Goal: Task Accomplishment & Management: Complete application form

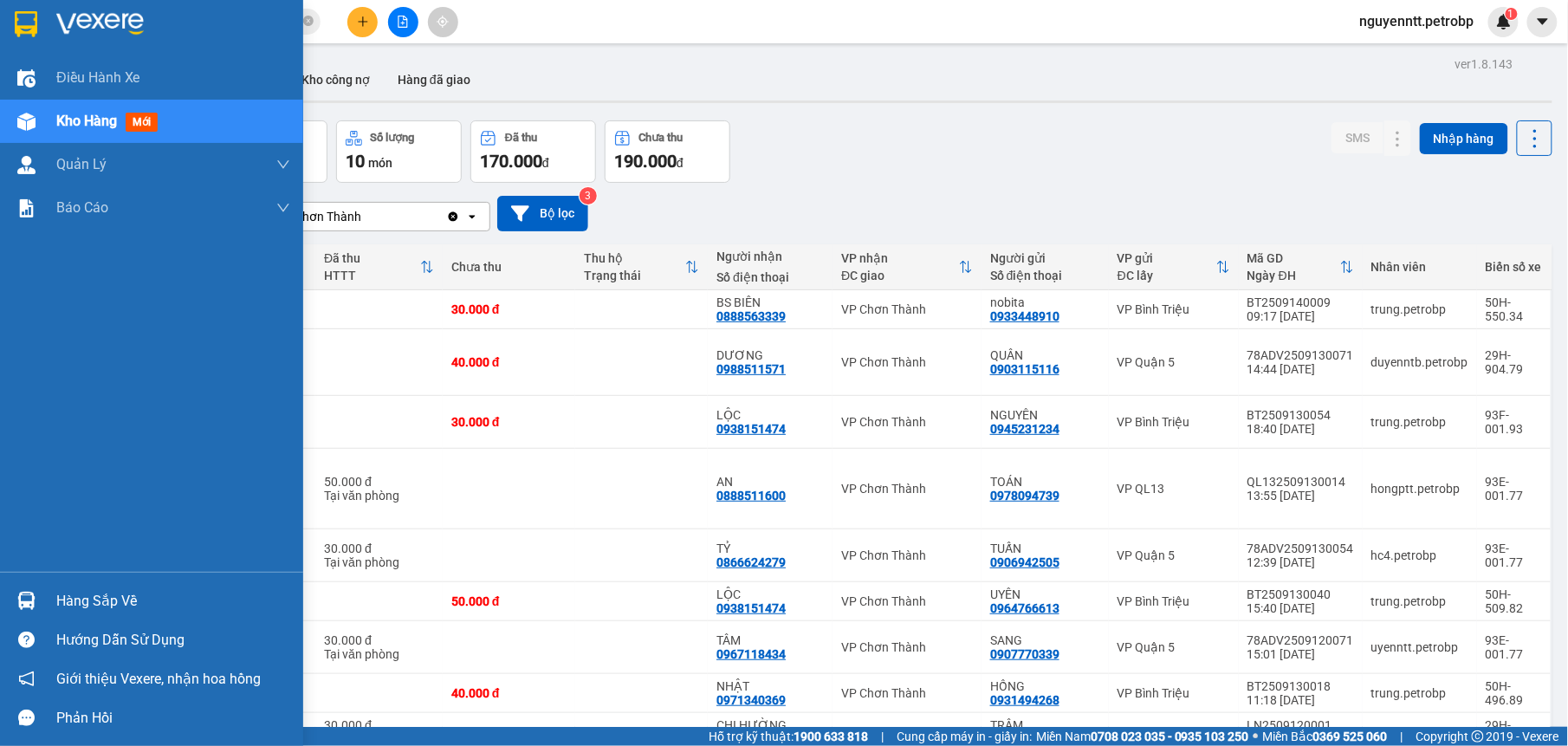
click at [38, 587] on div at bounding box center [26, 601] width 30 height 30
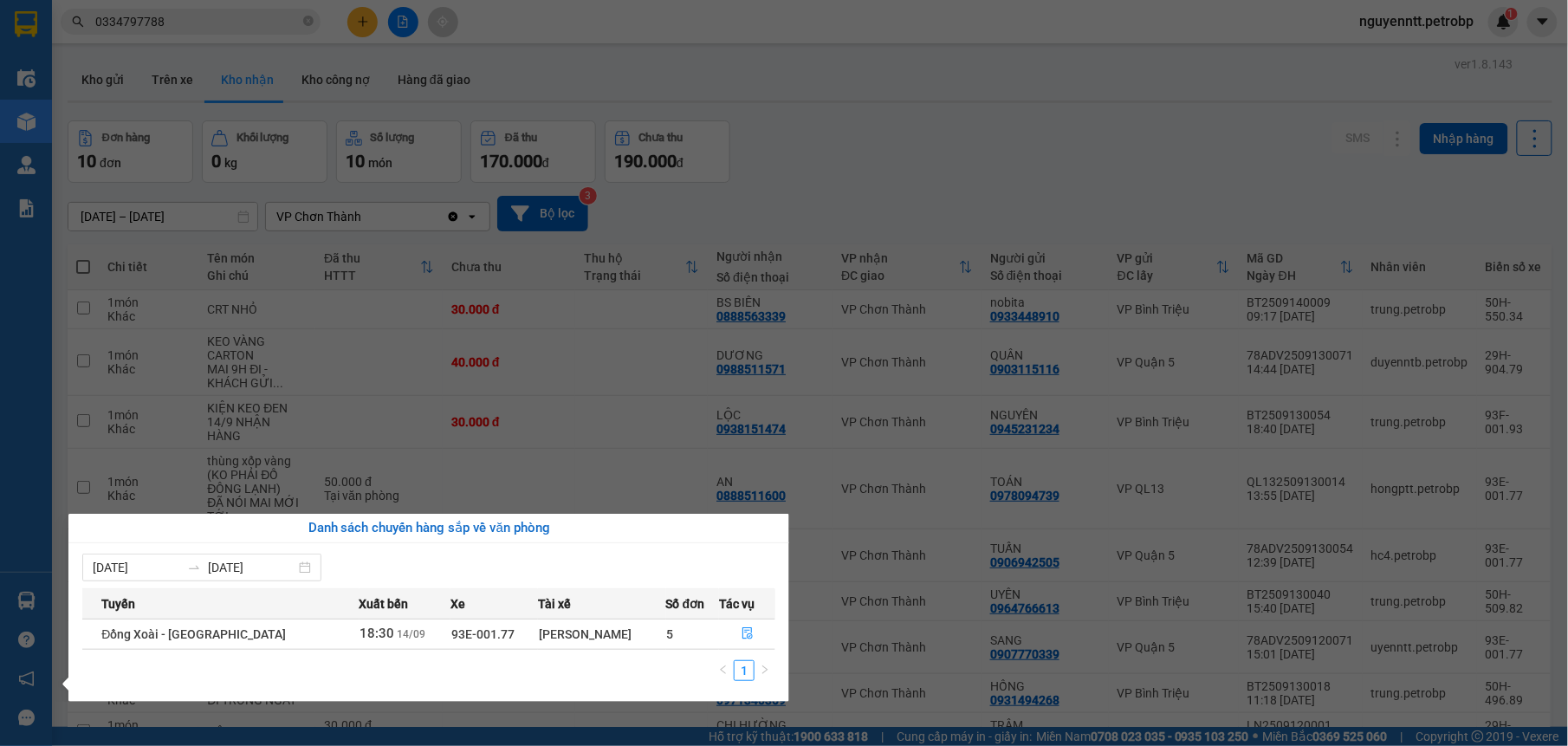
click at [798, 140] on section "Kết quả tìm kiếm ( 309 ) Bộ lọc Mã ĐH Trạng thái Món hàng Tổng cước Chưa cước N…" at bounding box center [784, 373] width 1568 height 746
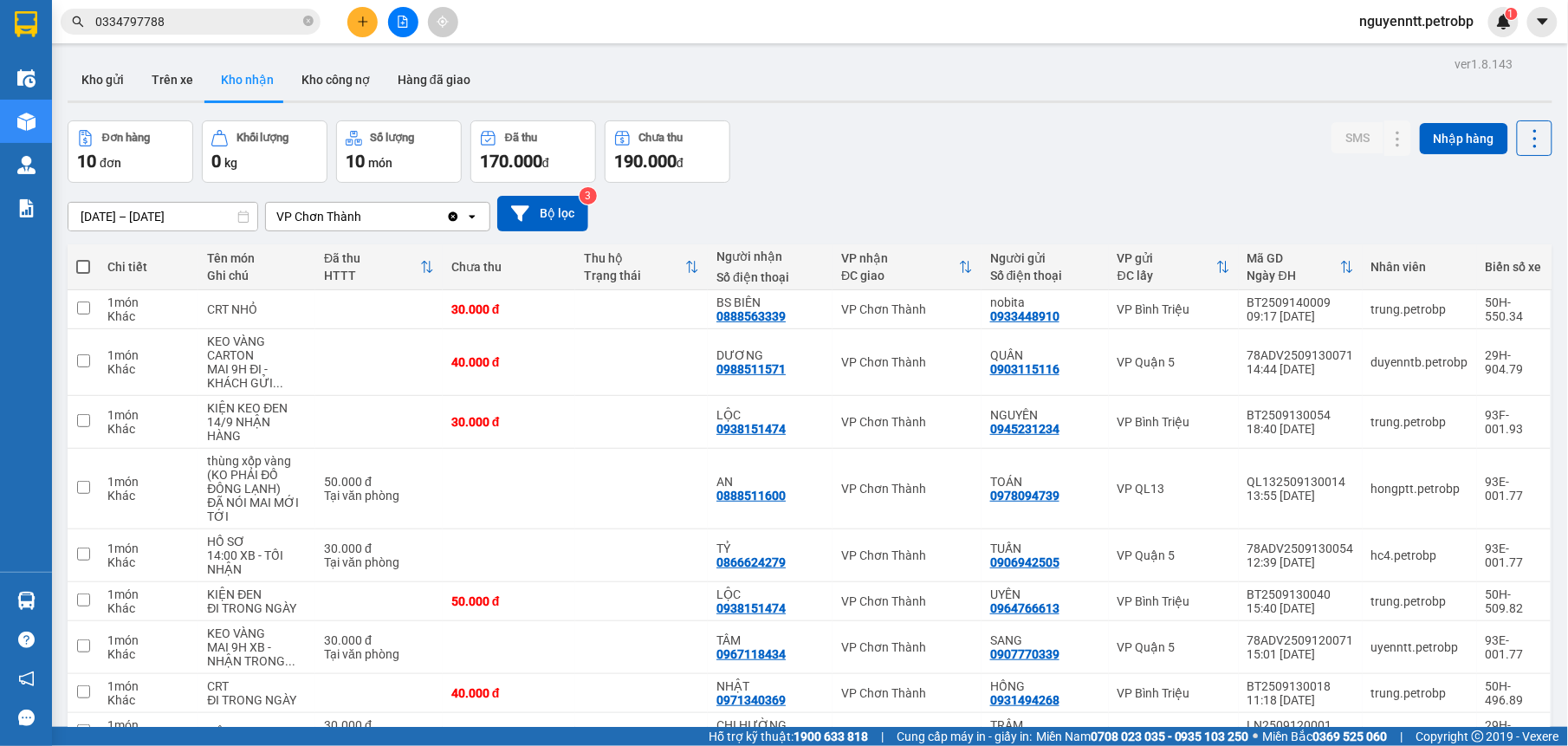
click at [309, 21] on icon "close-circle" at bounding box center [308, 21] width 11 height 11
click at [226, 26] on input "text" at bounding box center [198, 21] width 204 height 19
click at [354, 14] on button at bounding box center [362, 22] width 30 height 30
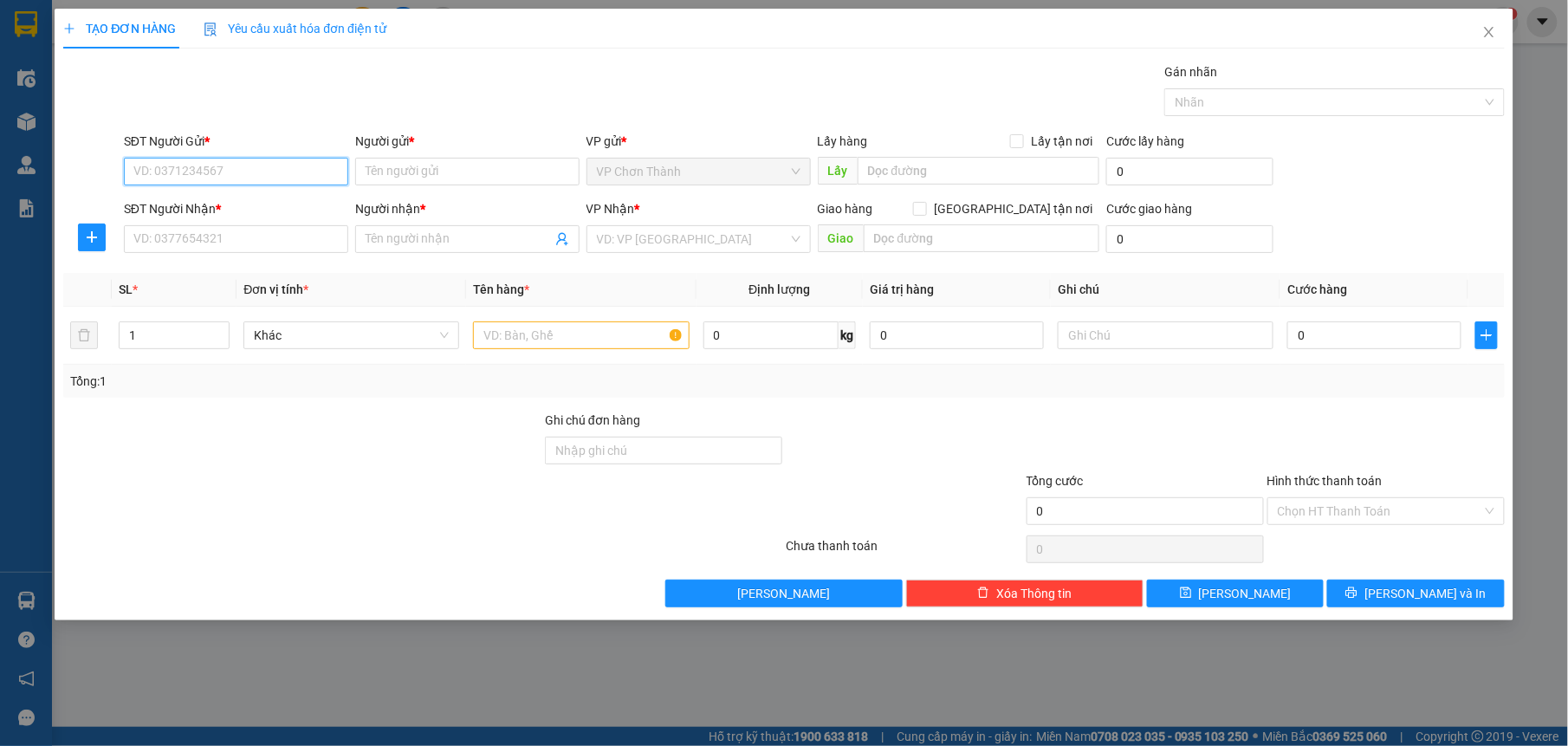
click at [173, 166] on input "SĐT Người Gửi *" at bounding box center [236, 171] width 224 height 28
click at [229, 194] on div "0976979448 - NHA KHOA SG LUXURY" at bounding box center [236, 207] width 225 height 28
type input "0976979448"
type input "NHA KHOA SG LUXURY"
type input "0332057565"
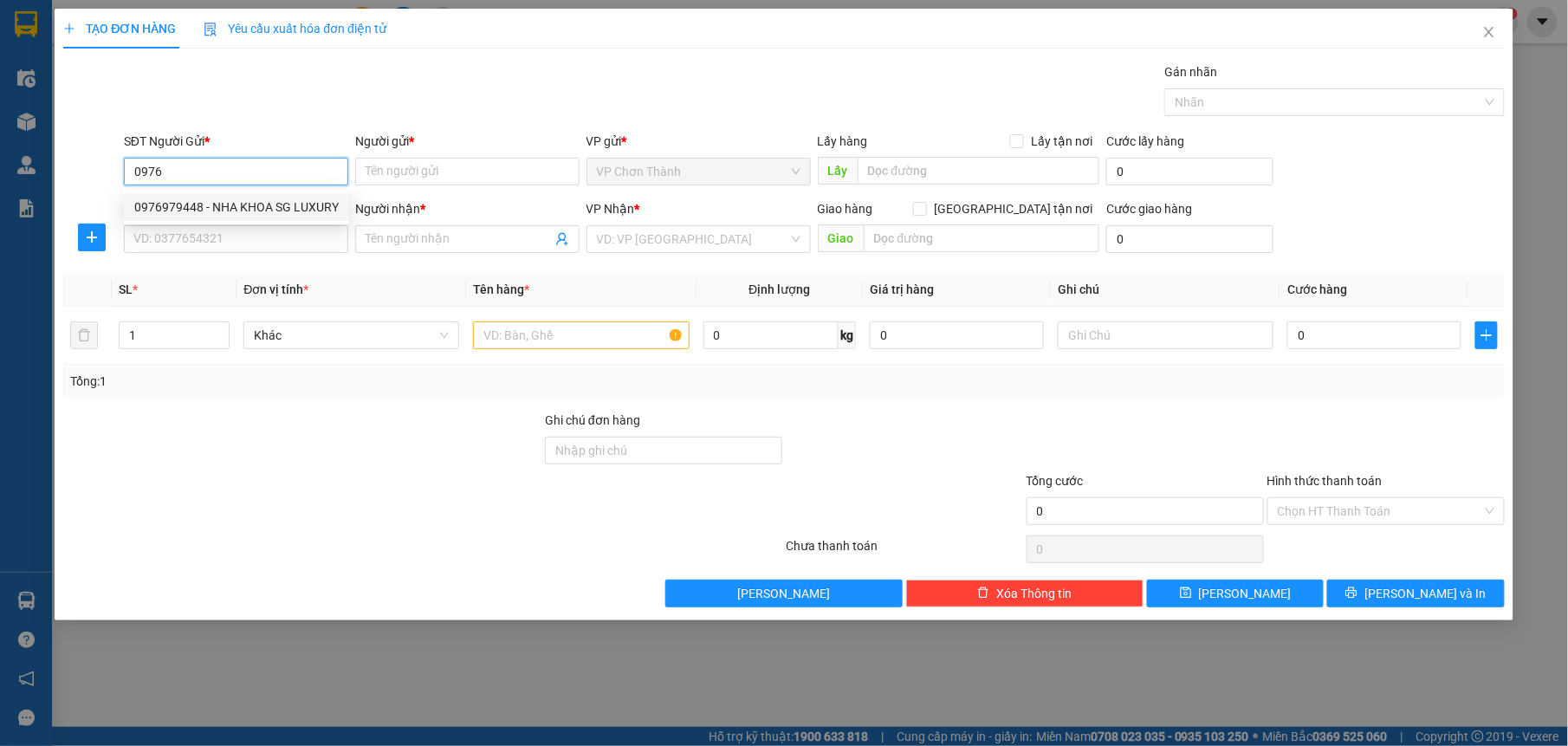
type input "LABO AN NHIÊN"
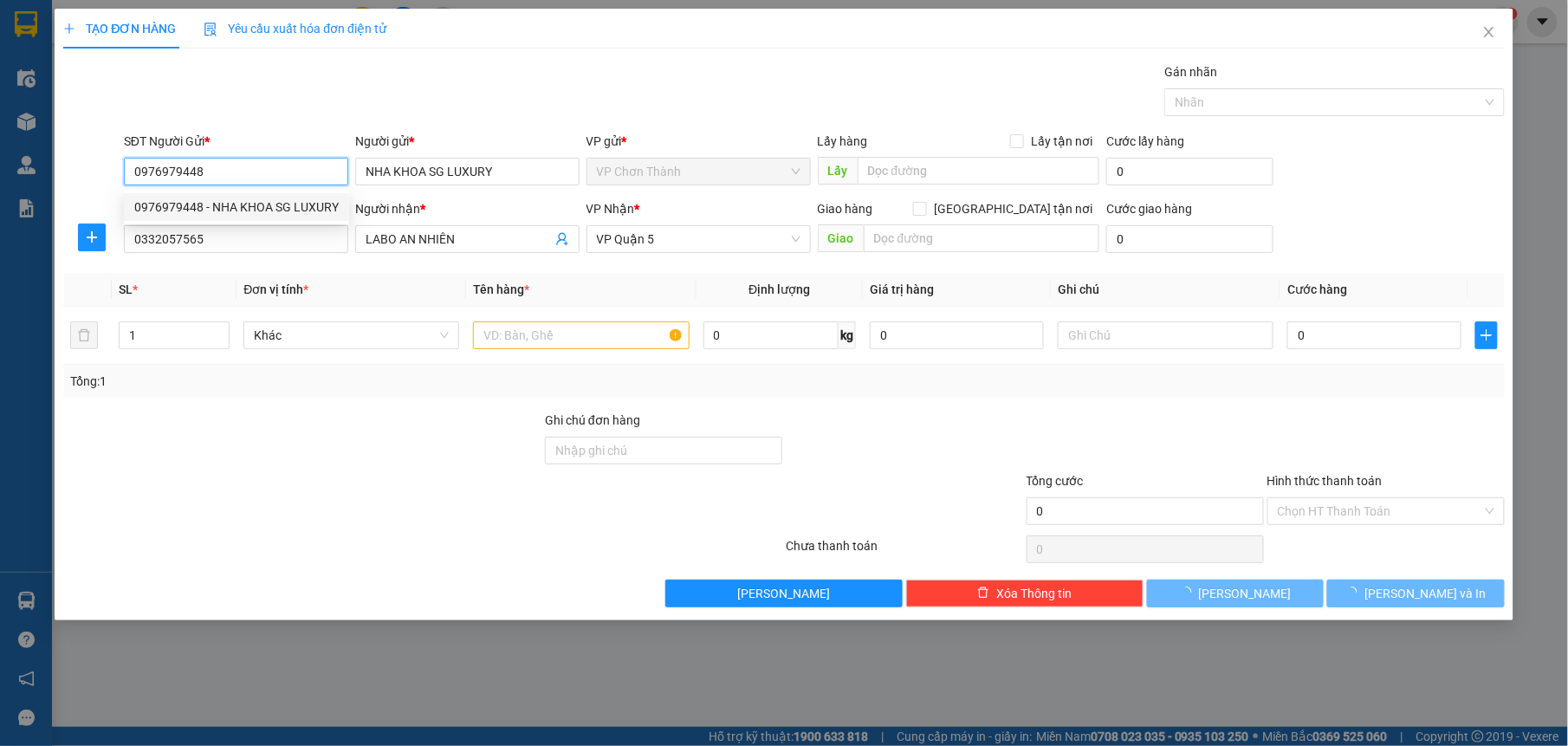
type input "30.000"
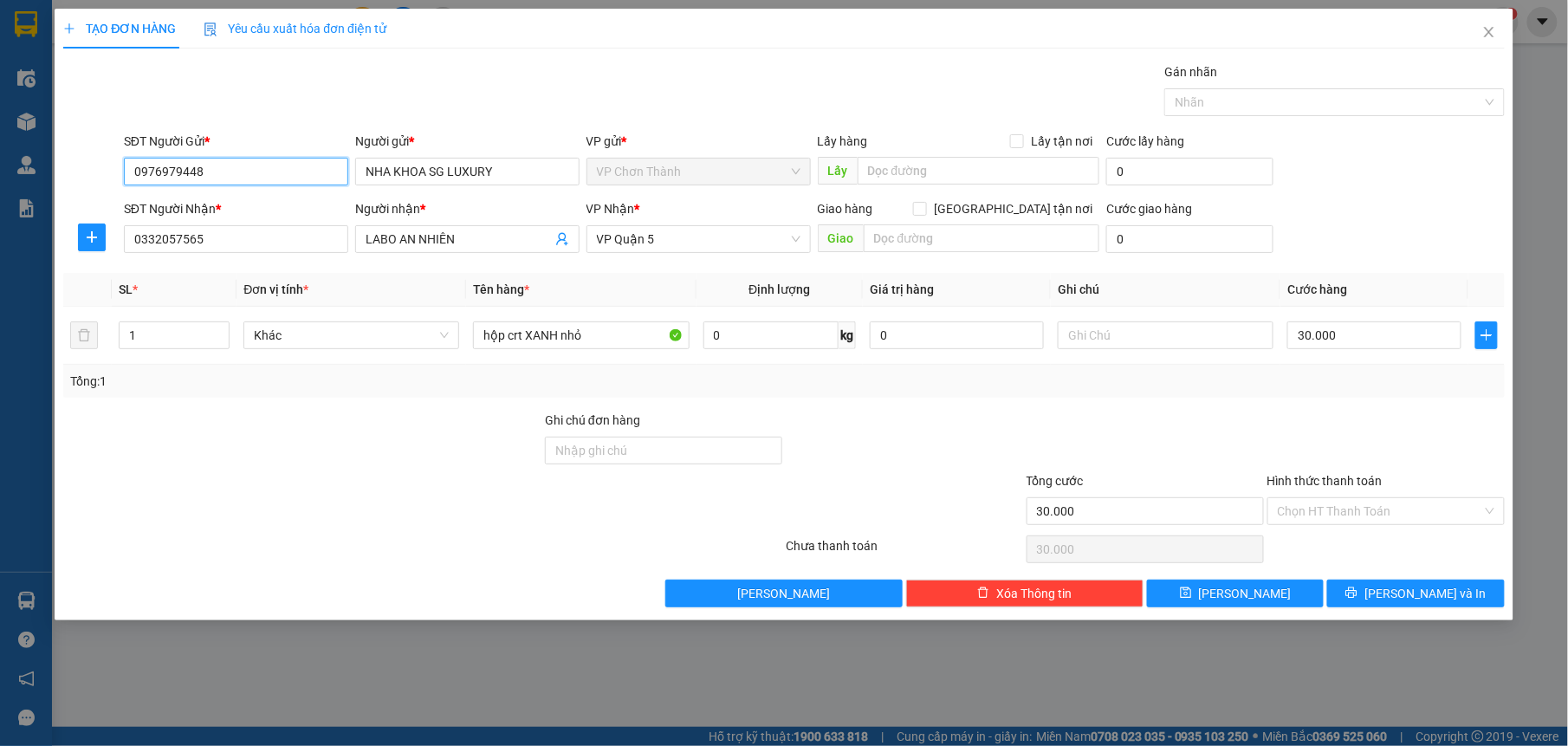
type input "0976979448"
click at [537, 255] on div "Người nhận * LABO AN NHIÊN" at bounding box center [467, 230] width 224 height 61
click at [527, 248] on input "LABO AN NHIÊN" at bounding box center [458, 239] width 186 height 19
type input "L"
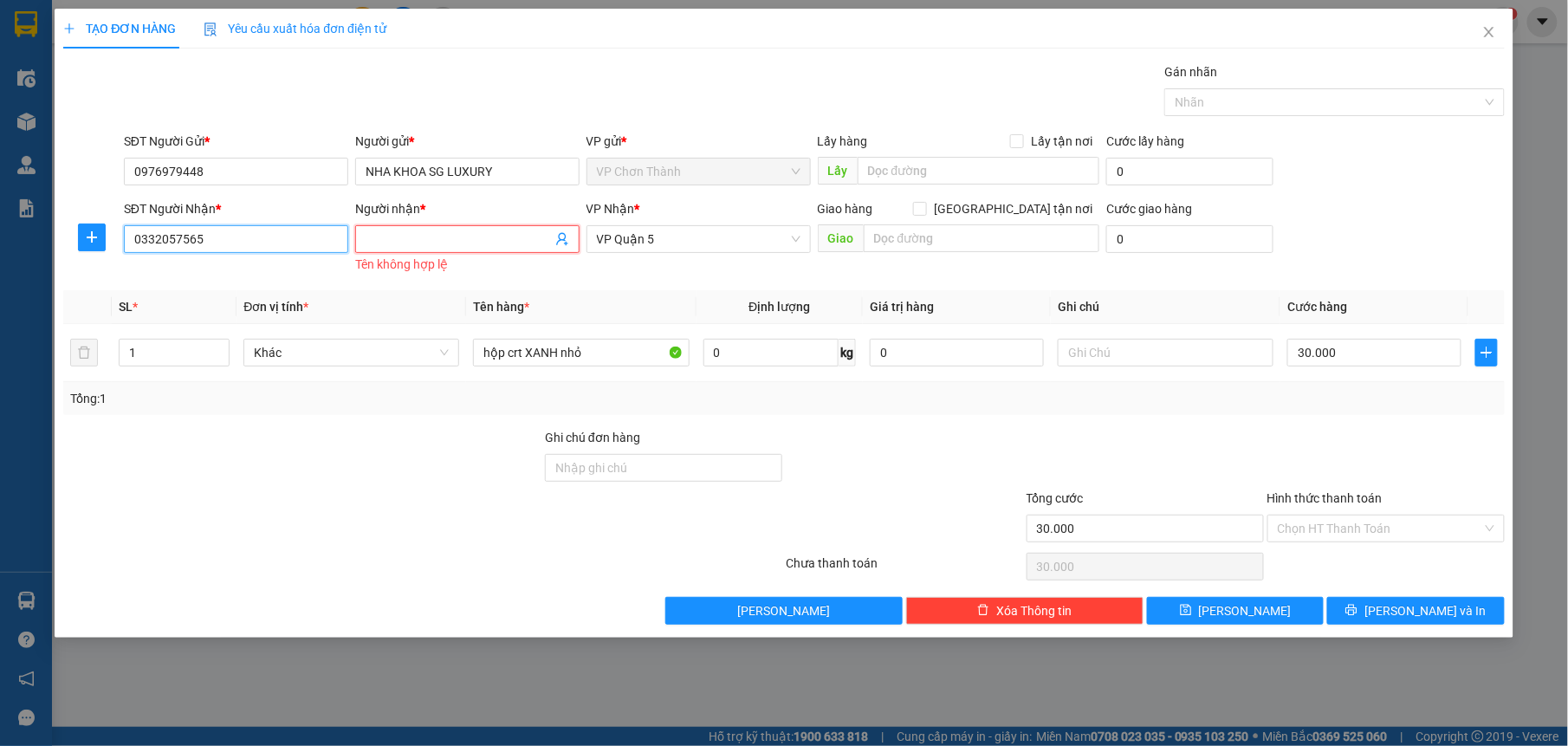
click at [267, 233] on input "0332057565" at bounding box center [236, 239] width 224 height 28
type input "0"
click at [299, 240] on input "SĐT Người Nhận *" at bounding box center [236, 239] width 224 height 28
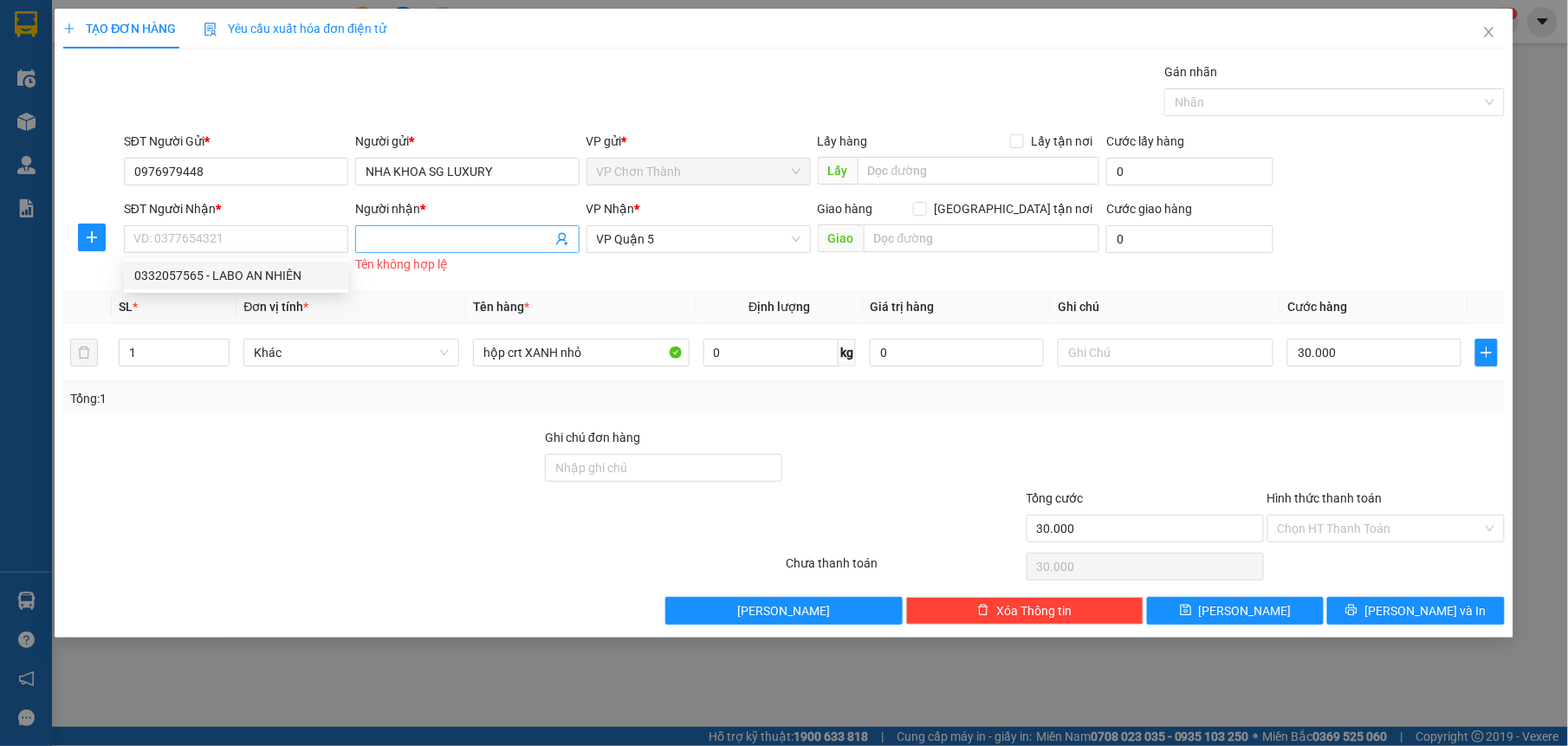
click at [419, 244] on input "Người nhận *" at bounding box center [458, 239] width 186 height 19
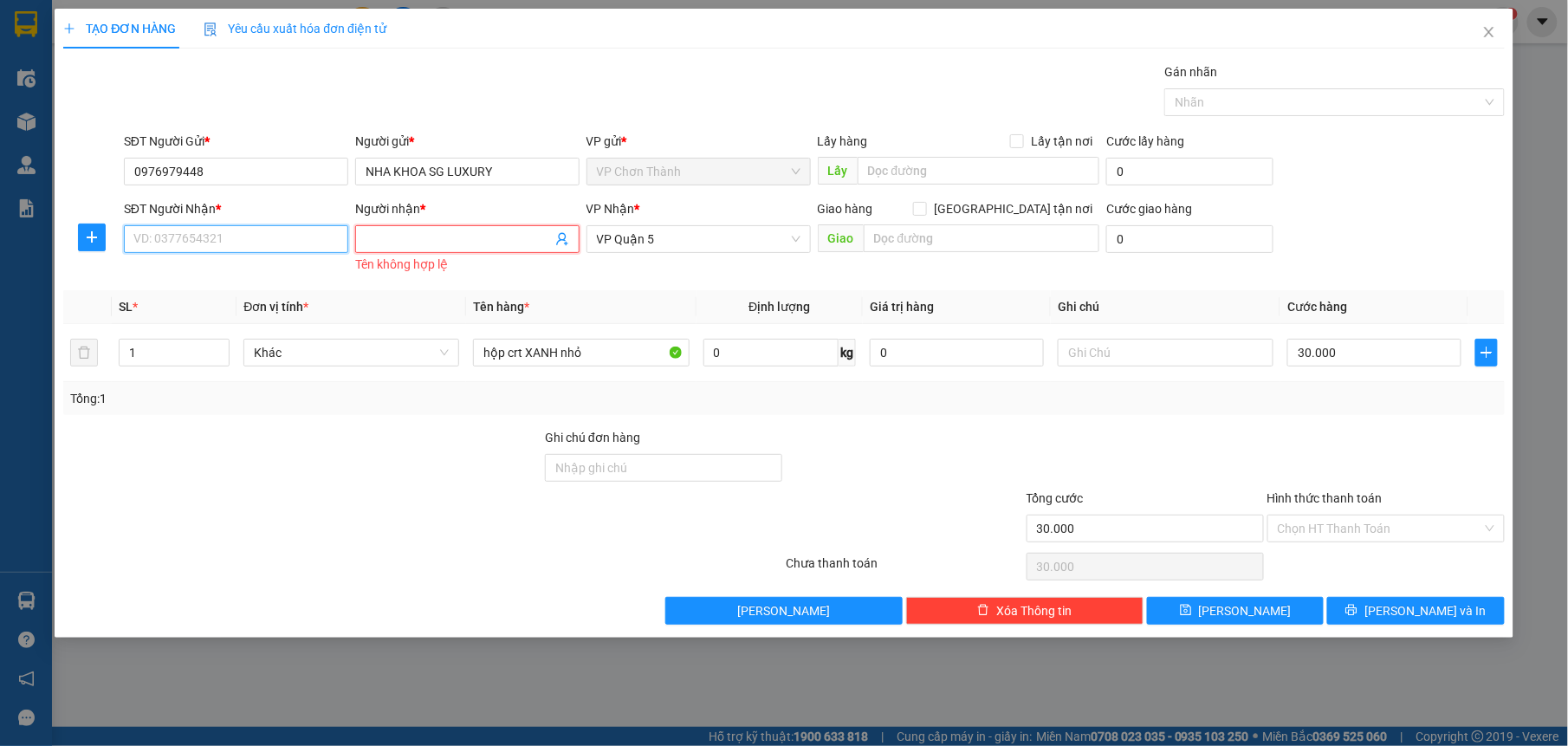
click at [264, 243] on input "SĐT Người Nhận *" at bounding box center [236, 239] width 224 height 28
click at [243, 282] on div "0982160269 - LABO ĐẠI PHÁT" at bounding box center [236, 275] width 203 height 19
type input "0982160269"
type input "LABO ĐẠI PHÁT"
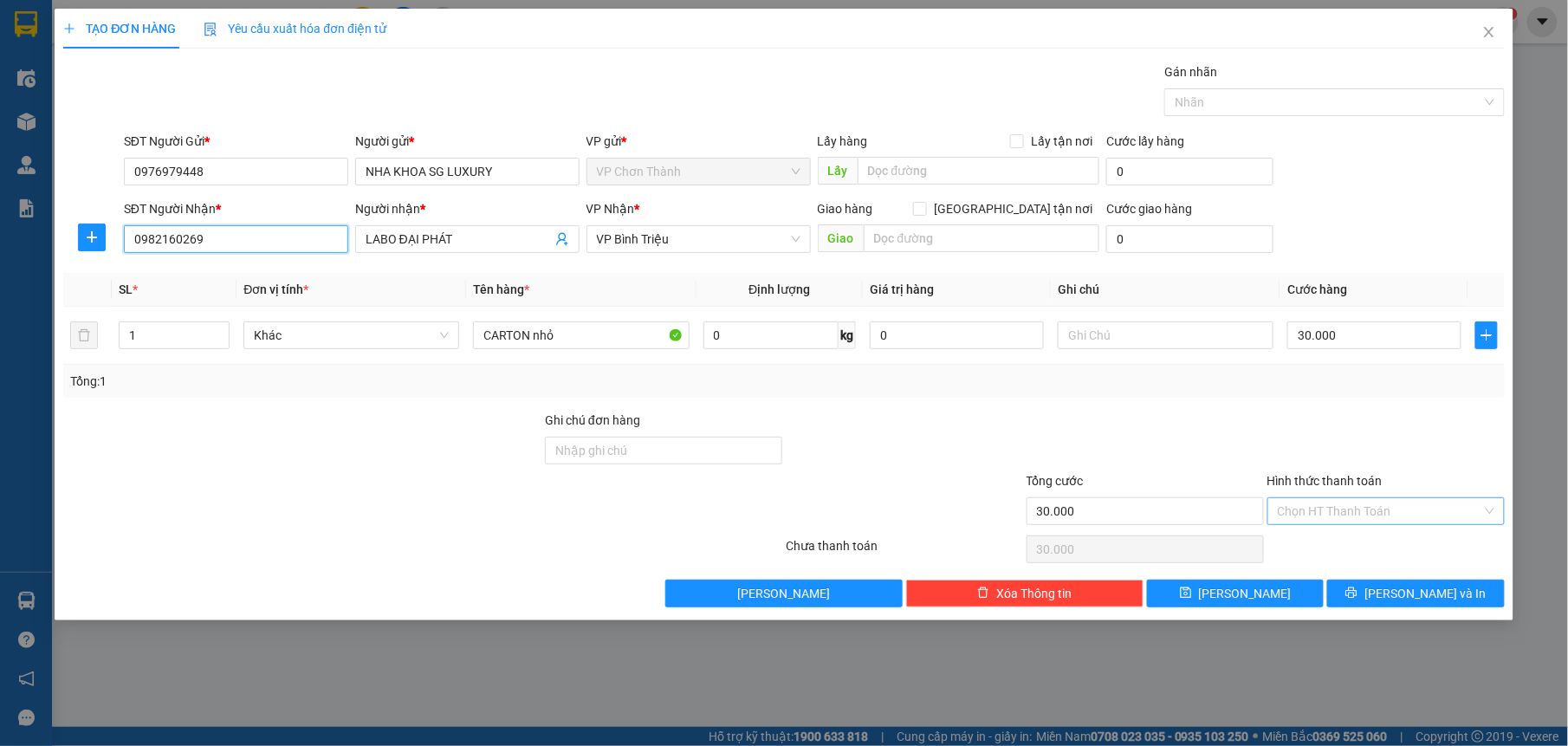
type input "0982160269"
click at [1331, 510] on input "Hình thức thanh toán" at bounding box center [1380, 511] width 204 height 26
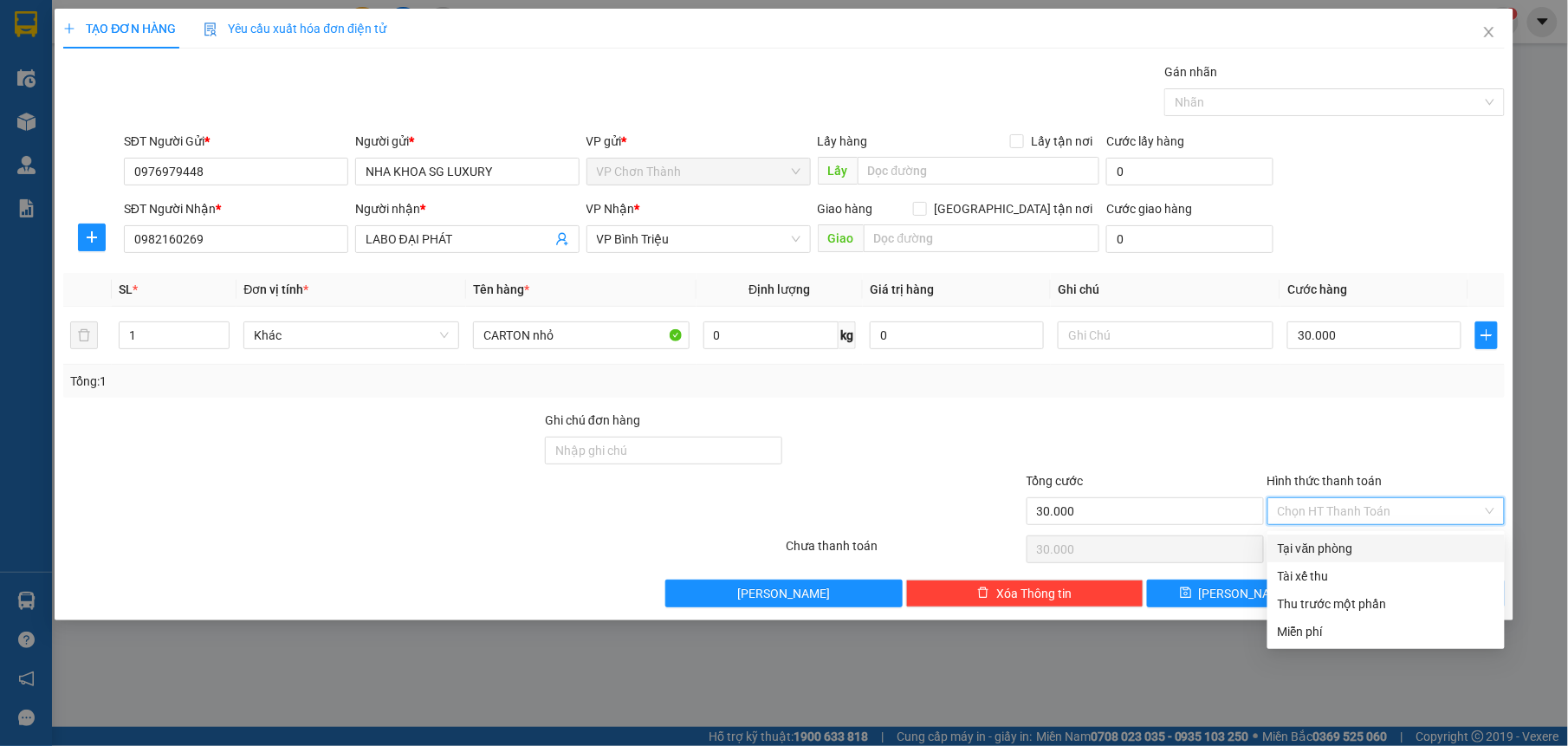
click at [1298, 543] on div "Tại văn phòng" at bounding box center [1386, 547] width 216 height 19
type input "0"
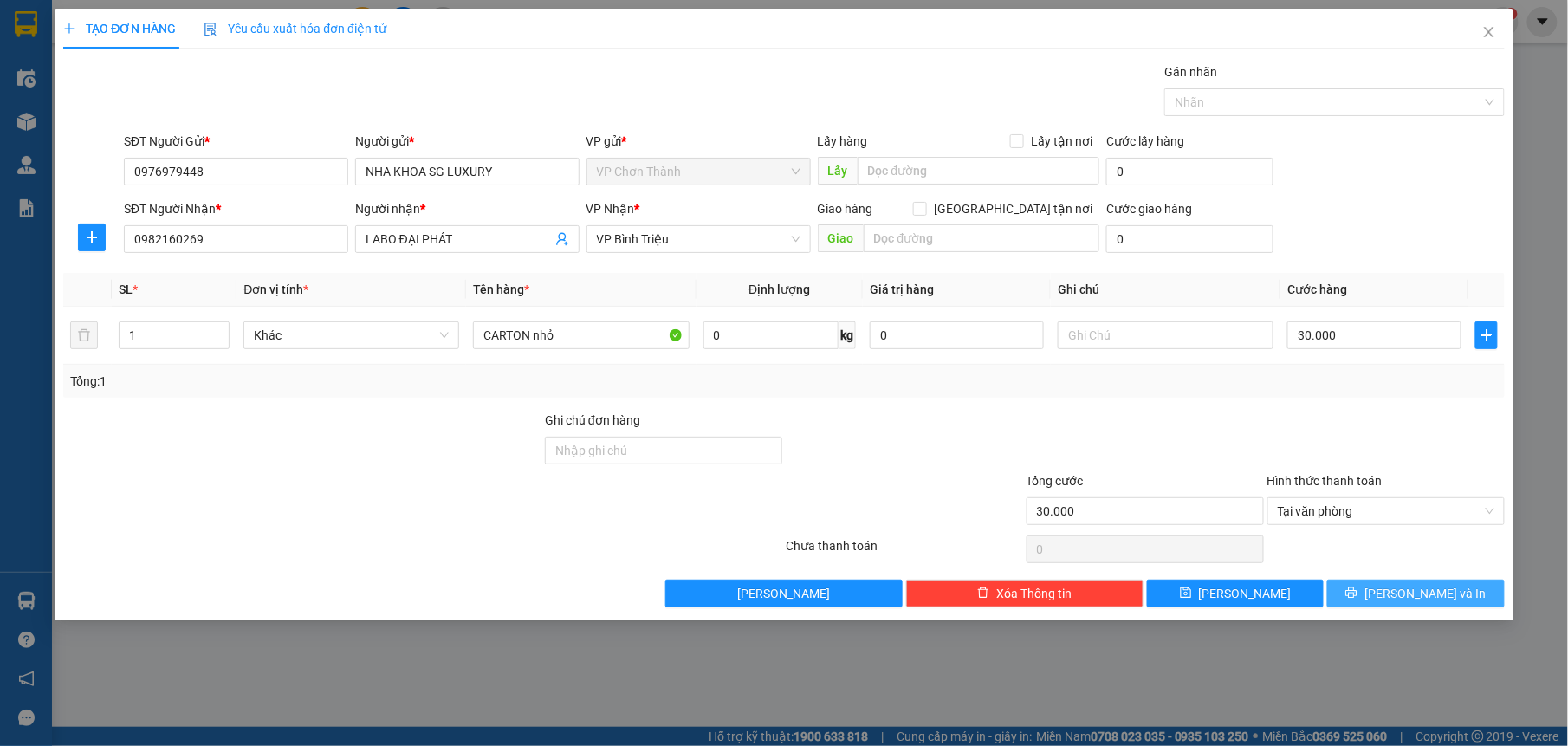
click at [1352, 596] on button "[PERSON_NAME] và In" at bounding box center [1416, 594] width 177 height 28
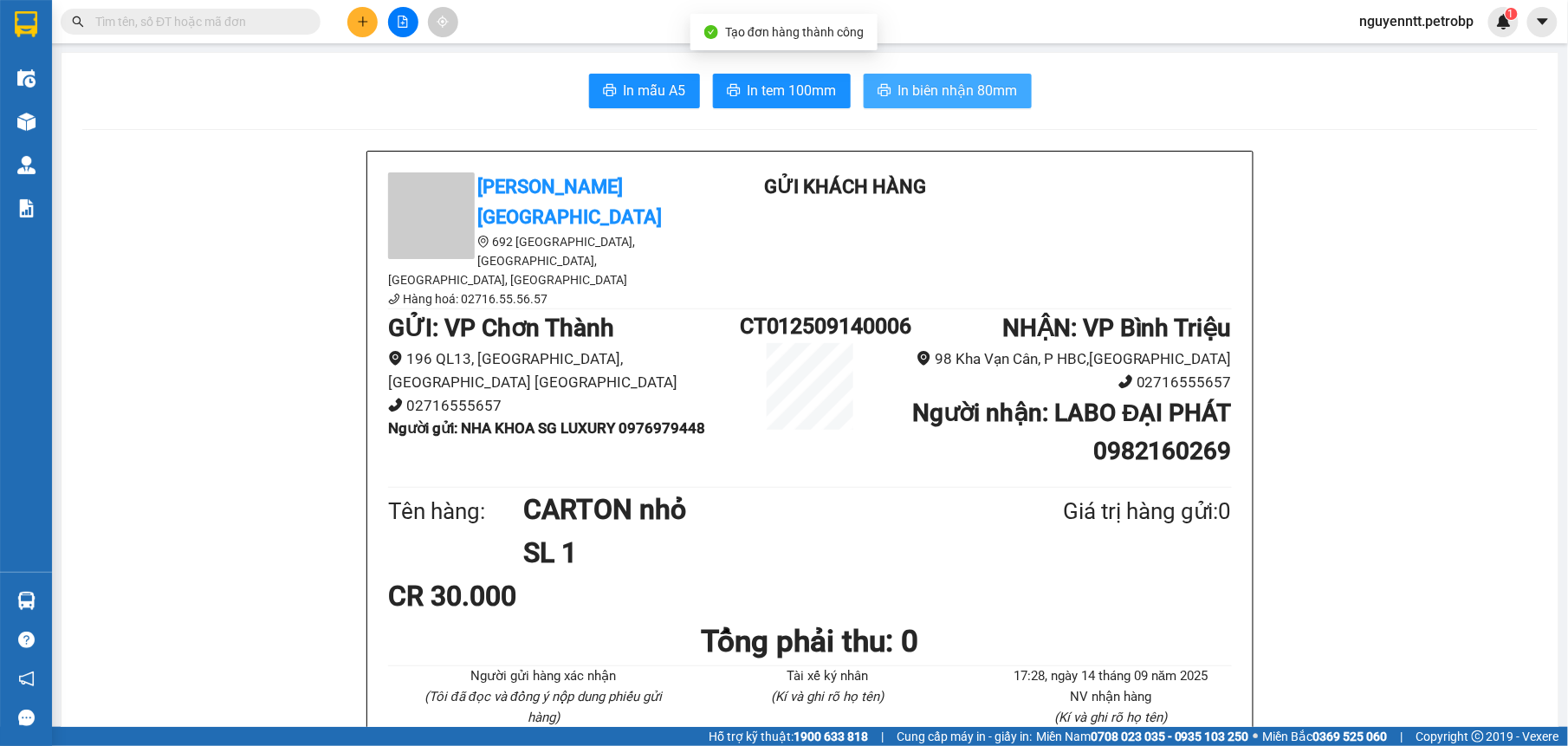
click at [953, 106] on button "In biên nhận 80mm" at bounding box center [948, 90] width 168 height 34
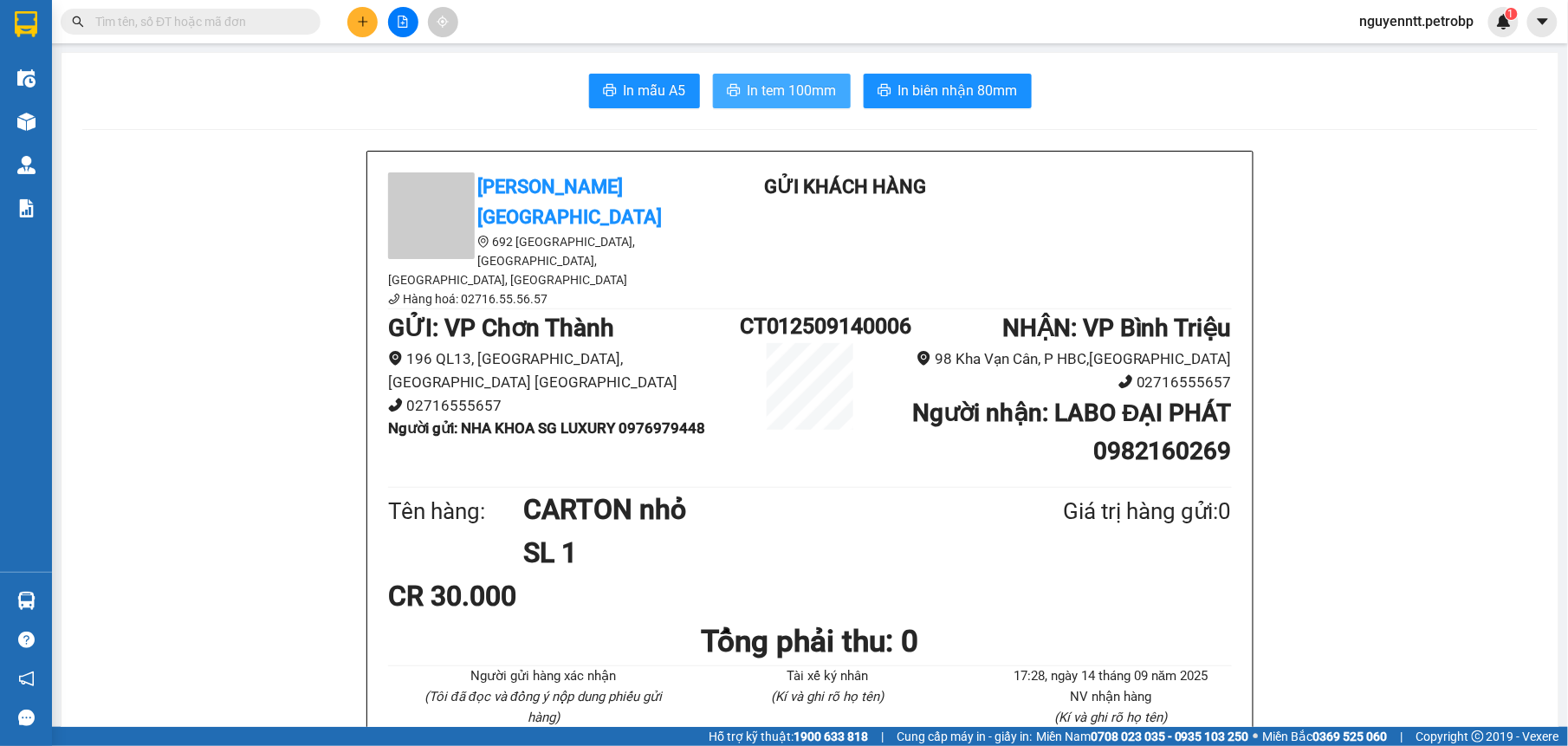
click at [727, 84] on button "In tem 100mm" at bounding box center [782, 90] width 138 height 34
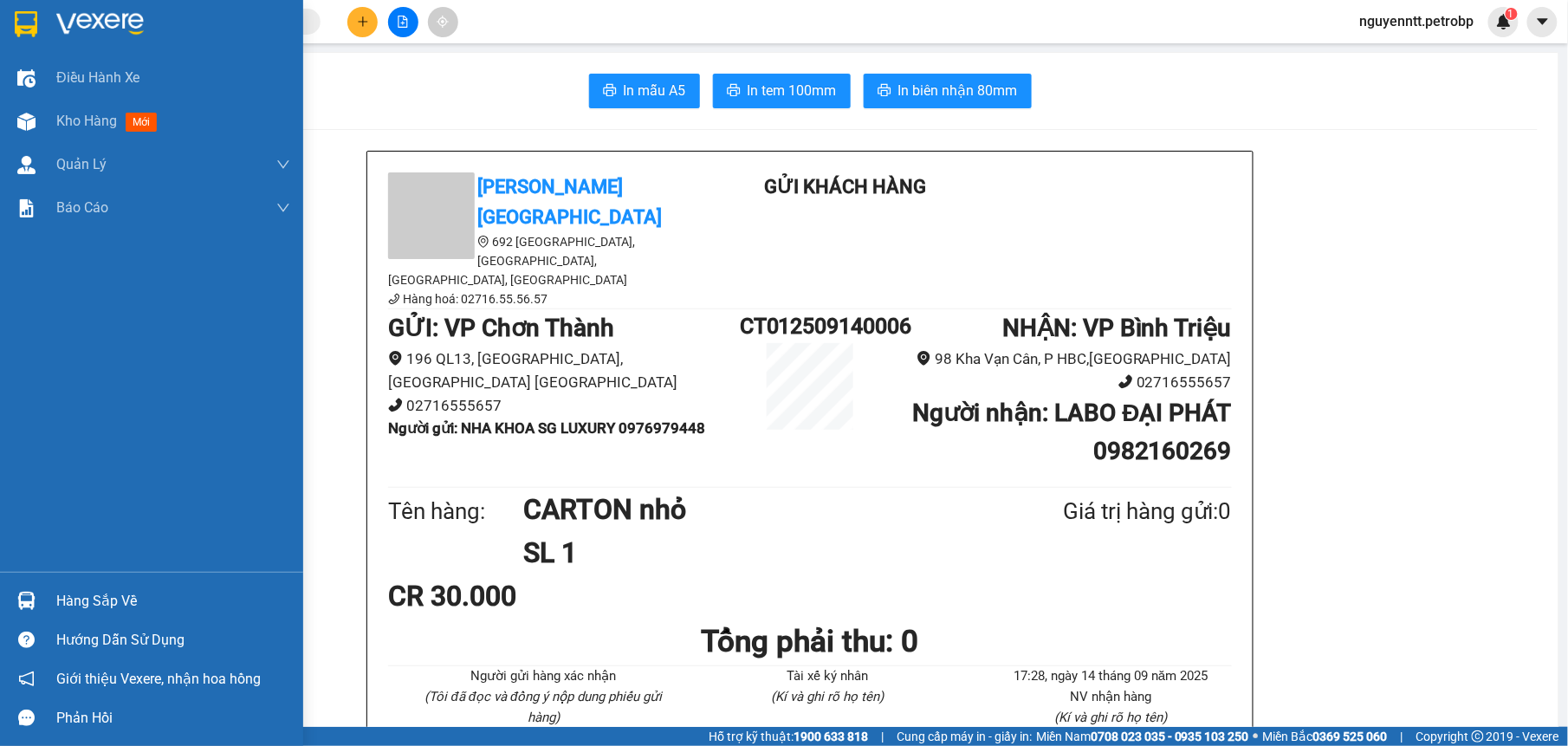
click at [21, 594] on img at bounding box center [27, 601] width 19 height 19
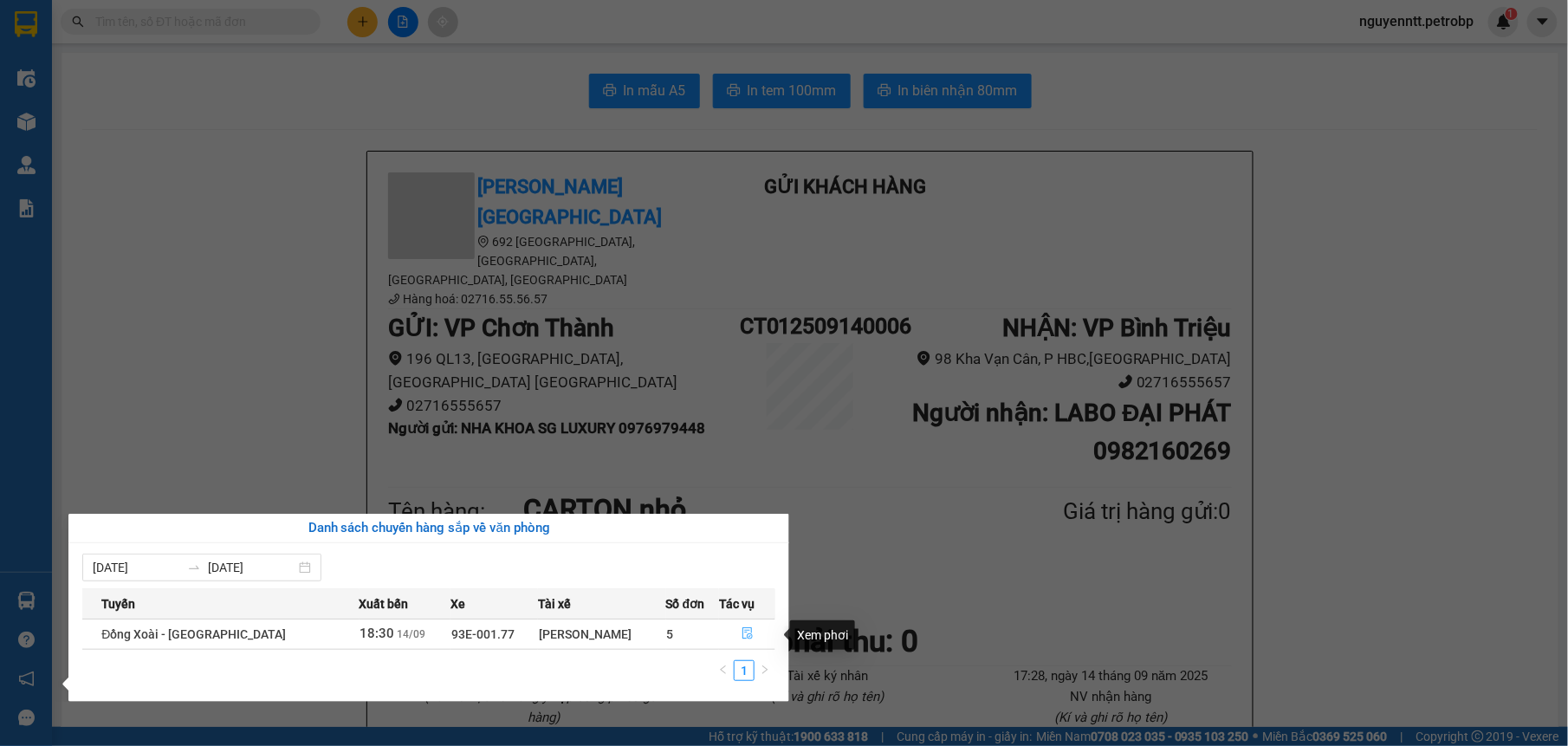
click at [741, 631] on icon "file-done" at bounding box center [747, 633] width 12 height 12
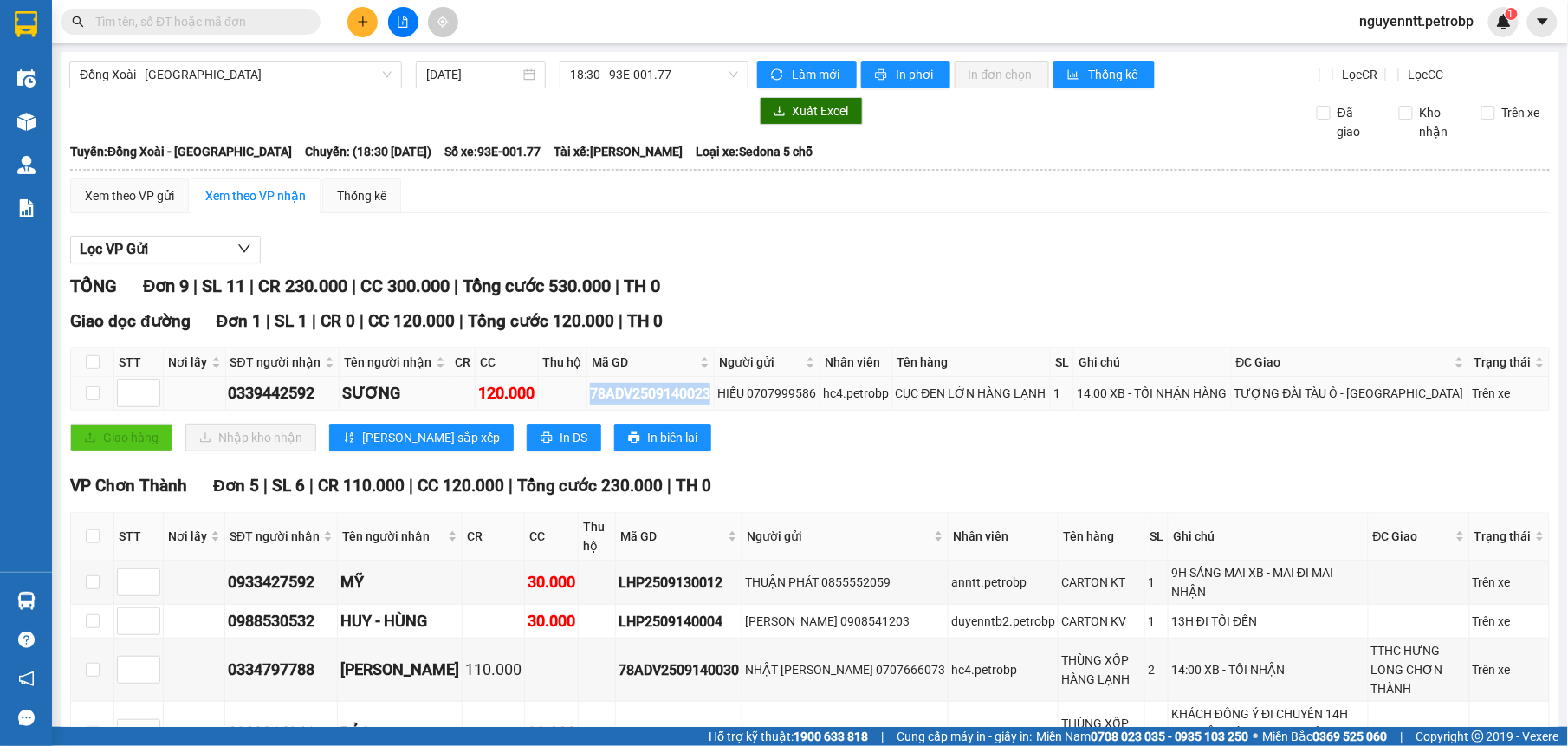
drag, startPoint x: 604, startPoint y: 388, endPoint x: 731, endPoint y: 404, distance: 128.0
click at [715, 404] on td "78ADV2509140023" at bounding box center [651, 393] width 128 height 33
drag, startPoint x: 731, startPoint y: 404, endPoint x: 695, endPoint y: 390, distance: 38.6
copy div "78ADV2509140023"
paste input "78ADV2509140023"
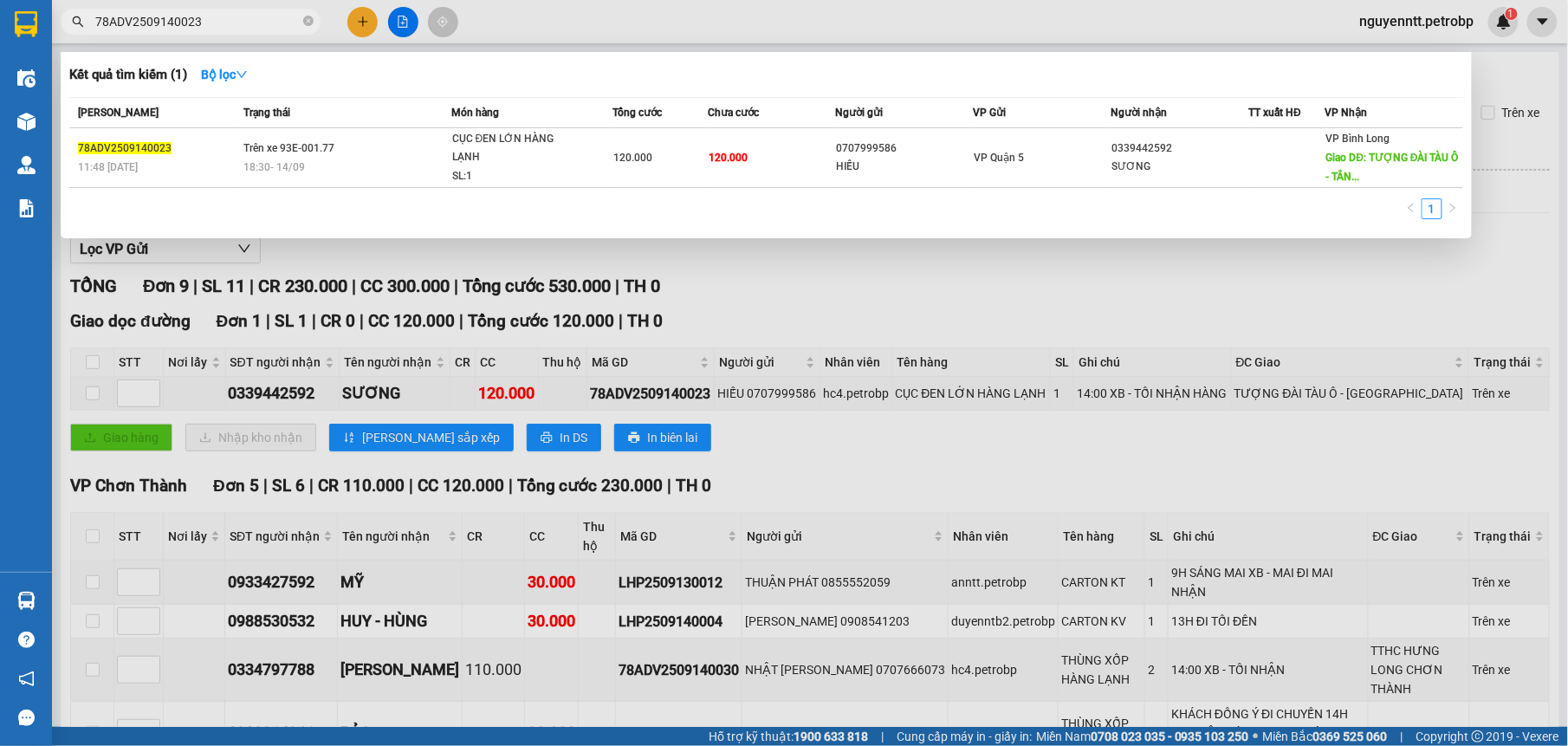
type input "78ADV2509140023"
click at [1470, 236] on div "Kết quả tìm kiếm ( 1 ) Bộ lọc Mã ĐH Trạng thái Món hàng Tổng cước Chưa cước Ngư…" at bounding box center [766, 144] width 1411 height 186
click at [906, 265] on div at bounding box center [784, 373] width 1568 height 746
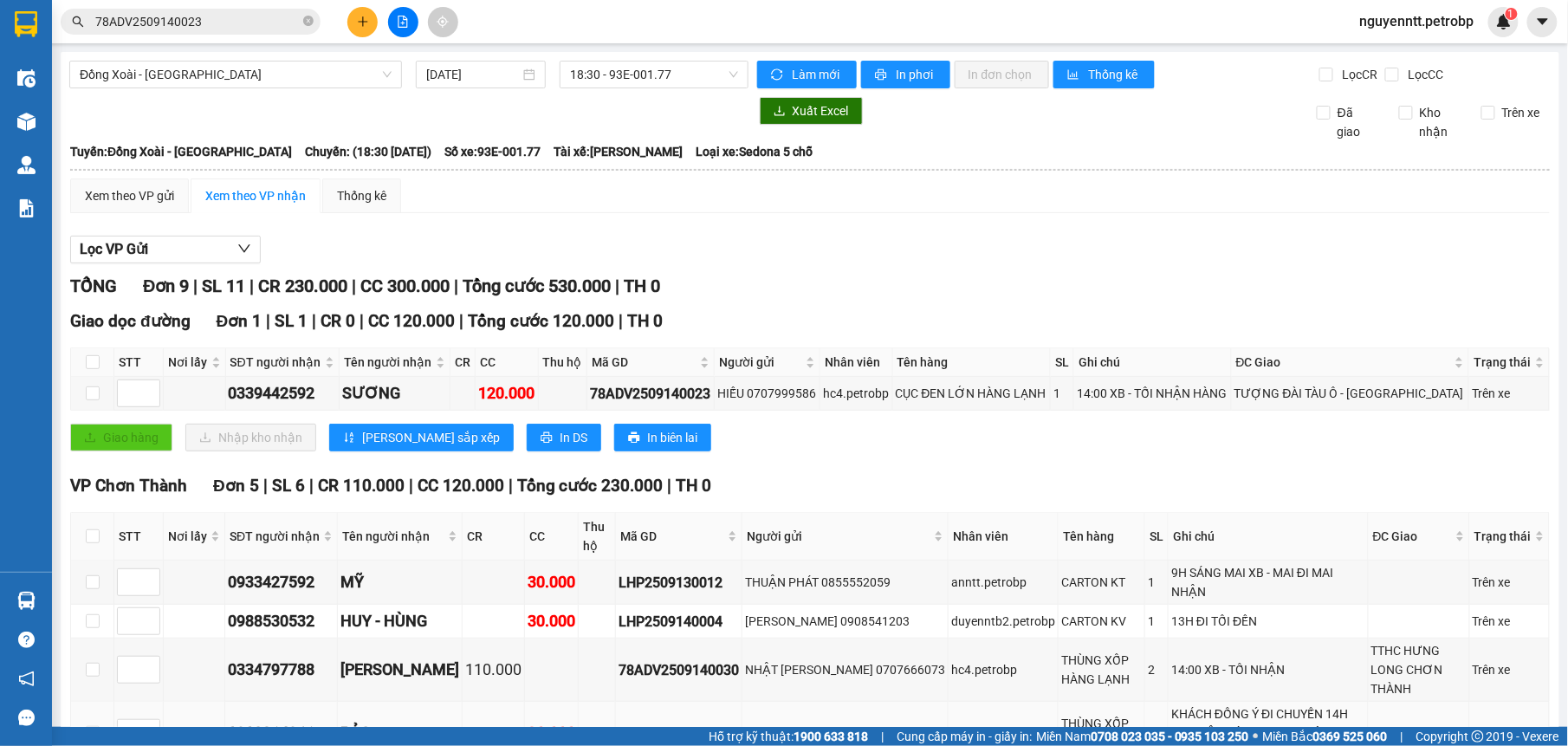
scroll to position [327, 0]
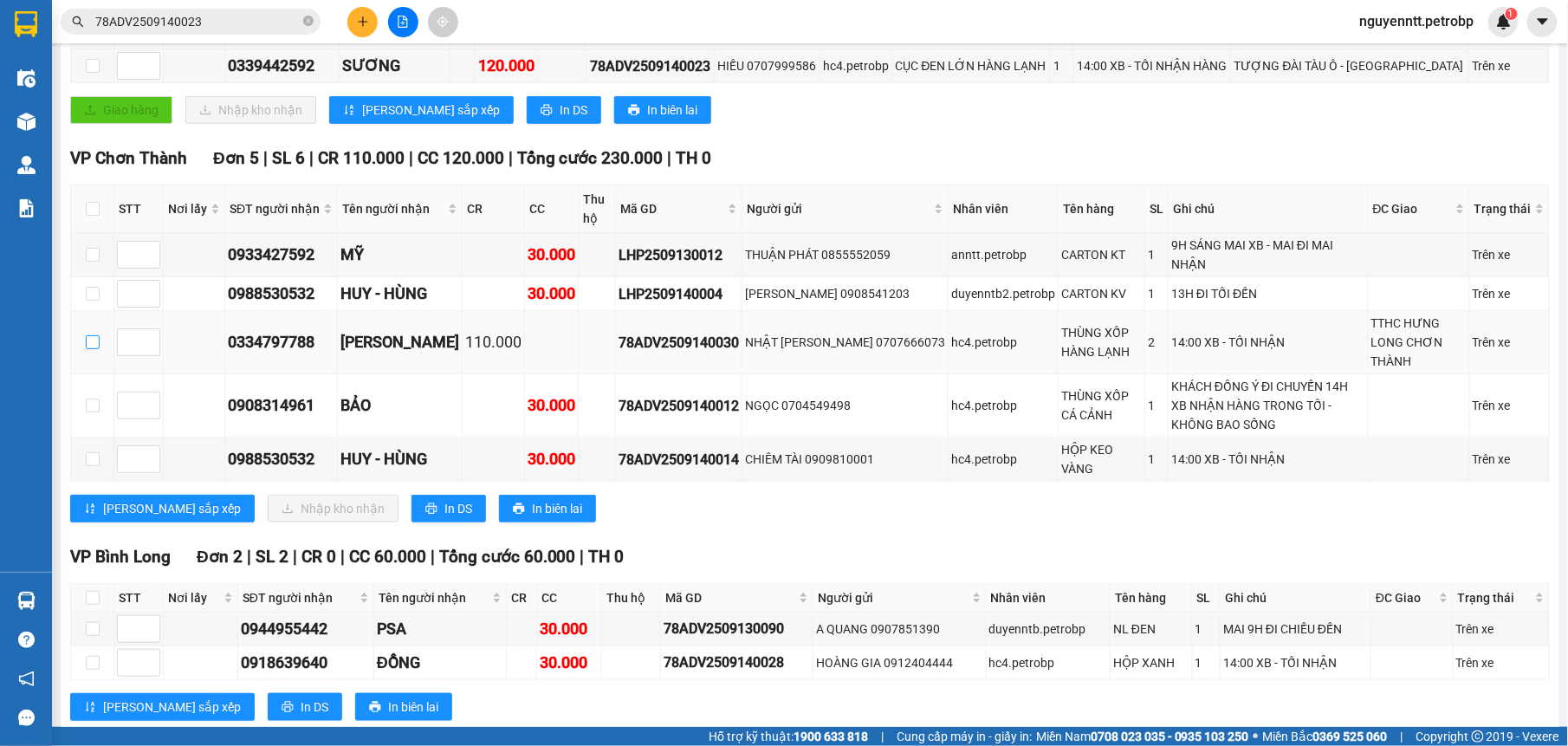
click at [97, 336] on input "checkbox" at bounding box center [92, 342] width 14 height 14
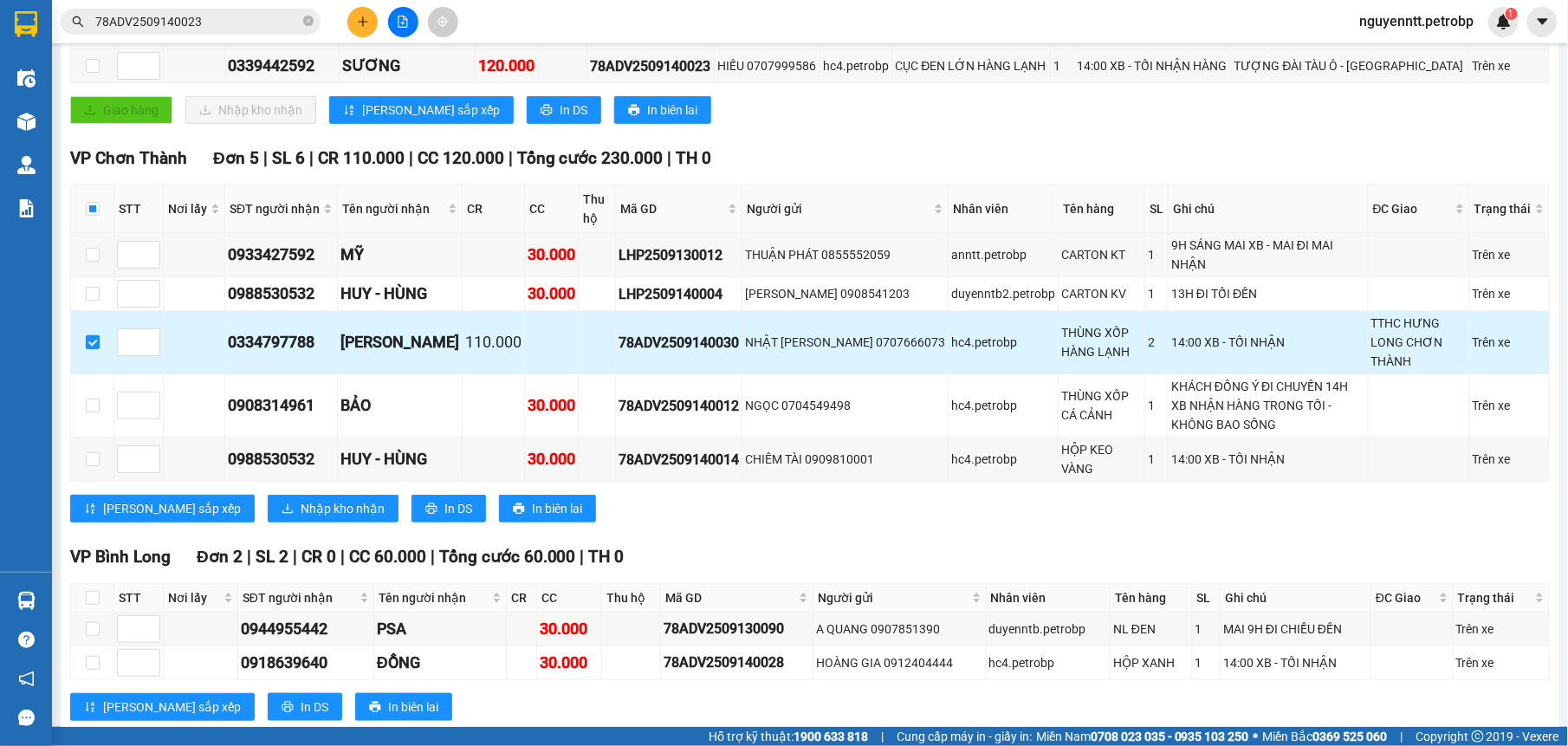
click at [90, 335] on input "checkbox" at bounding box center [92, 342] width 14 height 14
checkbox input "false"
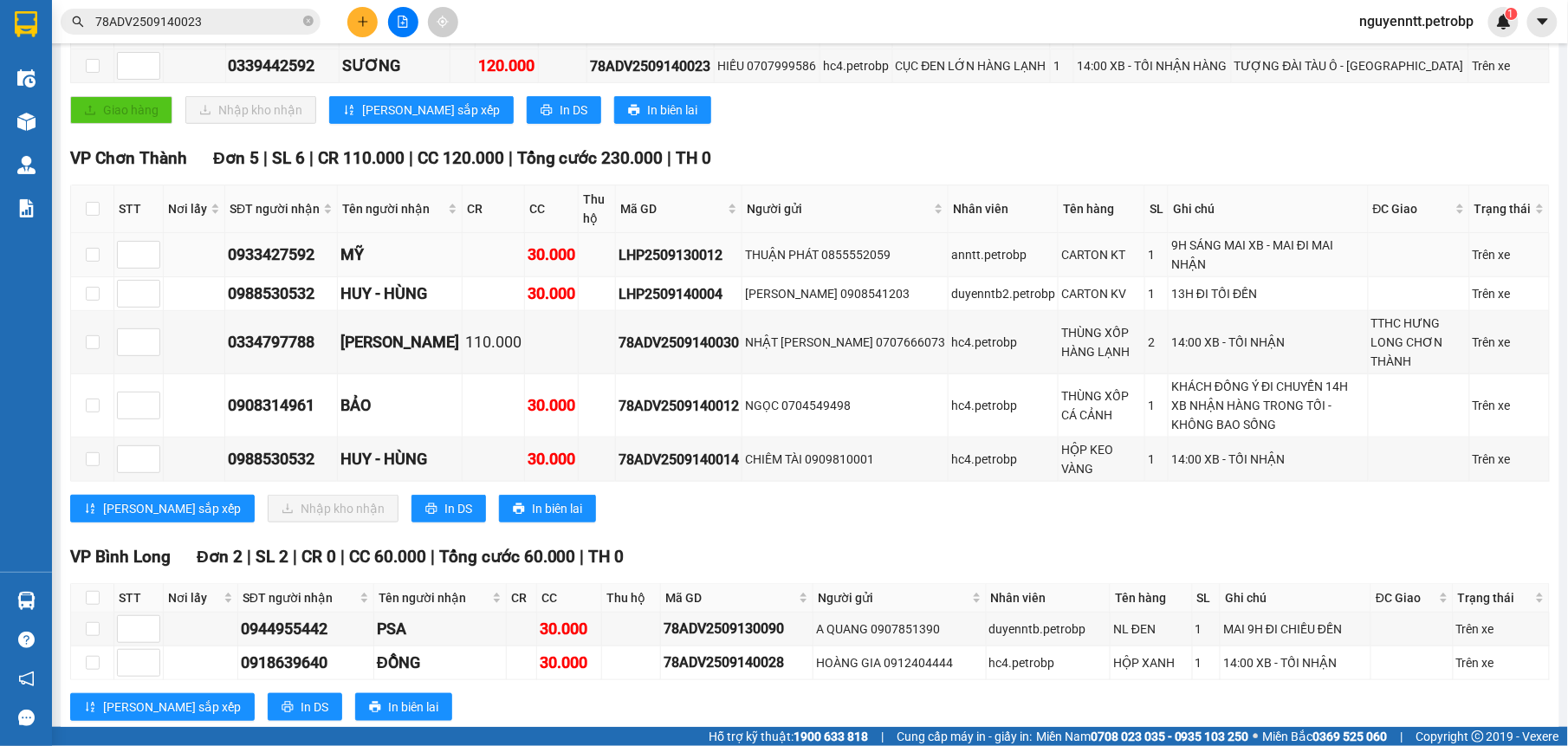
click at [100, 251] on td at bounding box center [92, 255] width 43 height 44
click at [87, 257] on input "checkbox" at bounding box center [92, 255] width 14 height 14
checkbox input "true"
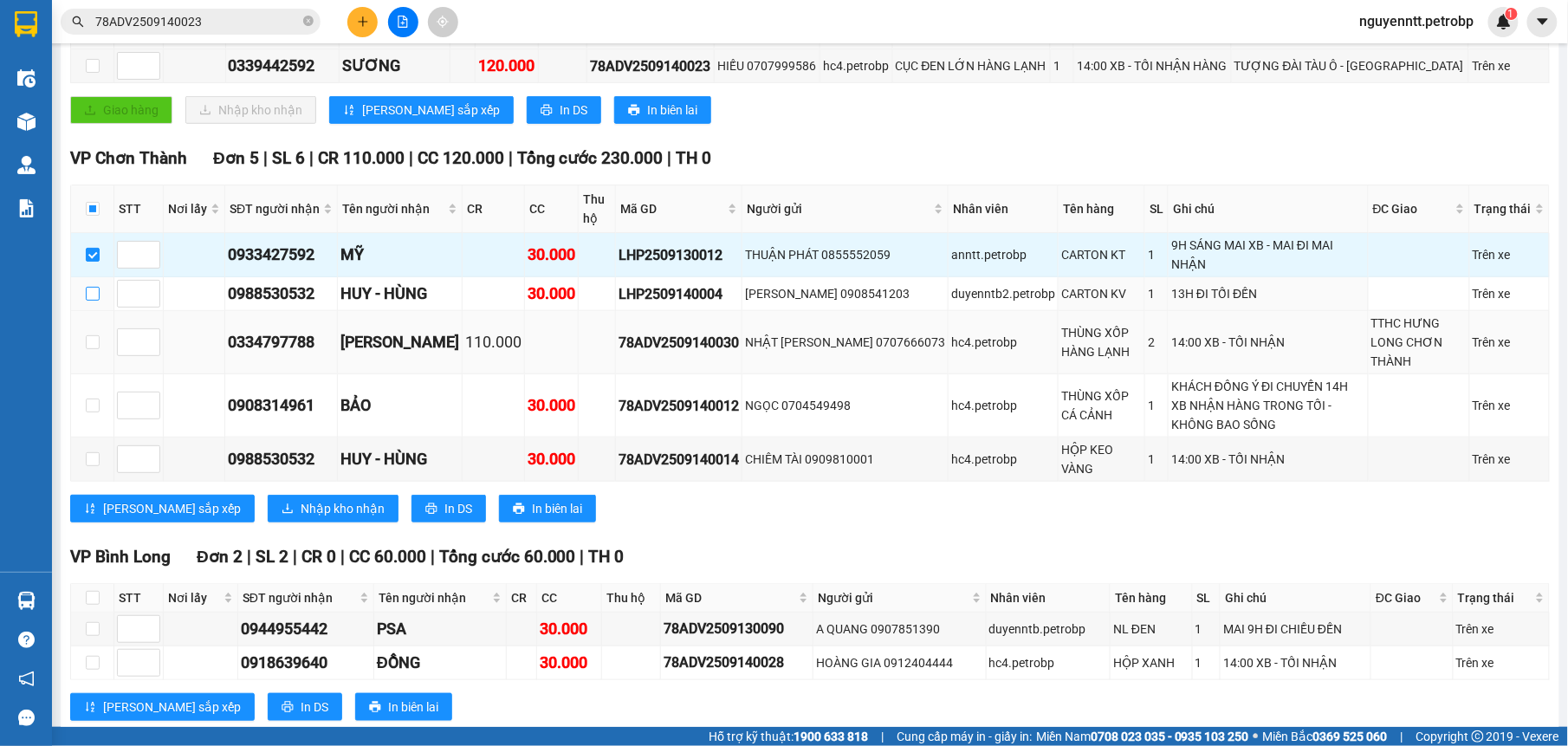
click at [95, 287] on input "checkbox" at bounding box center [92, 294] width 14 height 14
checkbox input "true"
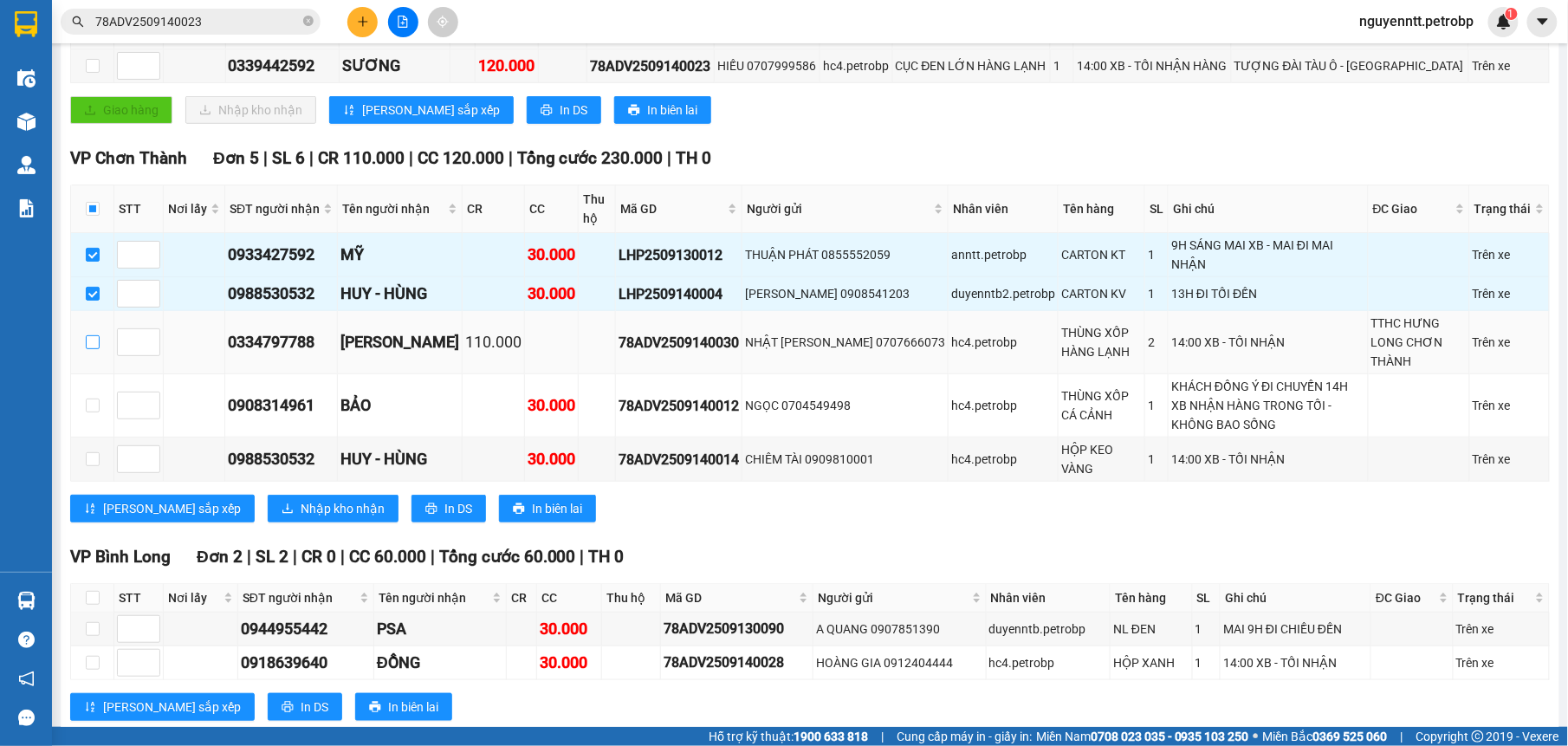
click at [86, 338] on input "checkbox" at bounding box center [92, 342] width 14 height 14
checkbox input "true"
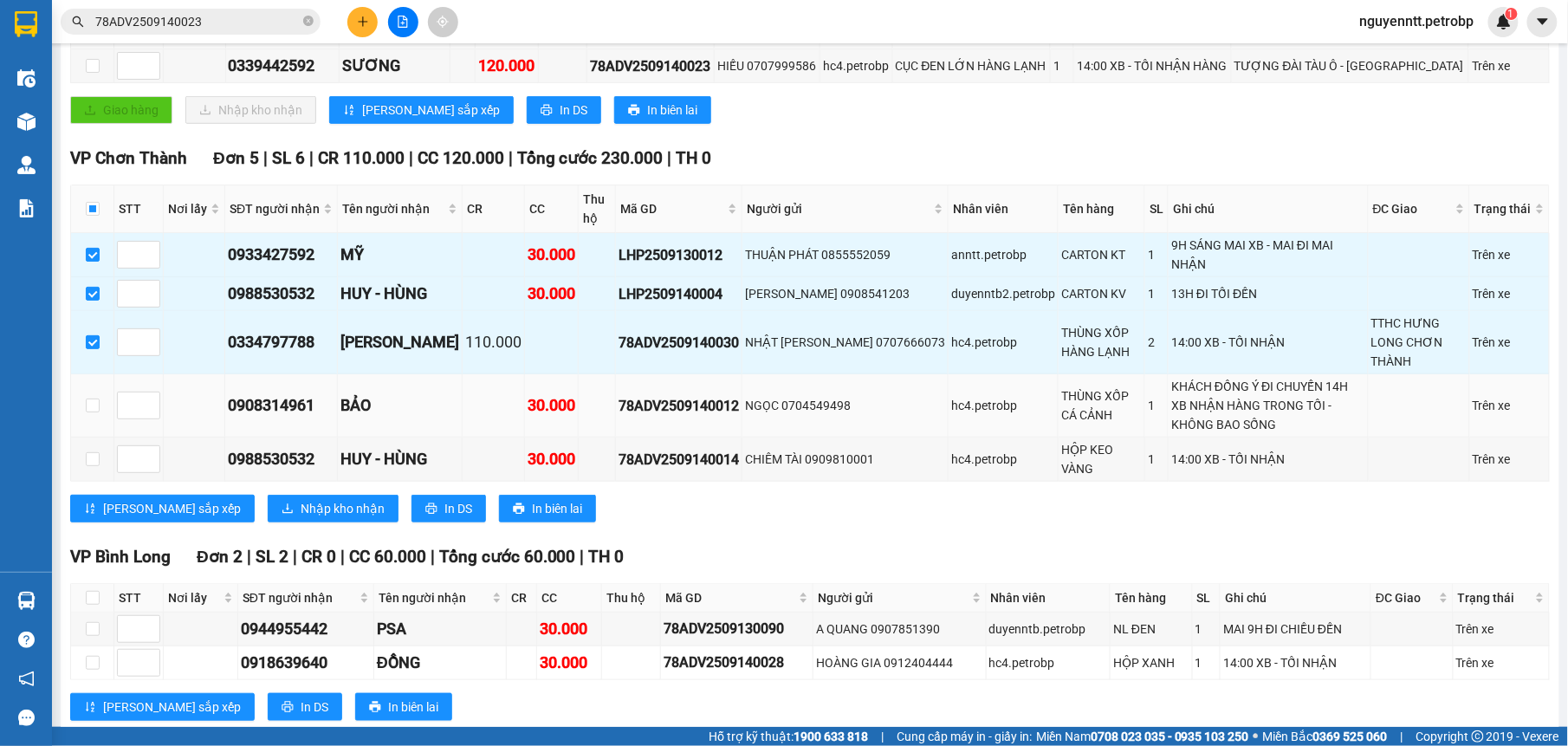
click at [87, 413] on td at bounding box center [92, 406] width 43 height 63
drag, startPoint x: 93, startPoint y: 406, endPoint x: 94, endPoint y: 423, distance: 17.0
click at [94, 405] on input "checkbox" at bounding box center [92, 405] width 14 height 14
checkbox input "true"
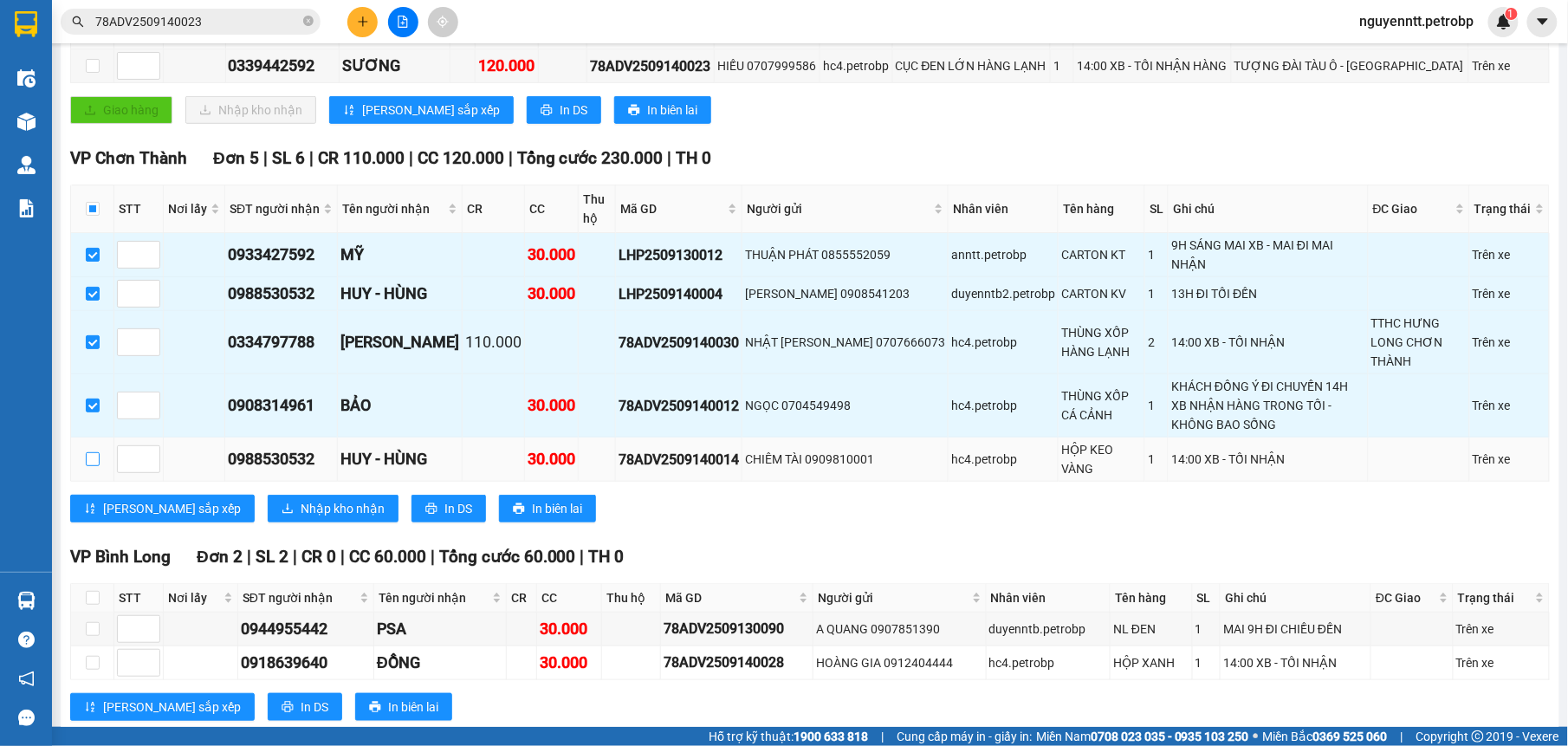
click at [91, 454] on input "checkbox" at bounding box center [92, 459] width 14 height 14
checkbox input "true"
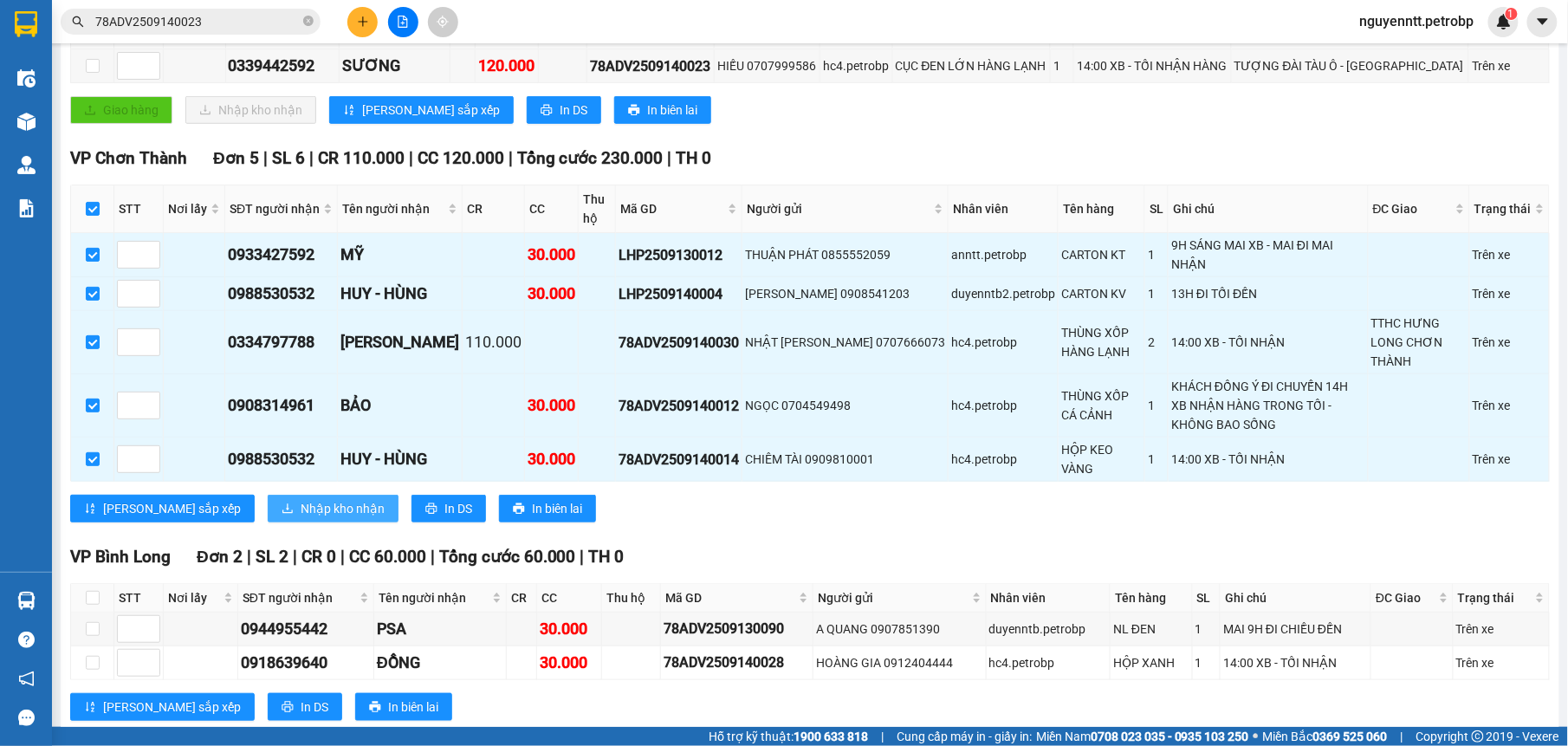
click at [278, 494] on button "Nhập kho nhận" at bounding box center [332, 508] width 131 height 28
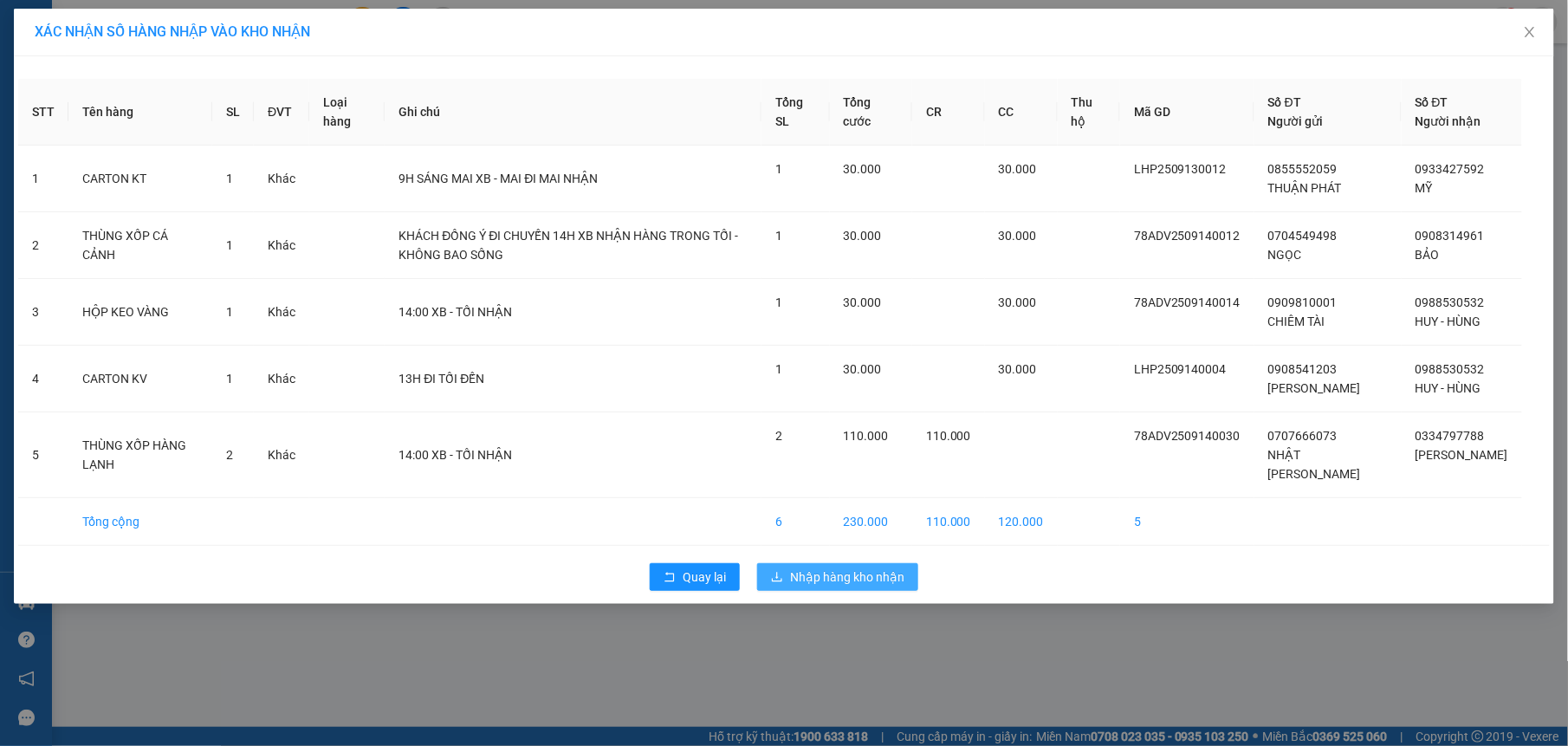
click at [822, 587] on span "Nhập hàng kho nhận" at bounding box center [847, 576] width 114 height 19
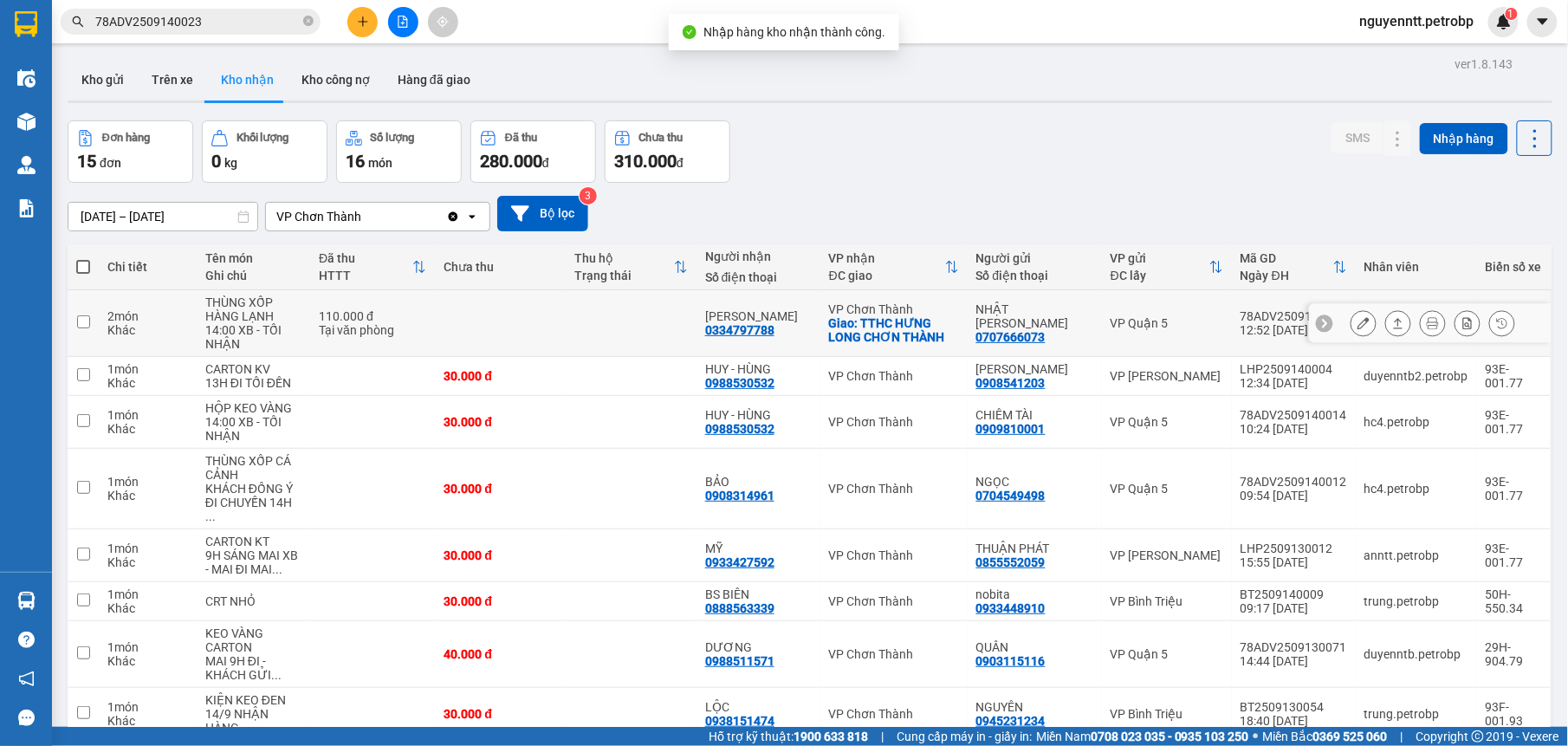
click at [641, 317] on td at bounding box center [630, 323] width 131 height 67
checkbox input "true"
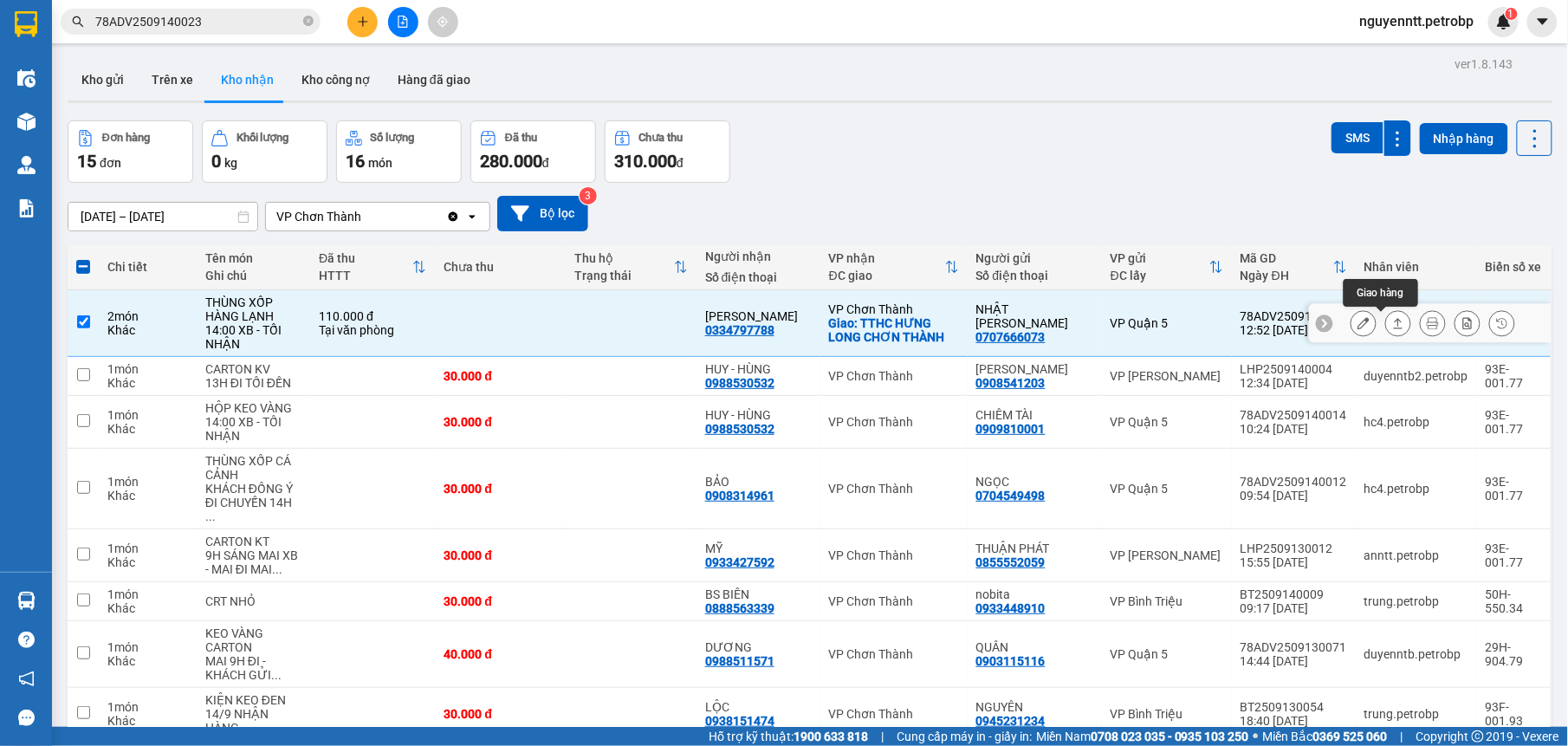
click at [1392, 326] on icon at bounding box center [1398, 323] width 12 height 12
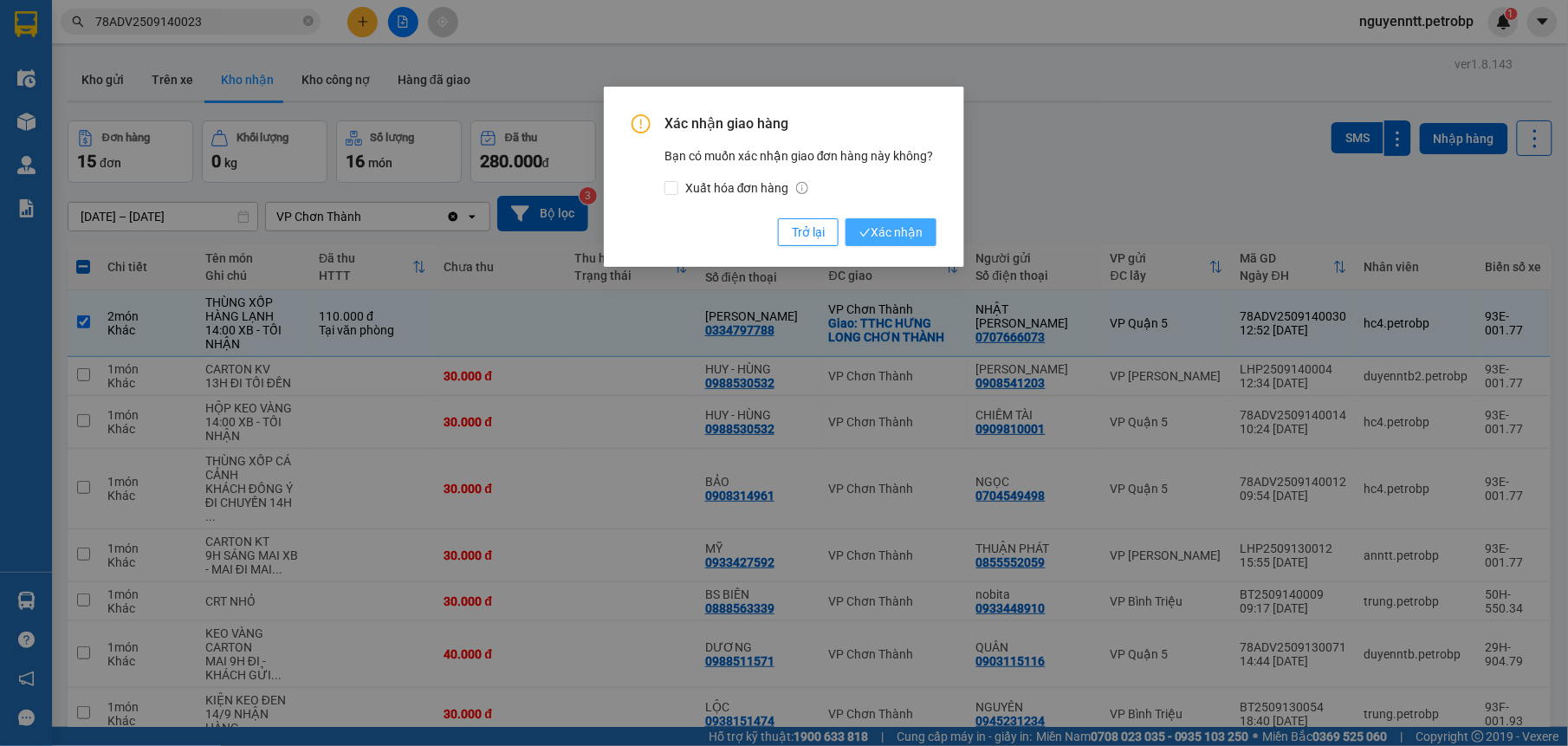
click at [902, 236] on span "Xác nhận" at bounding box center [891, 231] width 63 height 19
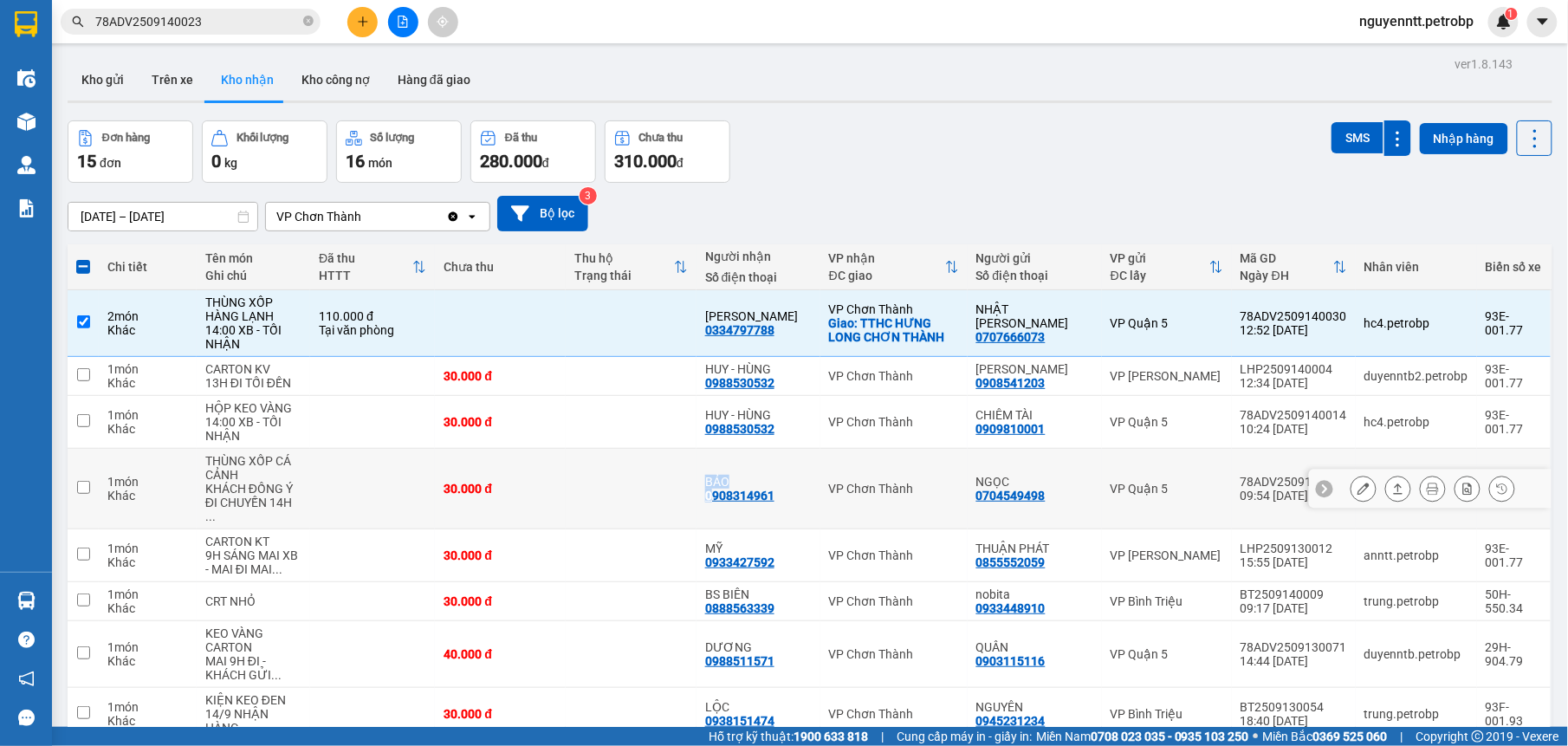
drag, startPoint x: 700, startPoint y: 492, endPoint x: 711, endPoint y: 486, distance: 12.5
click at [711, 486] on tr "1 món Khác THÙNG XỐP CÁ CẢNH KHÁCH ĐỒNG Ý ĐI CHUYẾN 14H ... 30.000 đ BẢO 090831…" at bounding box center [810, 488] width 1484 height 81
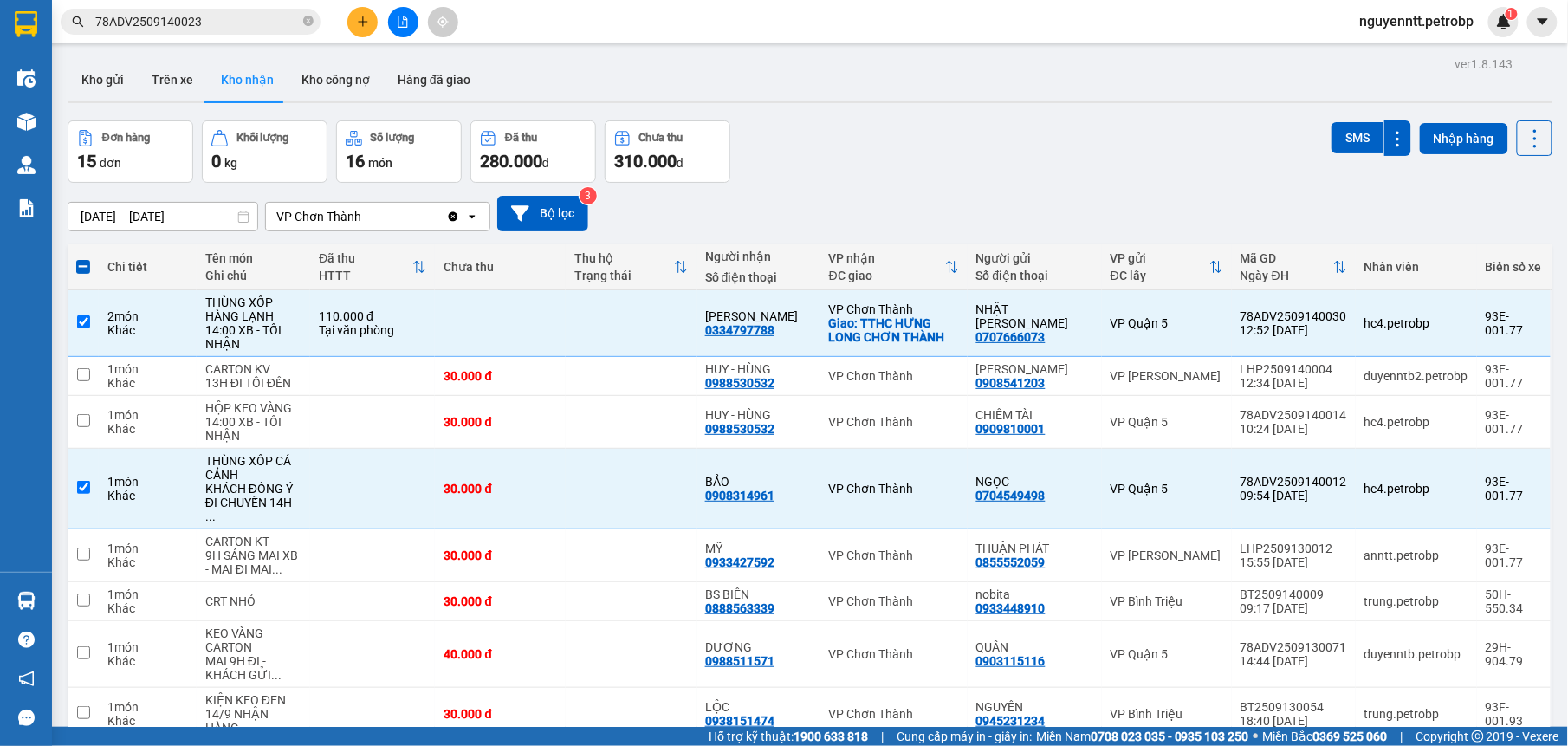
drag, startPoint x: 711, startPoint y: 486, endPoint x: 676, endPoint y: 465, distance: 40.8
click at [676, 465] on td at bounding box center [630, 488] width 131 height 81
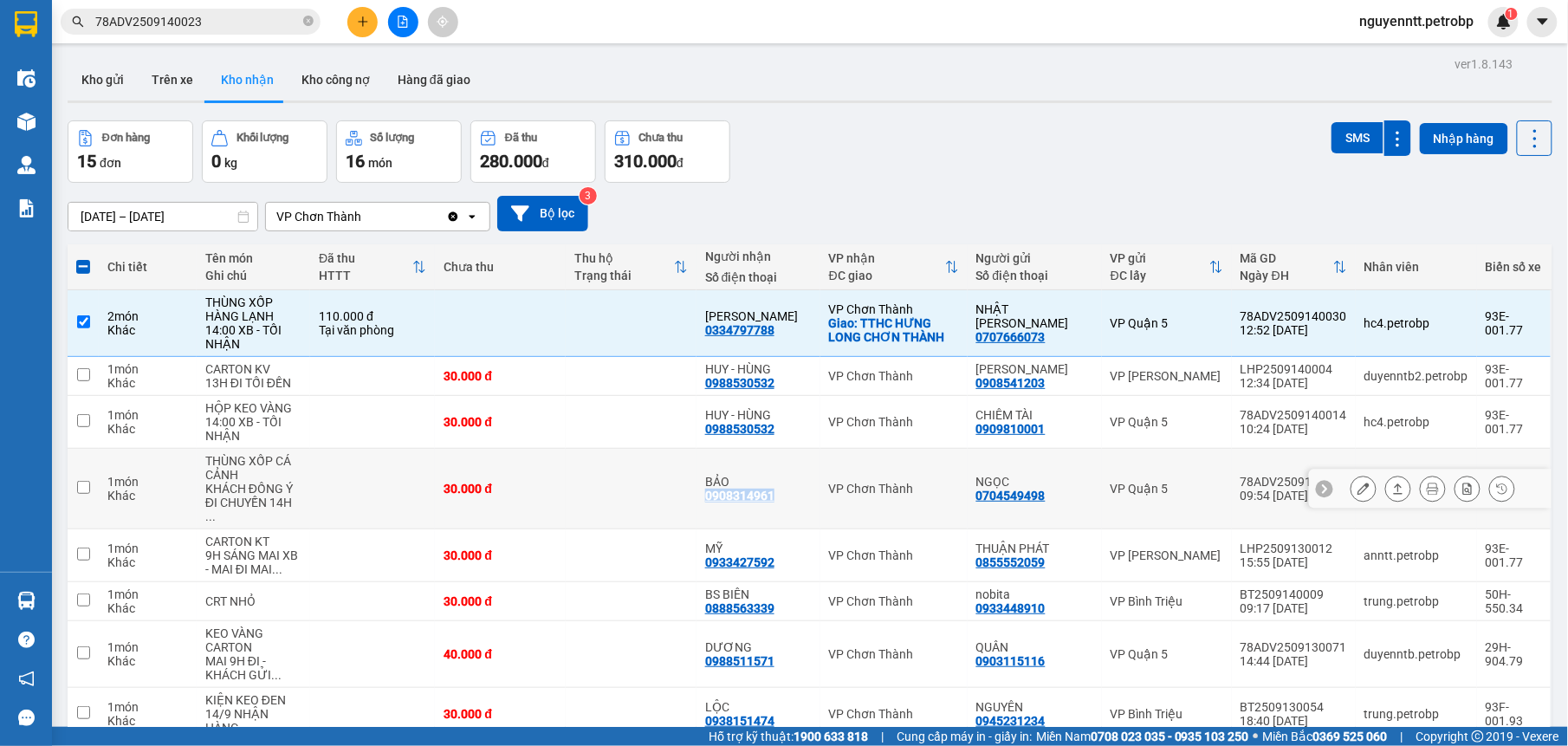
drag, startPoint x: 704, startPoint y: 493, endPoint x: 777, endPoint y: 489, distance: 73.1
click at [777, 489] on td "BẢO 0908314961" at bounding box center [758, 488] width 124 height 81
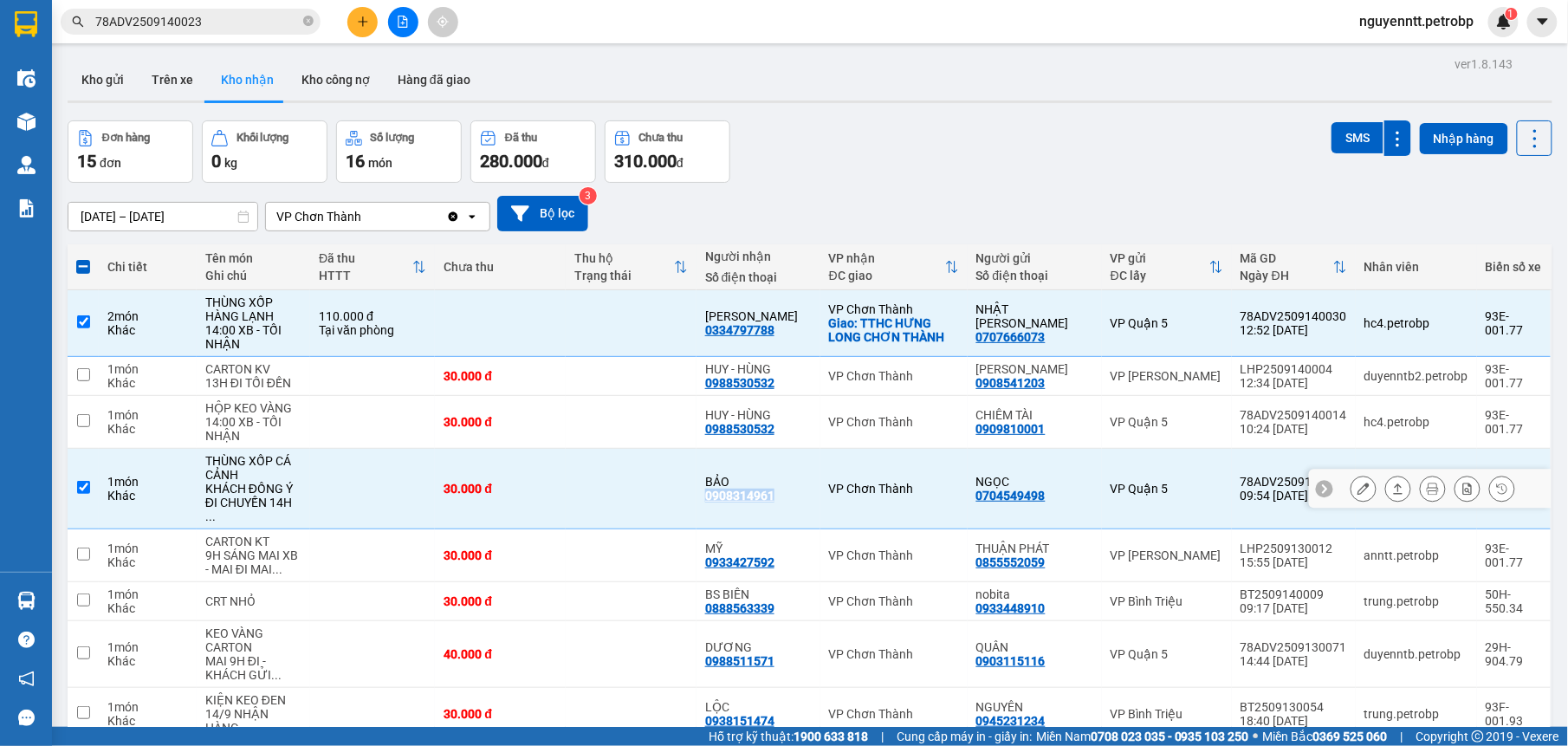
drag, startPoint x: 777, startPoint y: 489, endPoint x: 756, endPoint y: 489, distance: 21.0
copy div "0908314961"
click at [906, 471] on td "VP Chơn Thành" at bounding box center [894, 488] width 147 height 81
checkbox input "false"
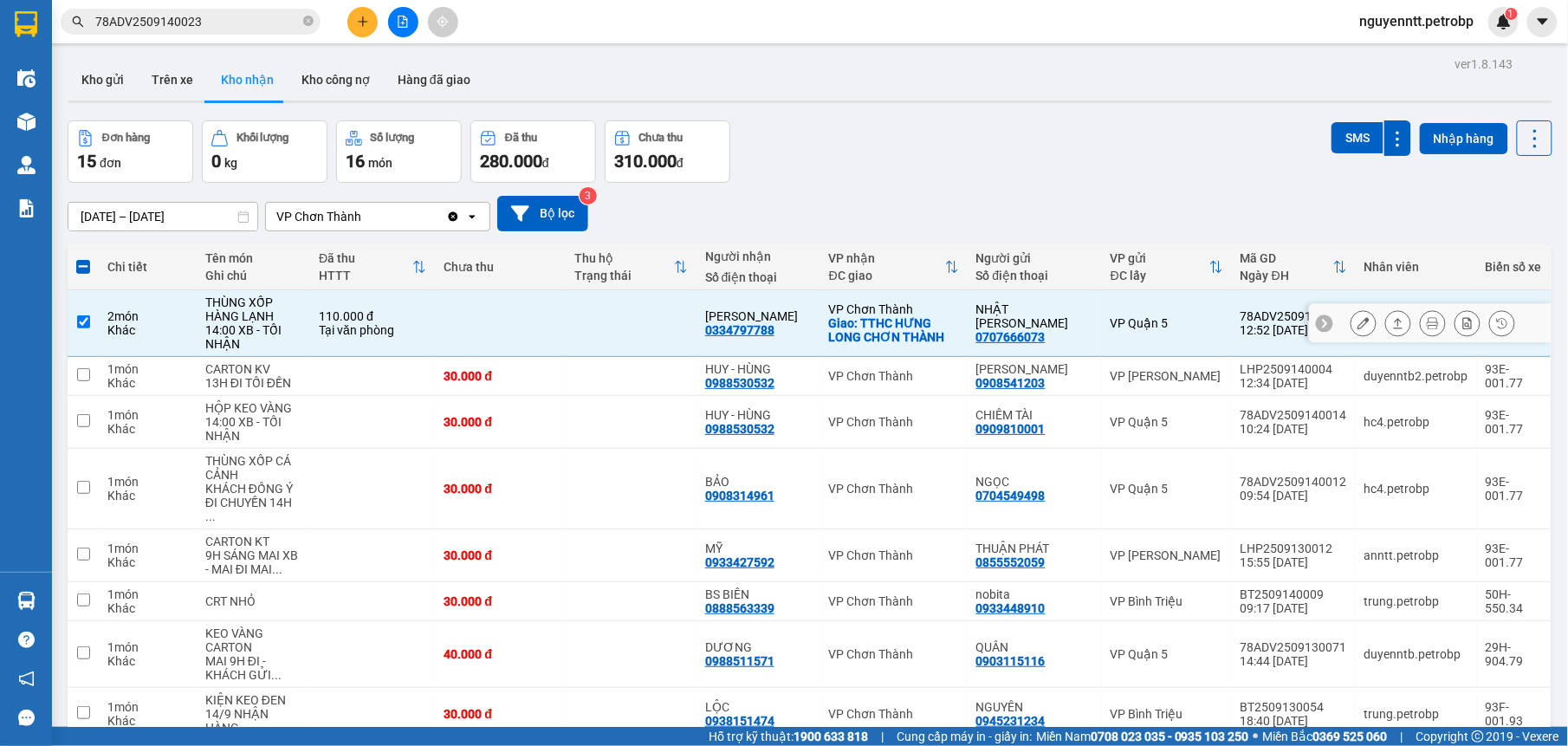
click at [933, 295] on td "VP Chơn Thành Giao: TTHC [GEOGRAPHIC_DATA] THÀNH" at bounding box center [894, 323] width 147 height 67
checkbox input "false"
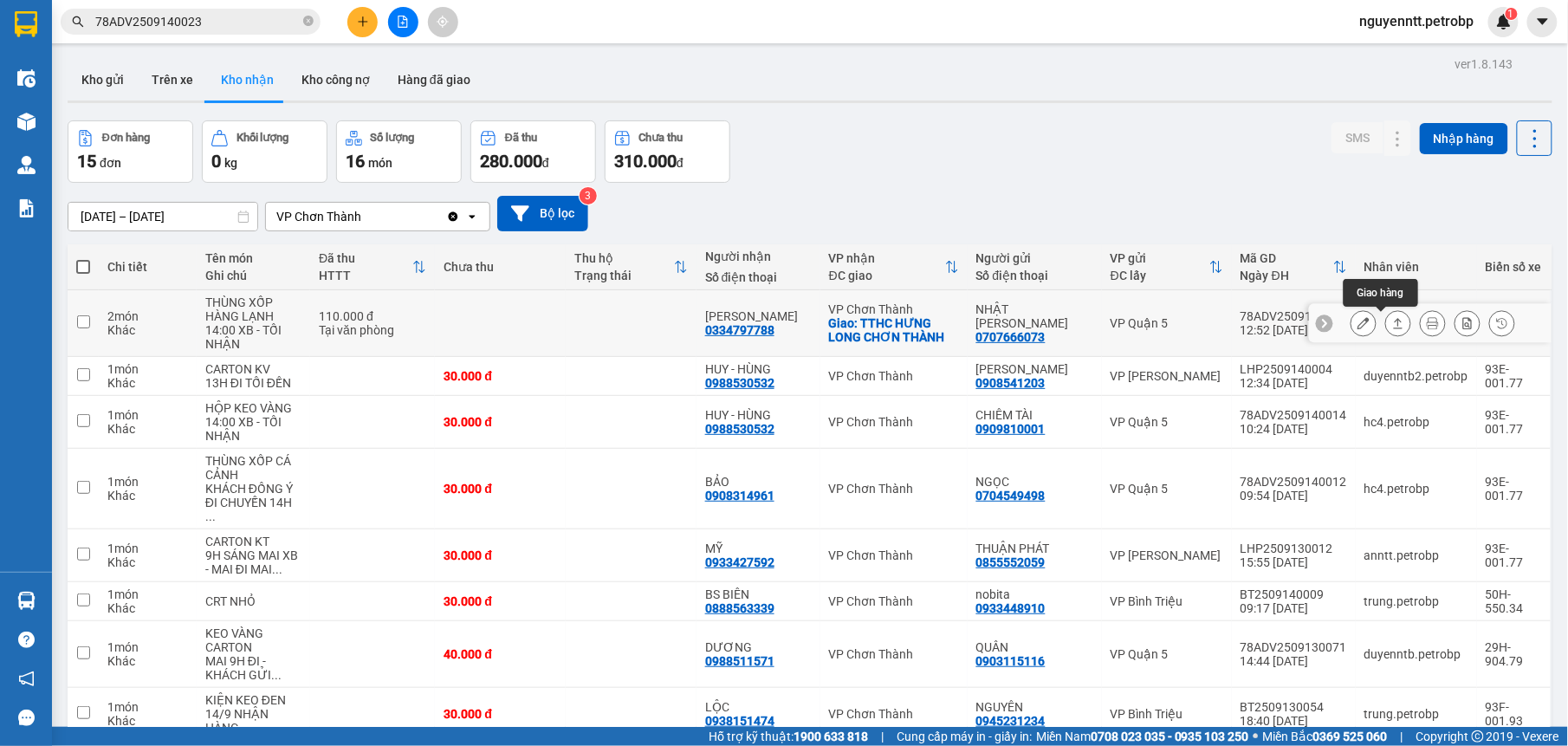
click at [1388, 322] on button at bounding box center [1398, 323] width 25 height 30
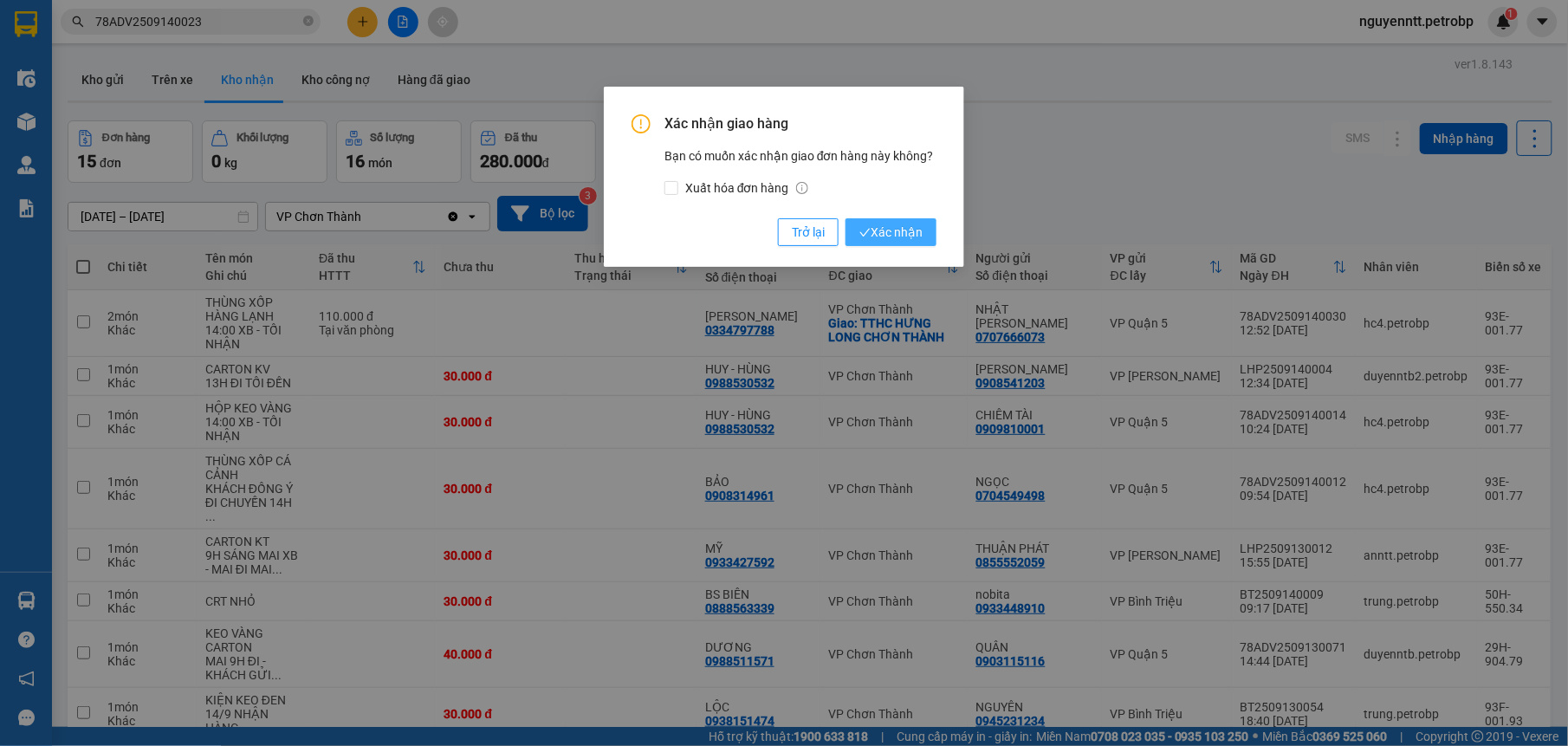
click at [899, 227] on span "Xác nhận" at bounding box center [891, 231] width 63 height 19
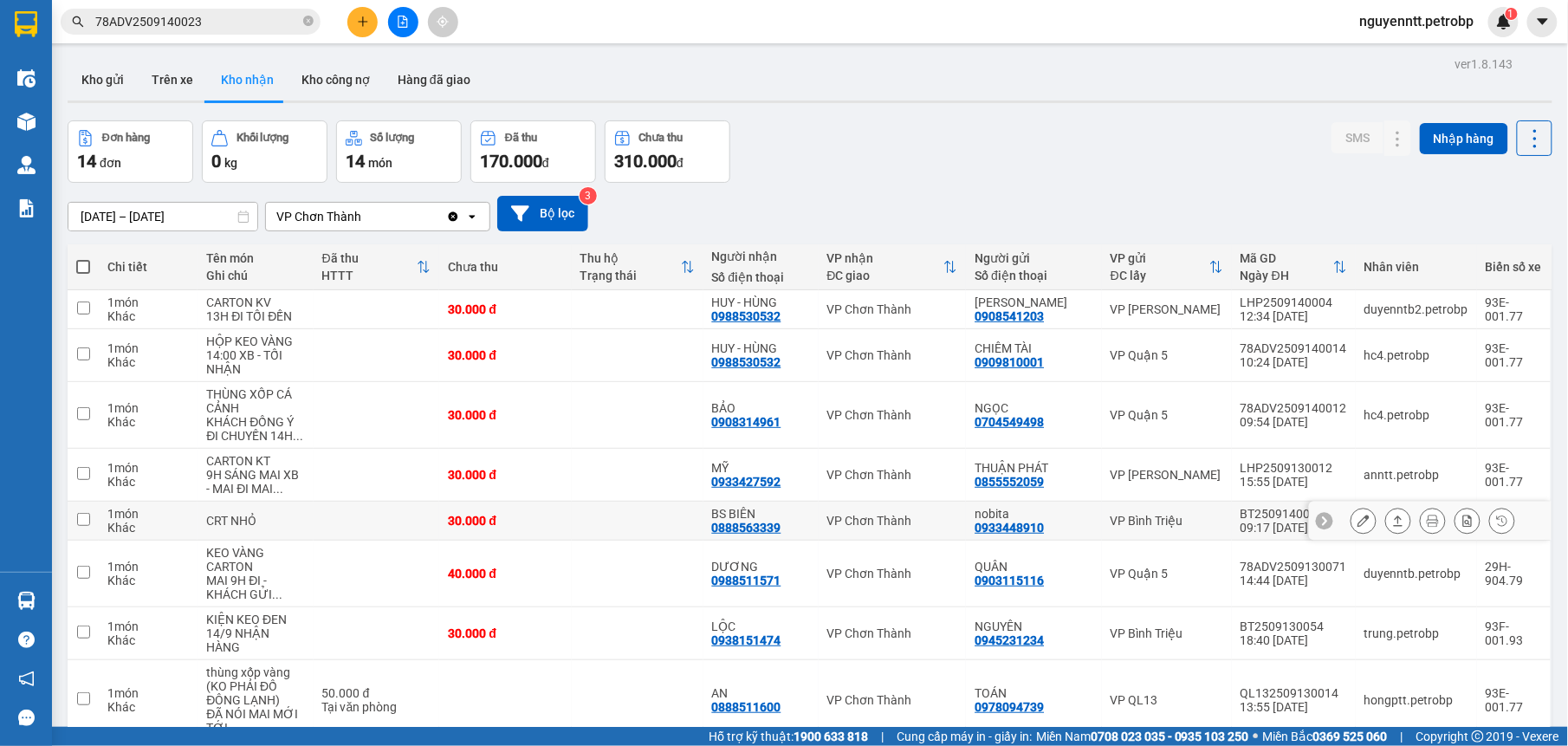
click at [638, 507] on td at bounding box center [638, 521] width 132 height 39
checkbox input "true"
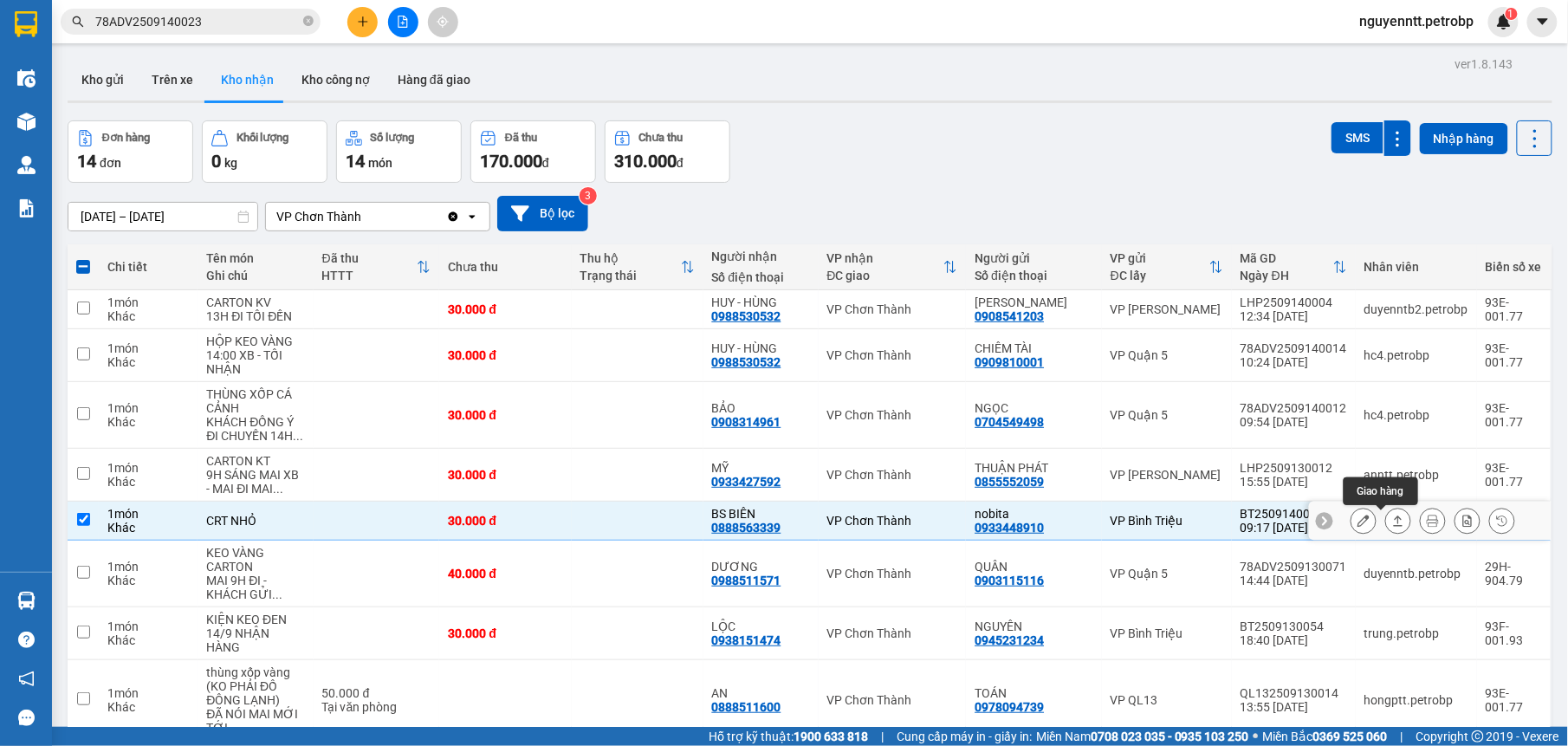
click at [1393, 520] on button at bounding box center [1398, 521] width 25 height 30
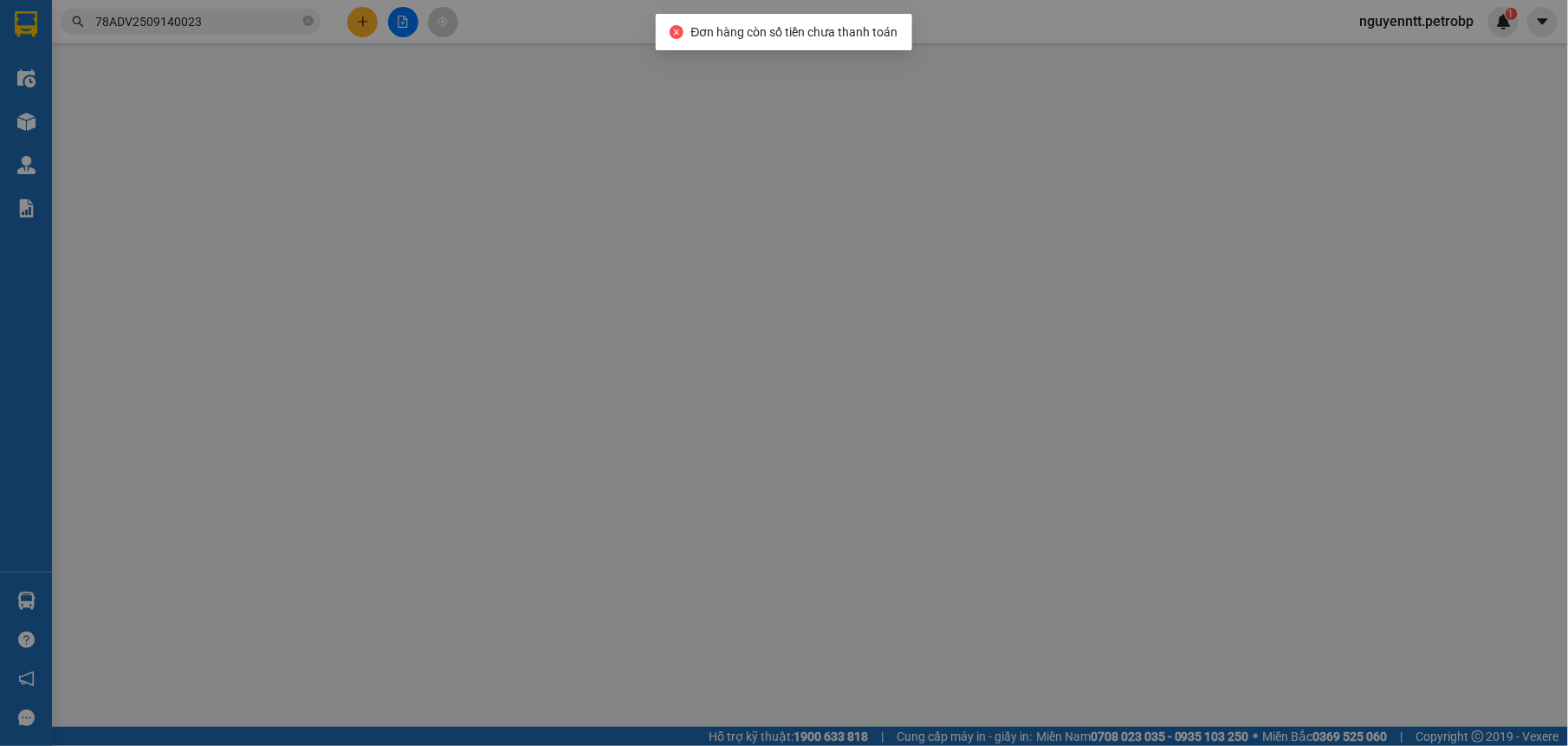
type input "0933448910"
type input "nobita"
type input "0888563339"
type input "BS BIÊN"
type input "30.000"
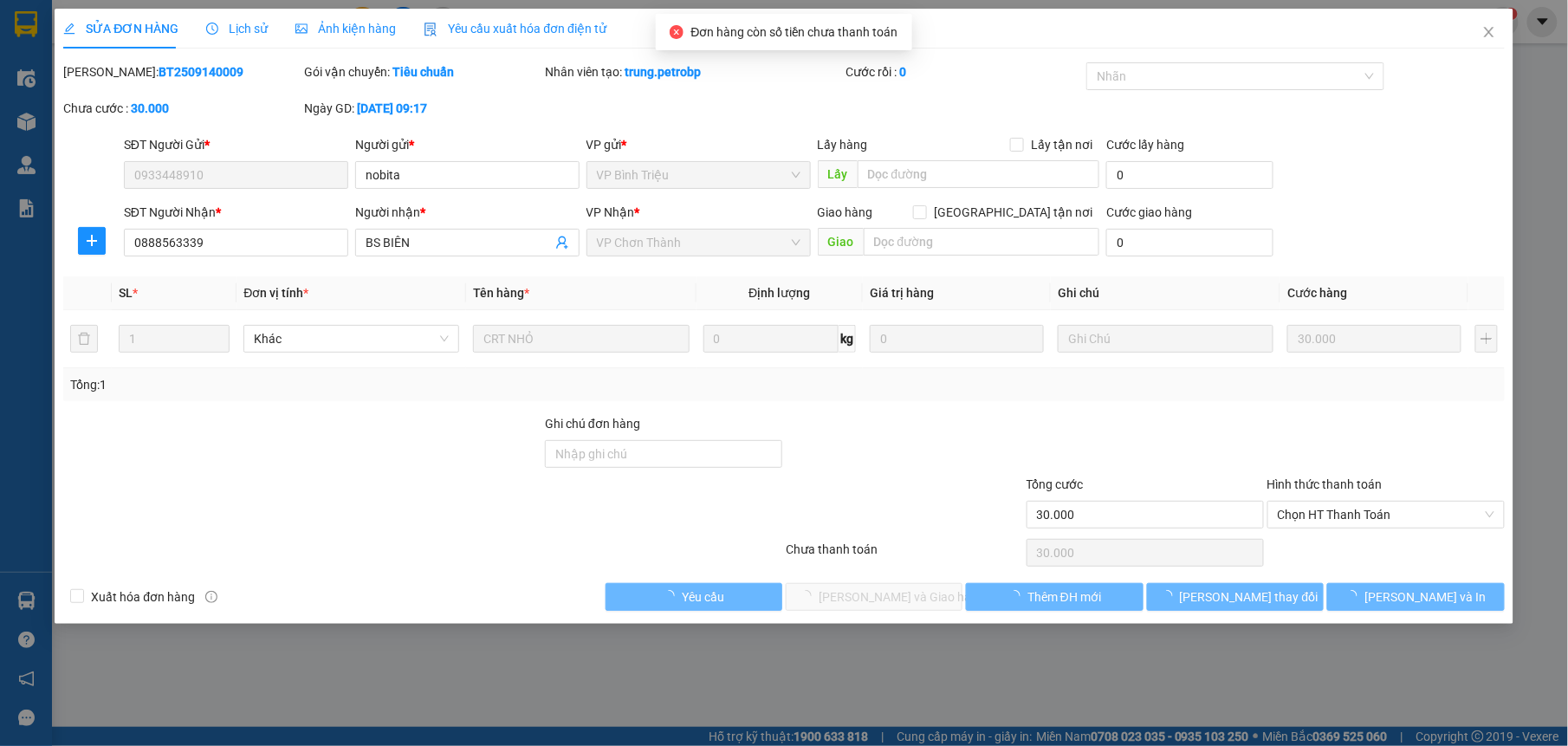
click at [1363, 513] on span "Chọn HT Thanh Toán" at bounding box center [1386, 514] width 216 height 26
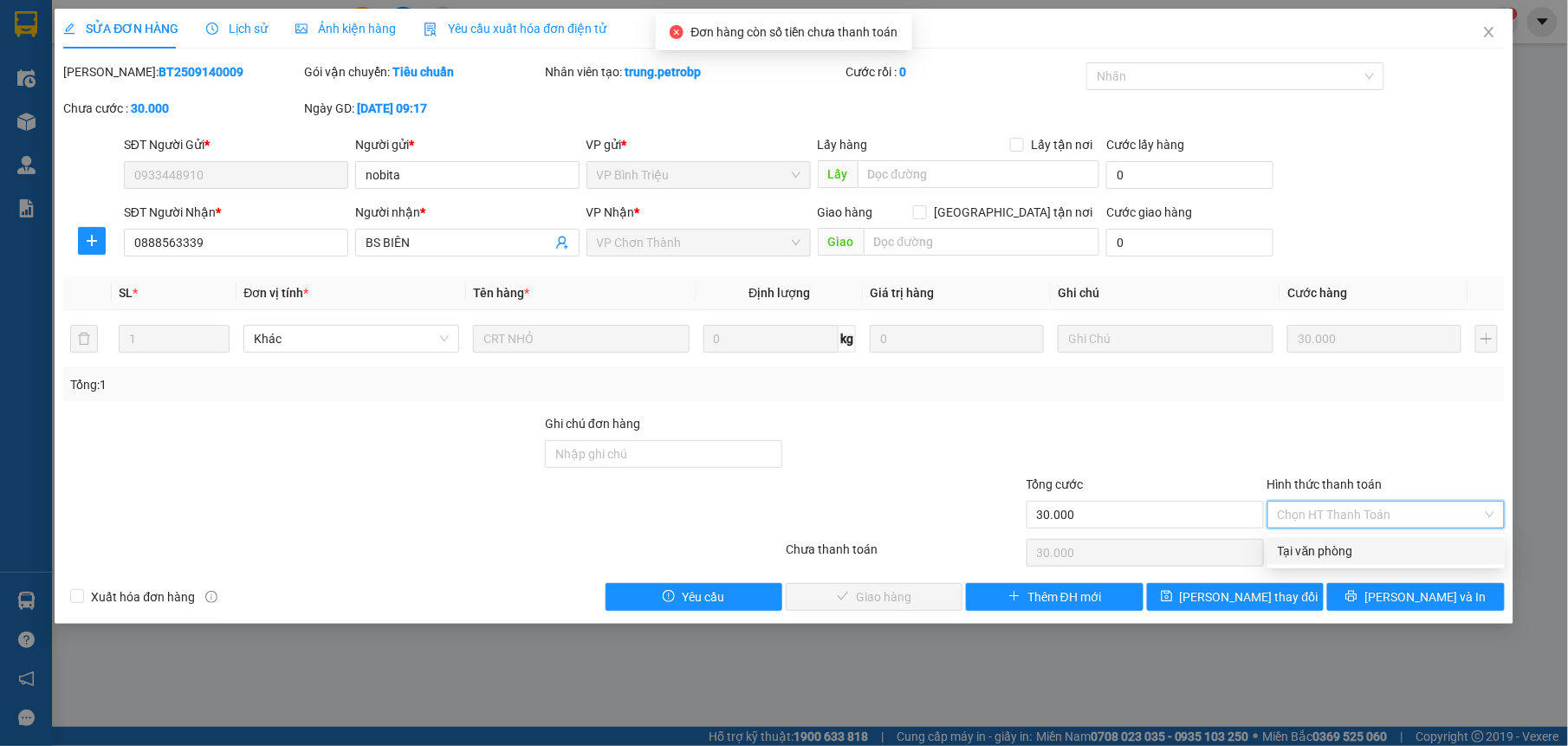
click at [1348, 545] on div "Tại văn phòng" at bounding box center [1386, 550] width 216 height 19
type input "0"
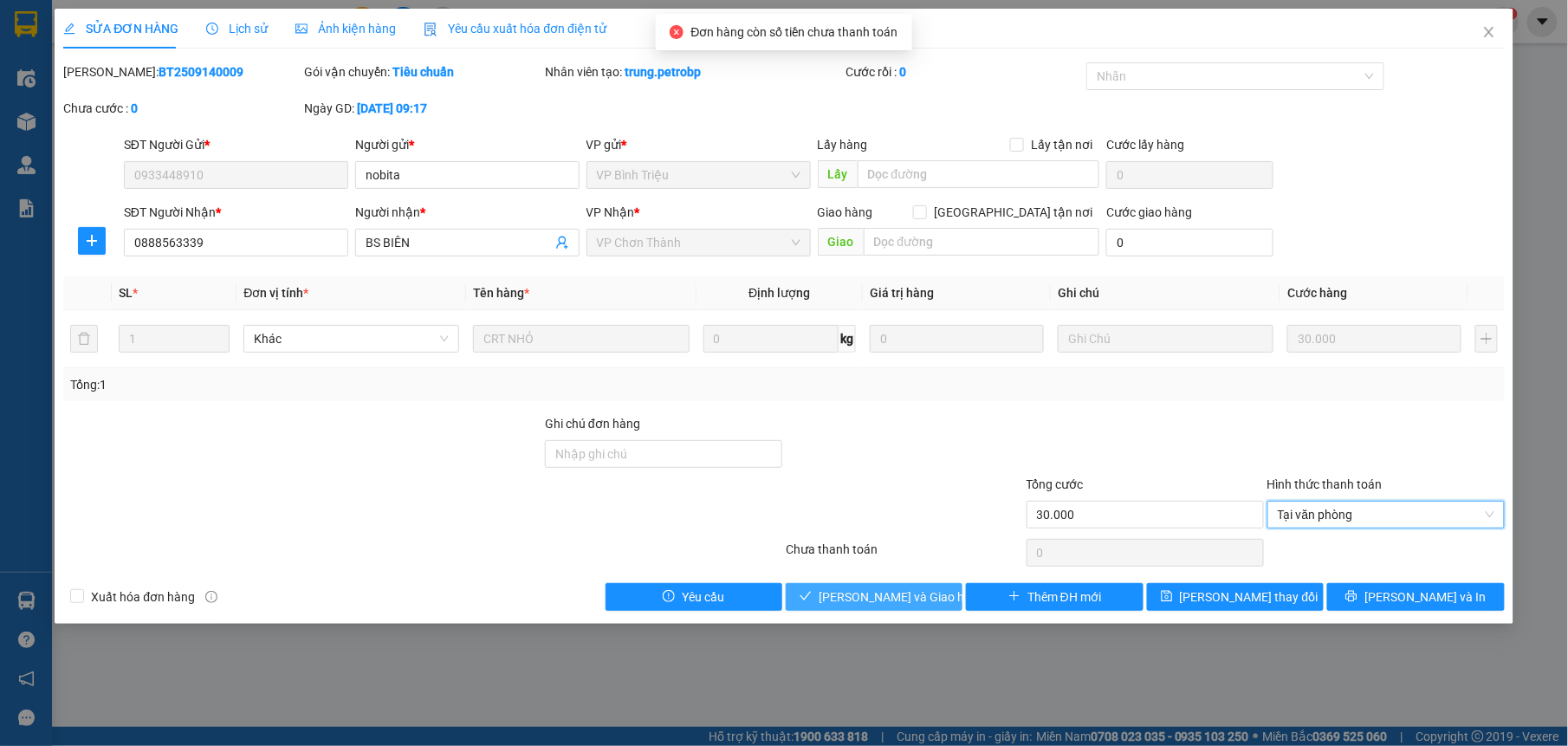
click at [915, 594] on span "[PERSON_NAME] và Giao hàng" at bounding box center [901, 596] width 166 height 19
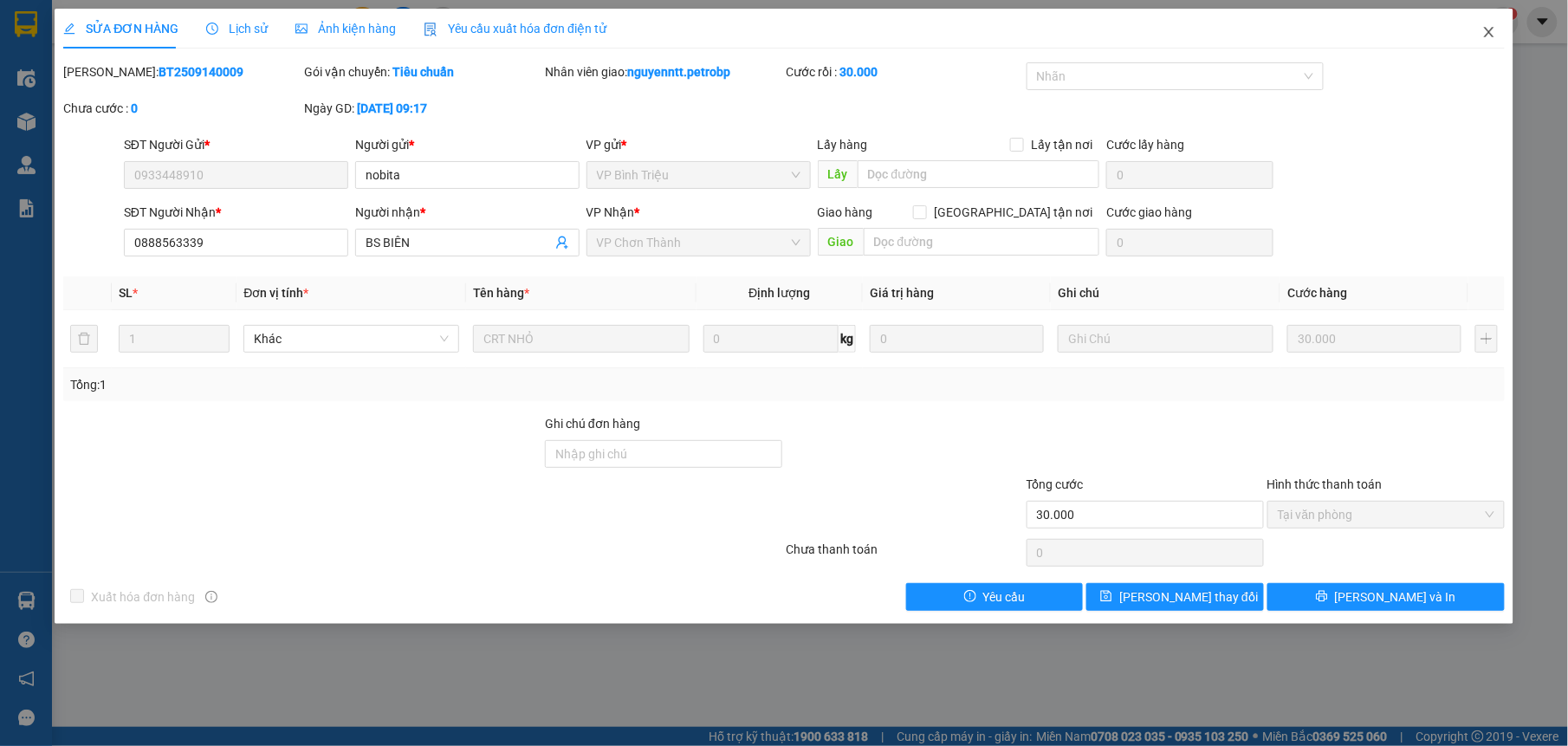
click at [1491, 35] on icon "close" at bounding box center [1488, 31] width 10 height 11
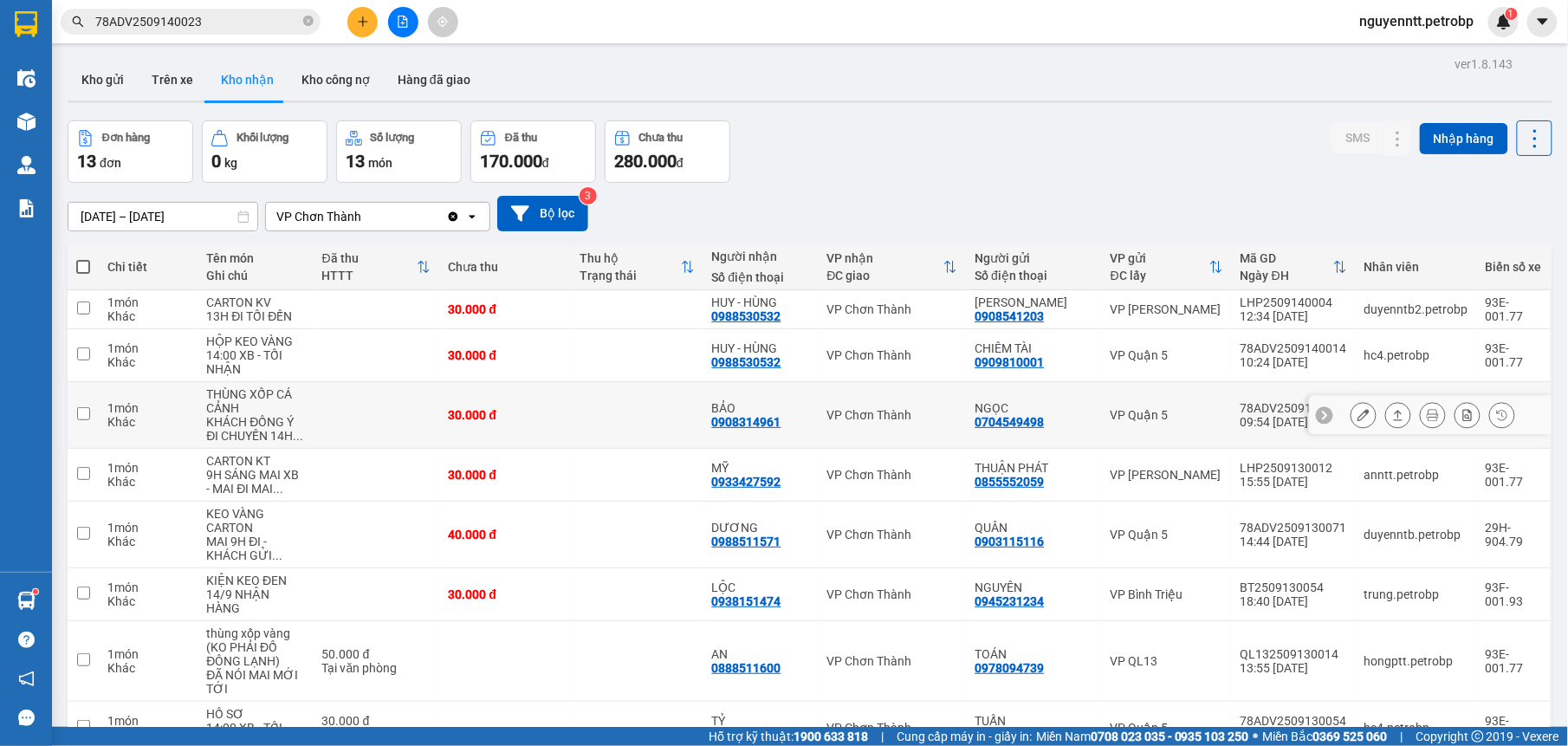
scroll to position [195, 0]
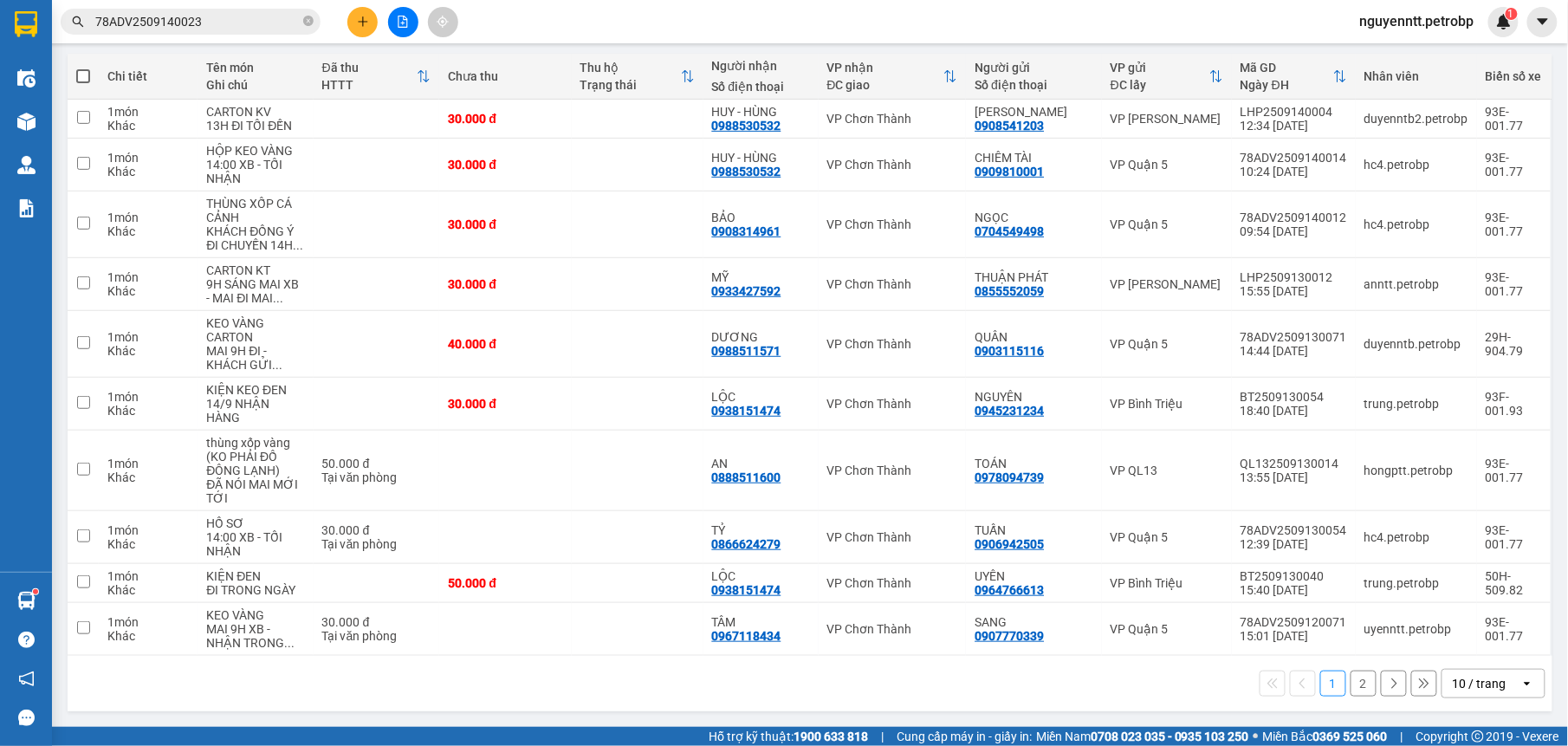
click at [1351, 686] on button "2" at bounding box center [1364, 683] width 26 height 26
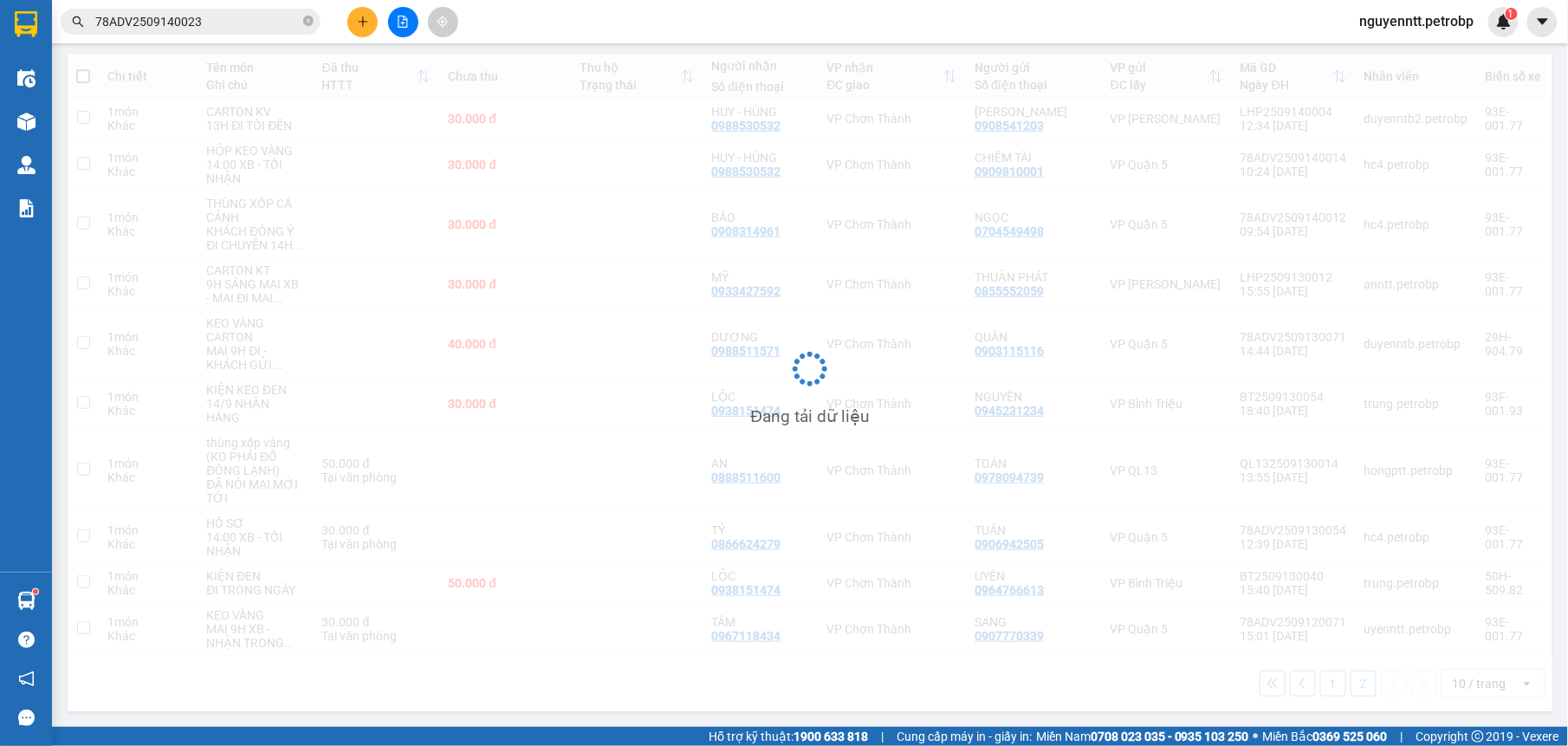
scroll to position [80, 0]
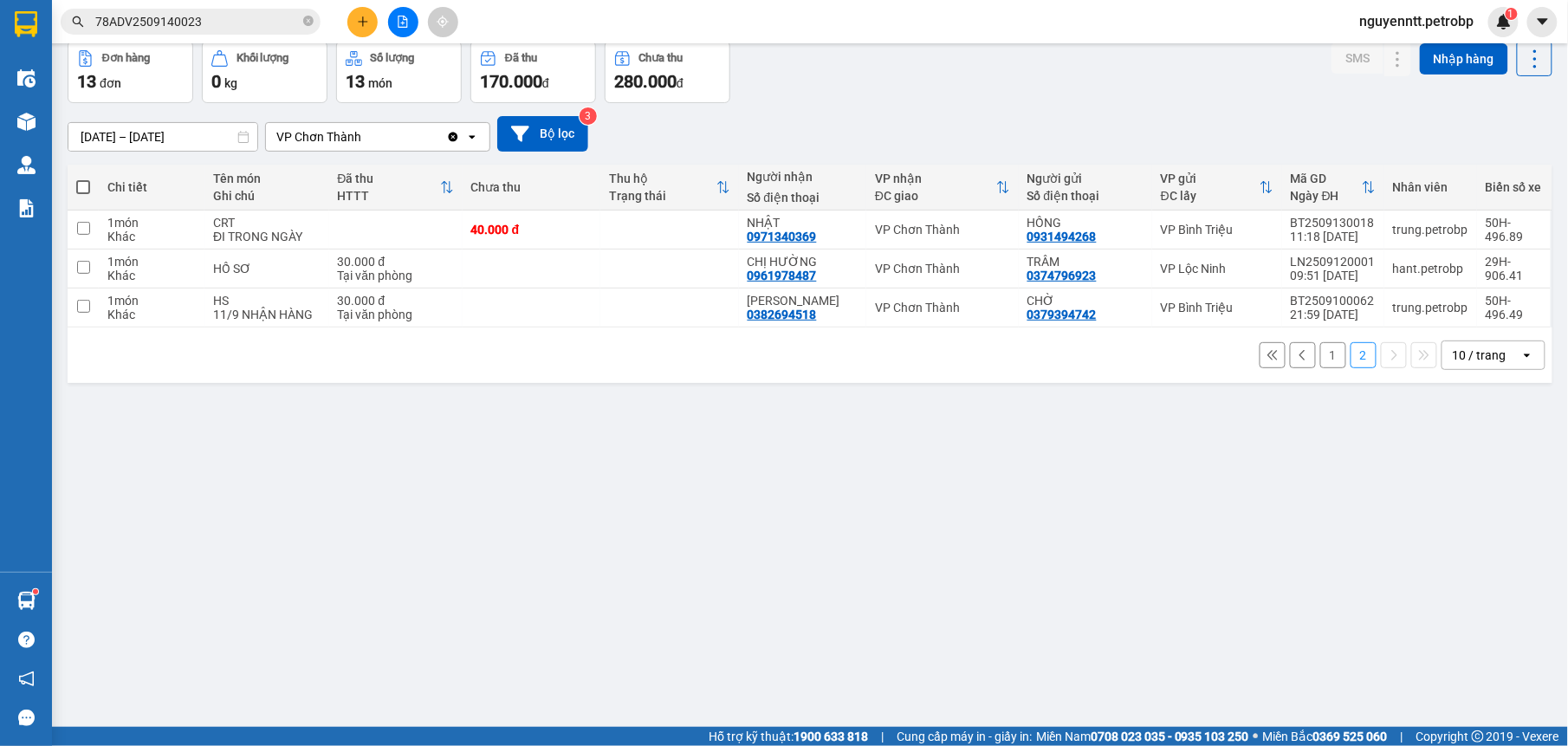
click at [1320, 351] on button "1" at bounding box center [1333, 355] width 26 height 26
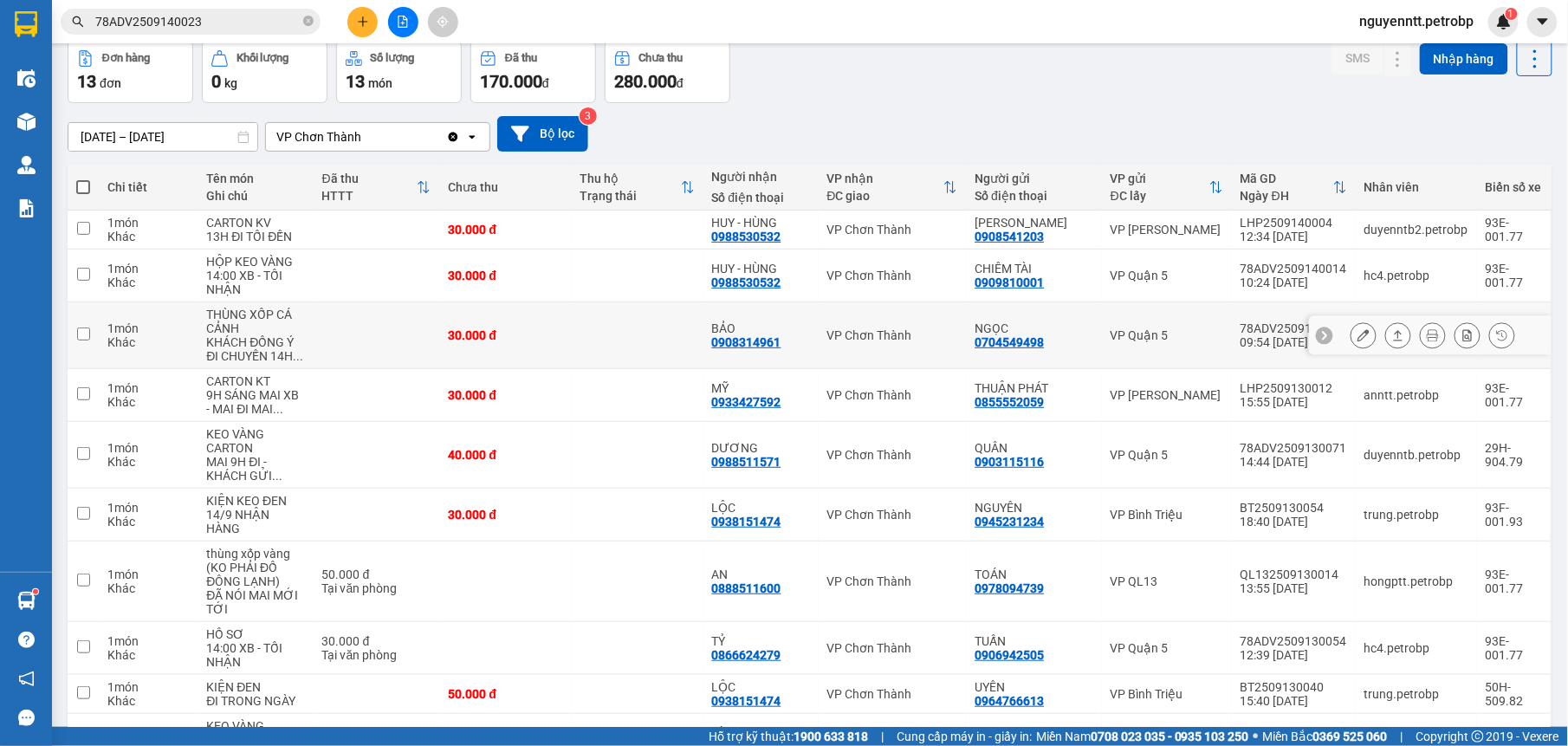
click at [645, 339] on td at bounding box center [638, 336] width 132 height 67
checkbox input "true"
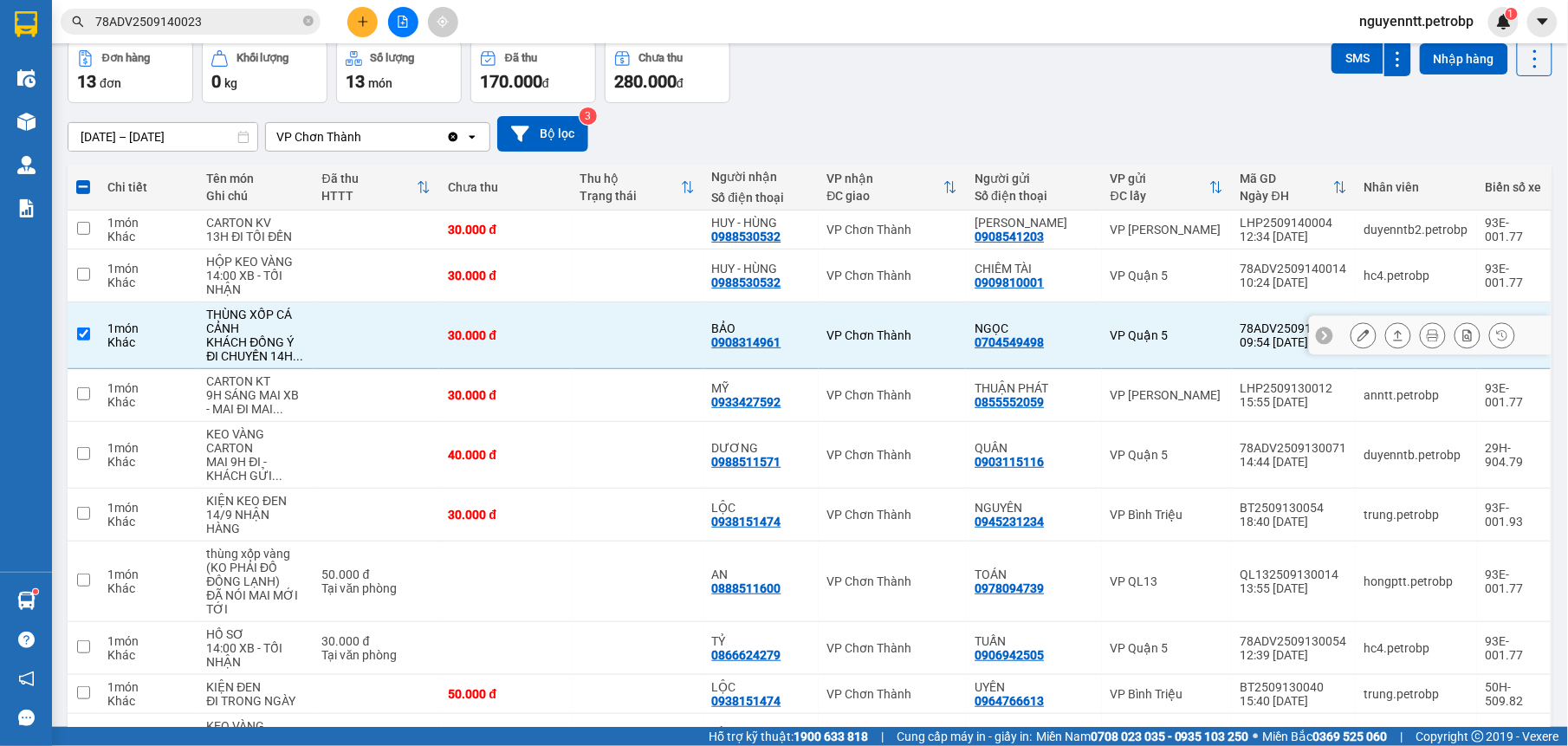
click at [1394, 333] on icon at bounding box center [1399, 335] width 10 height 11
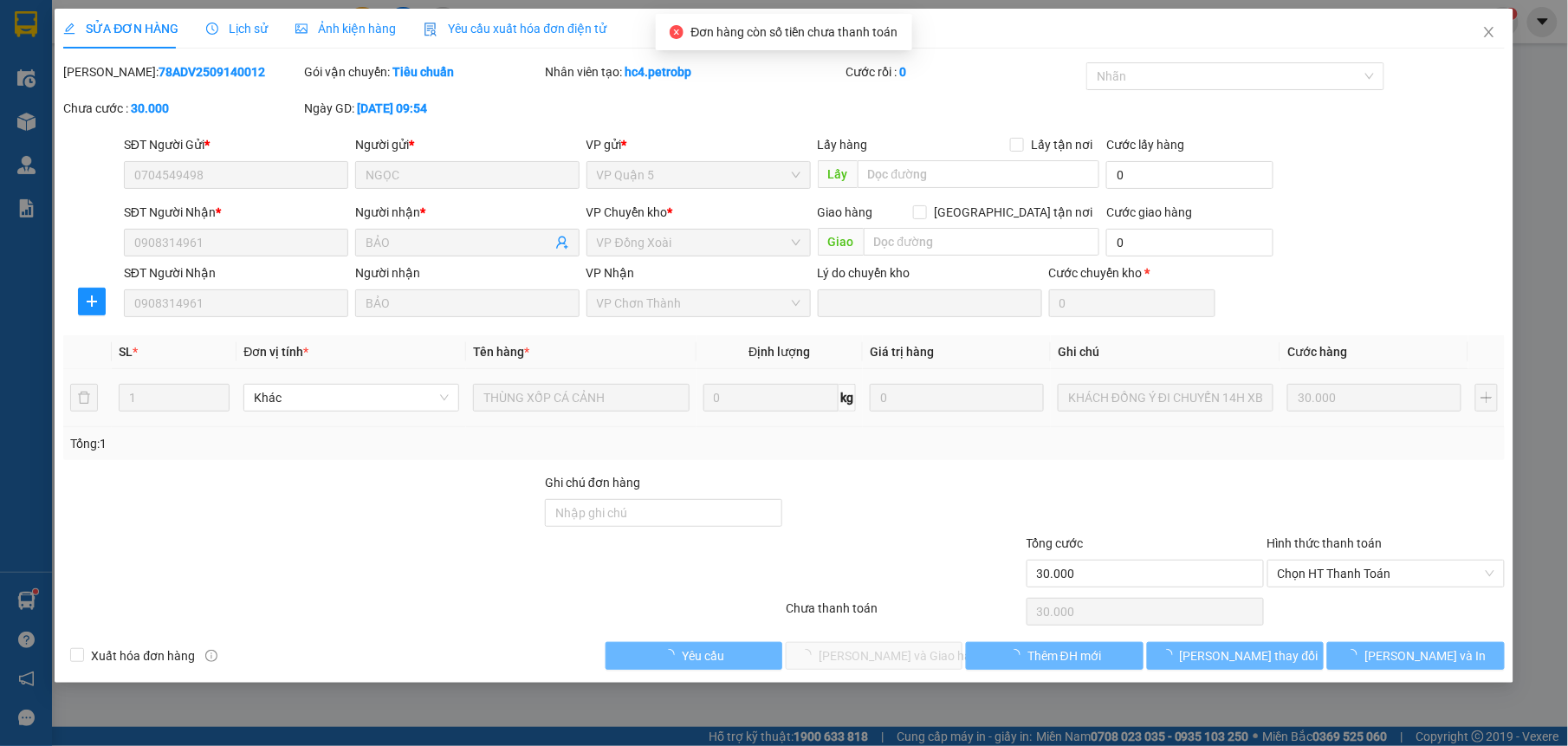
type input "0704549498"
type input "NGỌC"
type input "0908314961"
type input "BẢO"
type input "30.000"
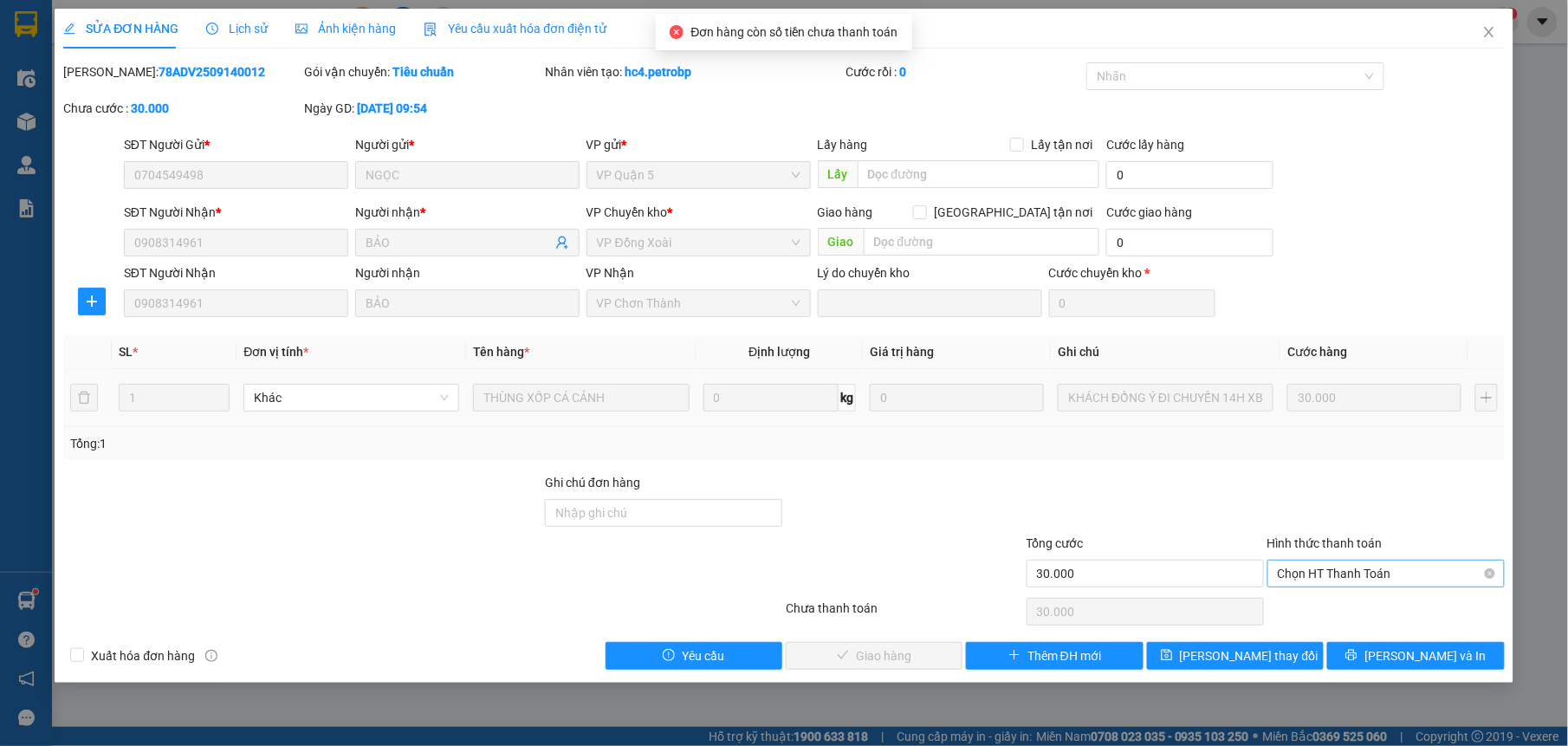
click at [1349, 565] on span "Chọn HT Thanh Toán" at bounding box center [1386, 573] width 216 height 26
click at [1321, 613] on div "Tại văn phòng" at bounding box center [1386, 609] width 216 height 19
type input "0"
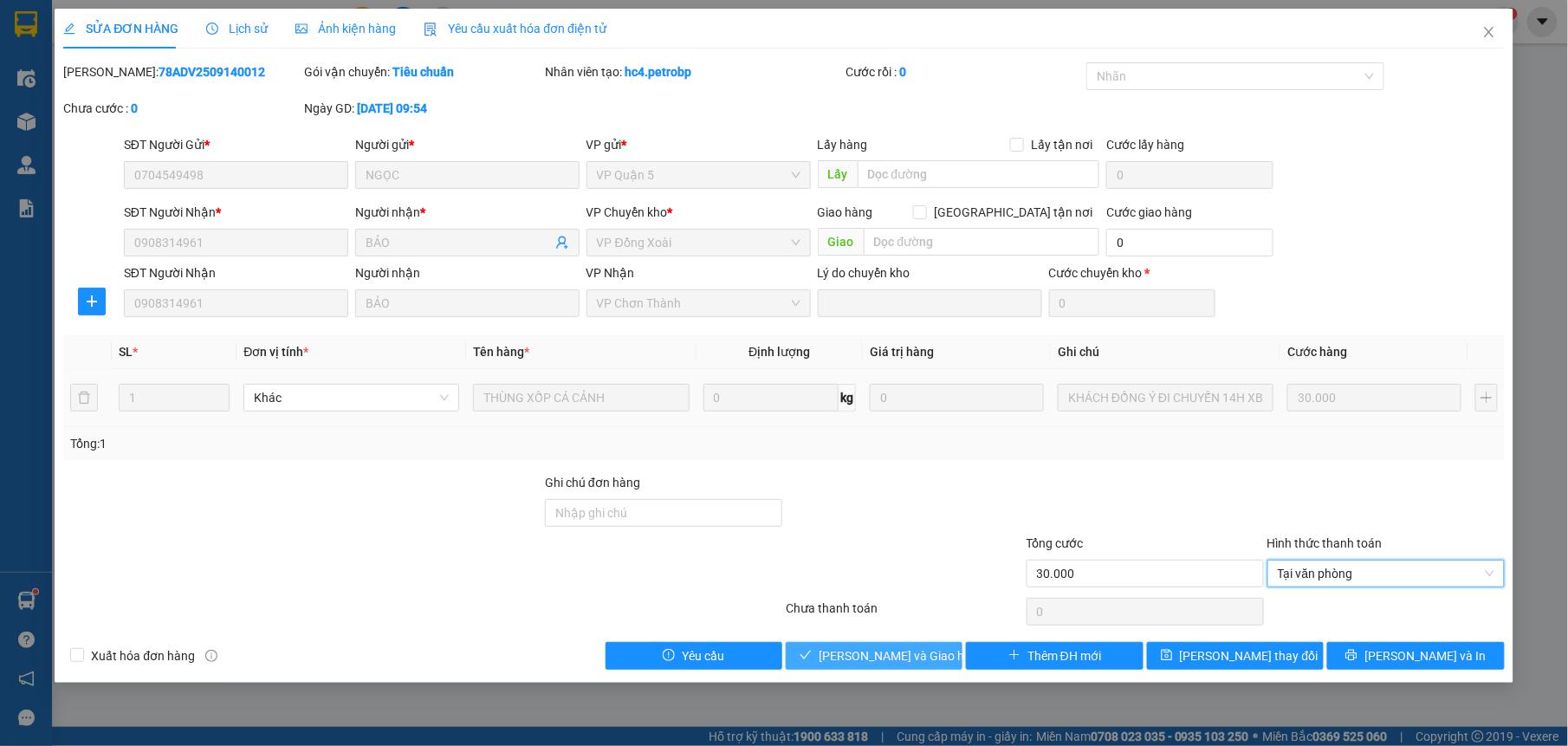
click at [836, 645] on button "[PERSON_NAME] và Giao hàng" at bounding box center [874, 656] width 177 height 28
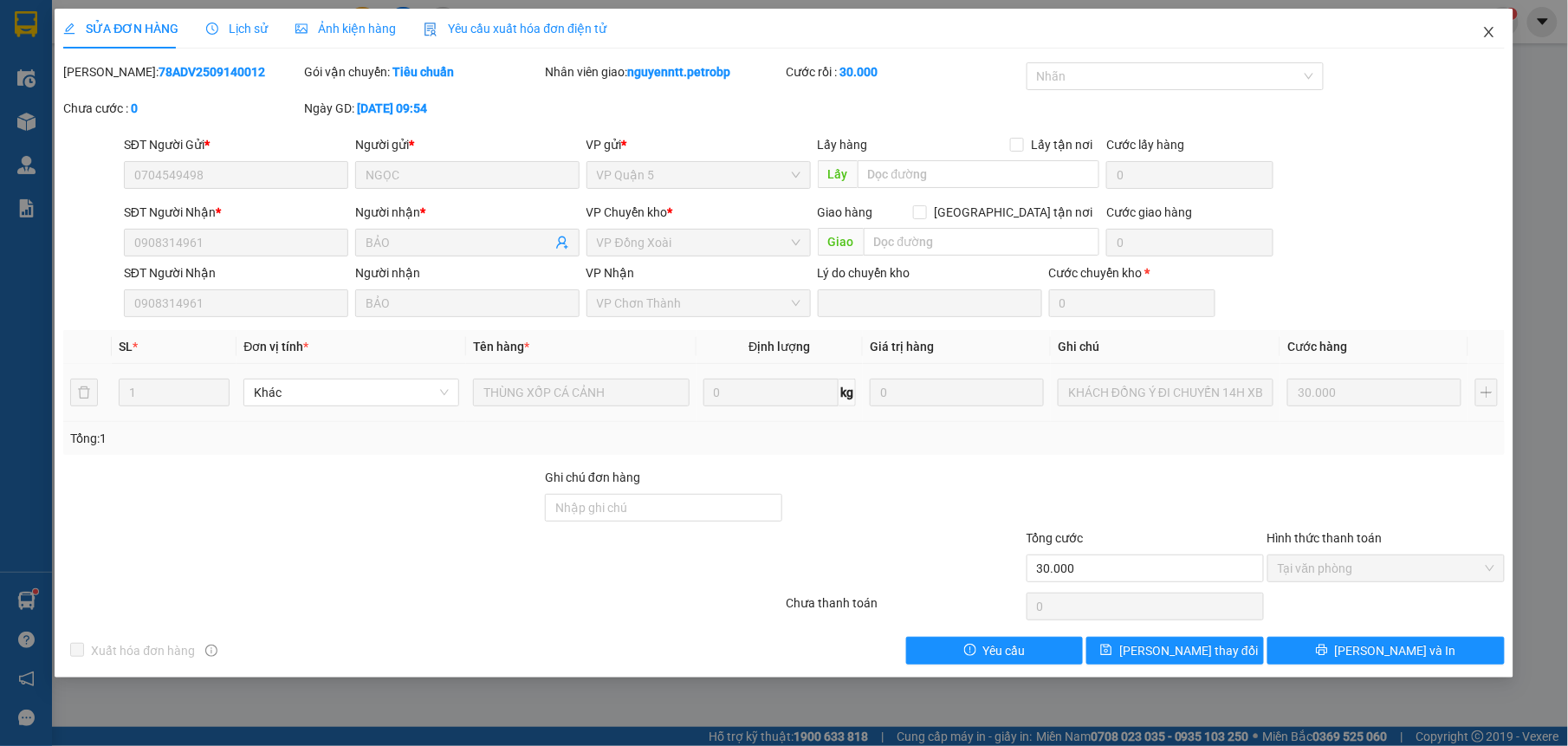
click at [1495, 32] on icon "close" at bounding box center [1489, 32] width 14 height 14
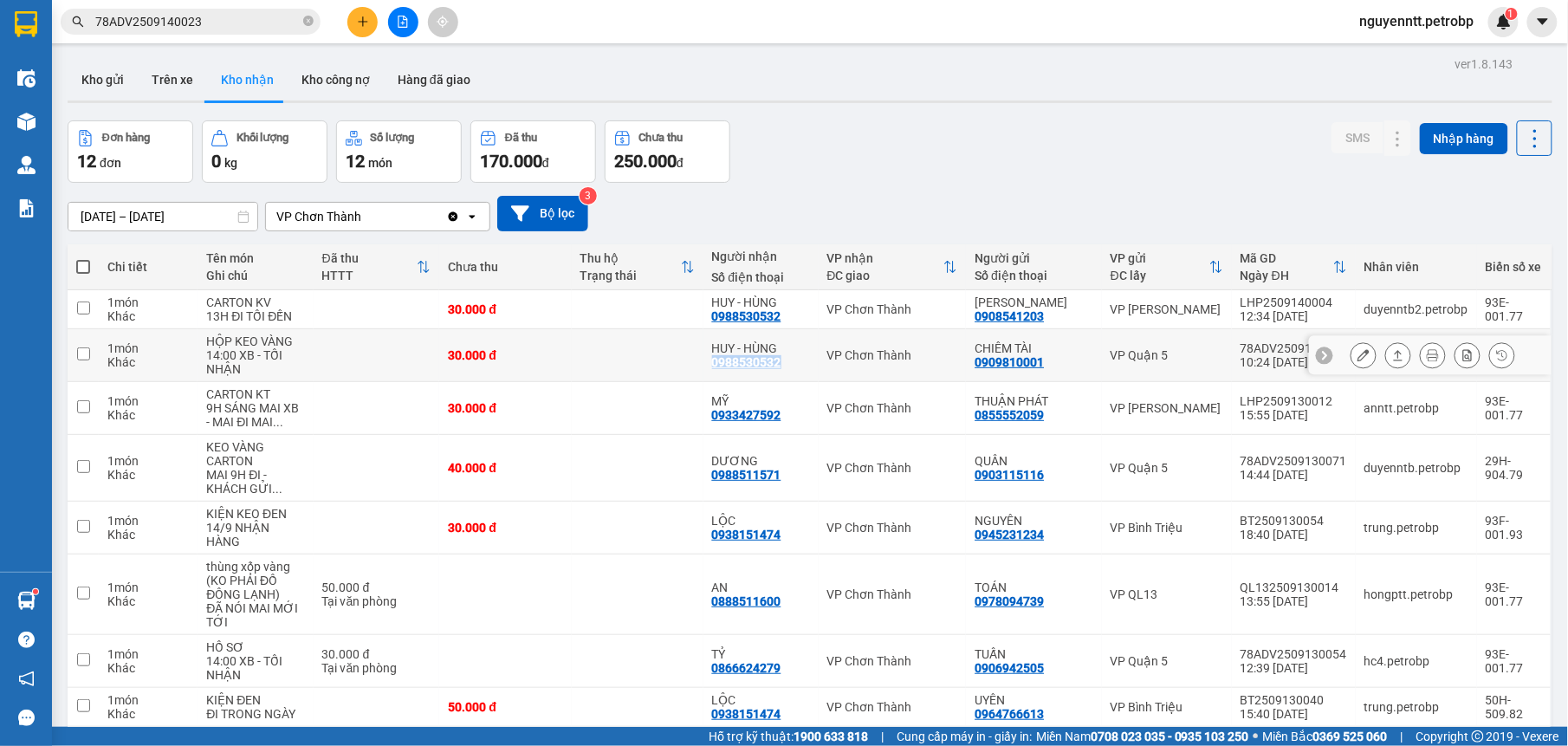
drag, startPoint x: 704, startPoint y: 365, endPoint x: 790, endPoint y: 369, distance: 86.1
click at [790, 369] on td "HUY - HÙNG 0988530532" at bounding box center [761, 356] width 115 height 53
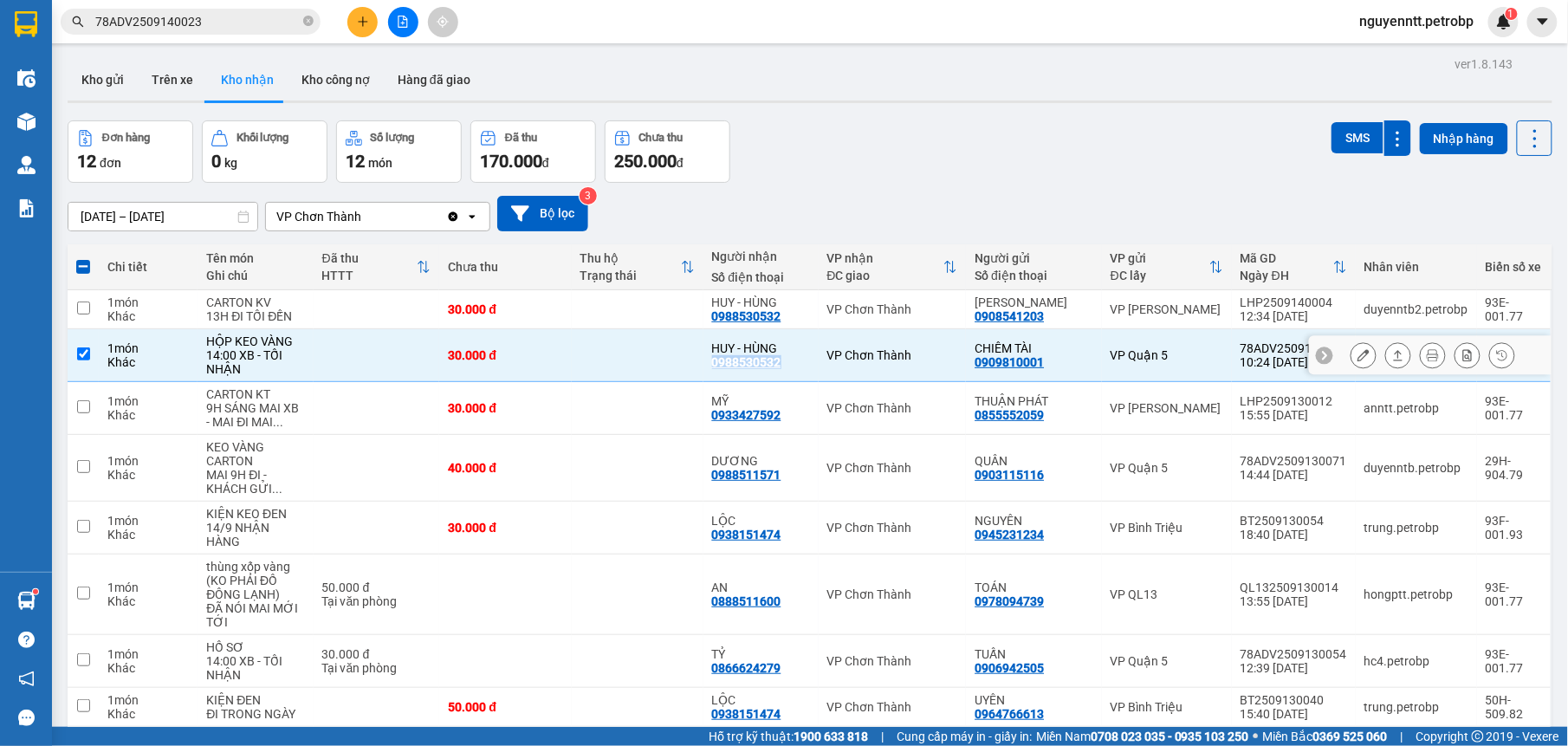
drag, startPoint x: 790, startPoint y: 369, endPoint x: 770, endPoint y: 364, distance: 20.6
copy div "0988530532"
click at [667, 357] on td at bounding box center [638, 356] width 132 height 53
checkbox input "false"
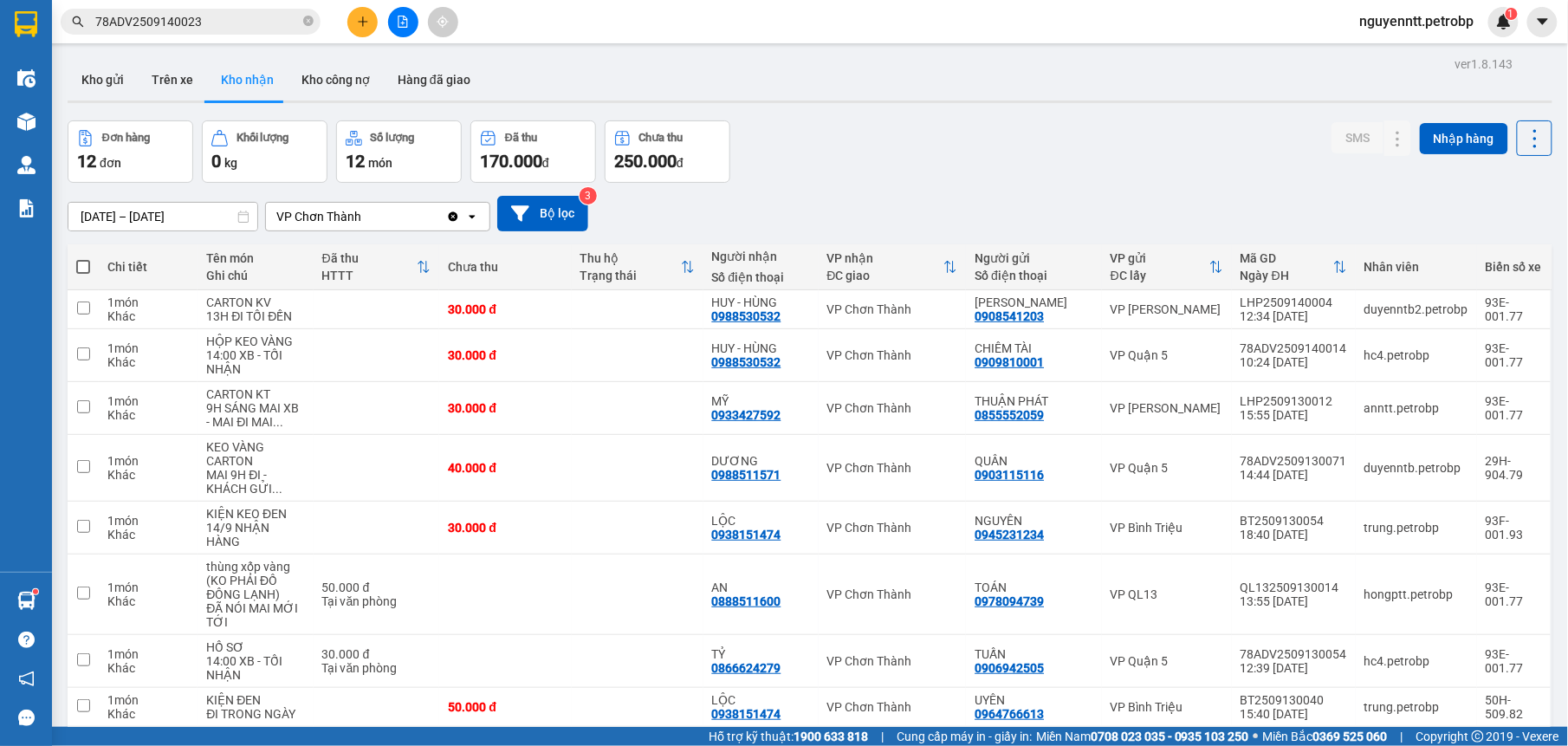
click at [371, 16] on button at bounding box center [362, 22] width 30 height 30
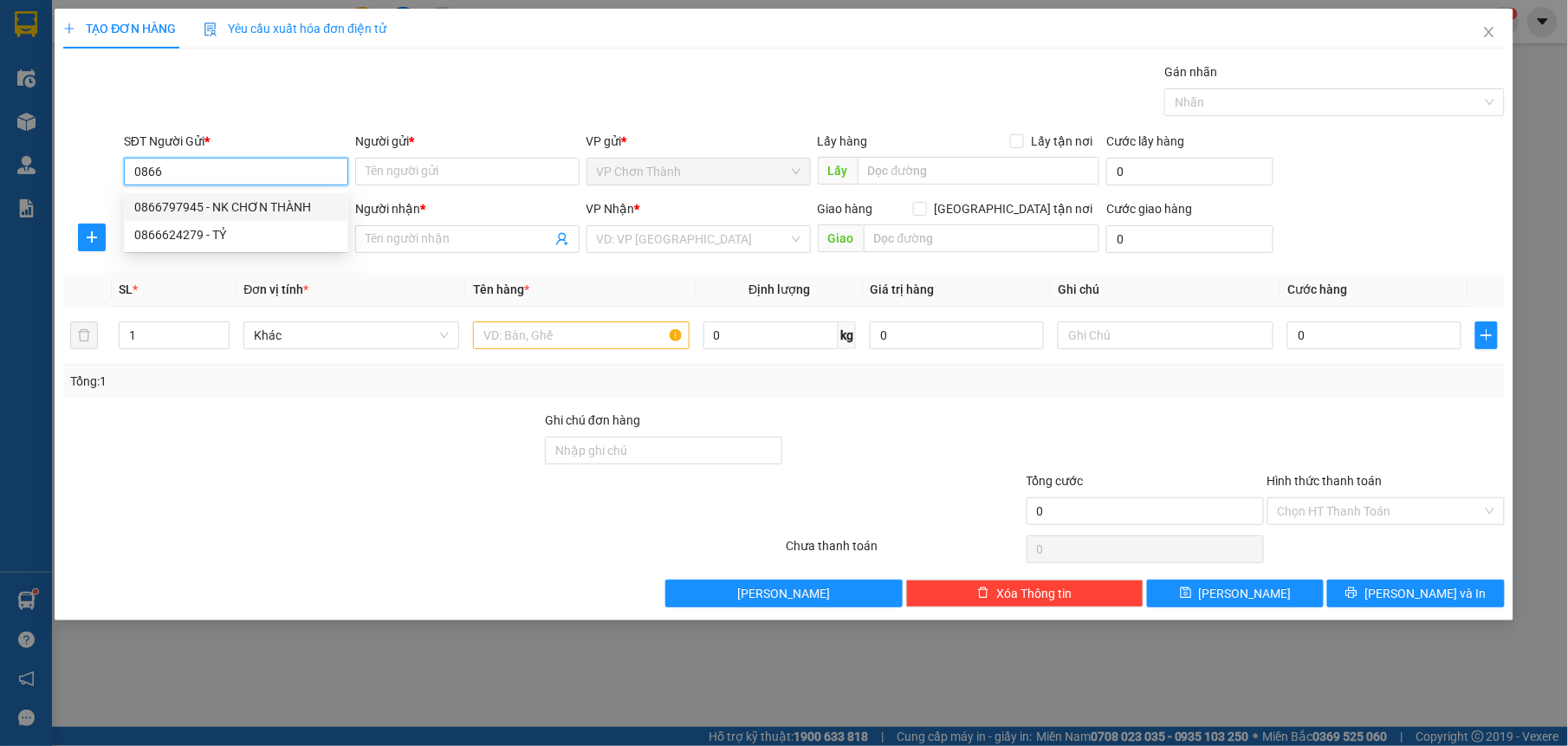
click at [248, 201] on div "0866797945 - NK CHƠN THÀNH" at bounding box center [236, 206] width 203 height 19
type input "0866797945"
type input "NK CHƠN THÀNH"
type input "0906343062"
type input "LABO Tín Đức"
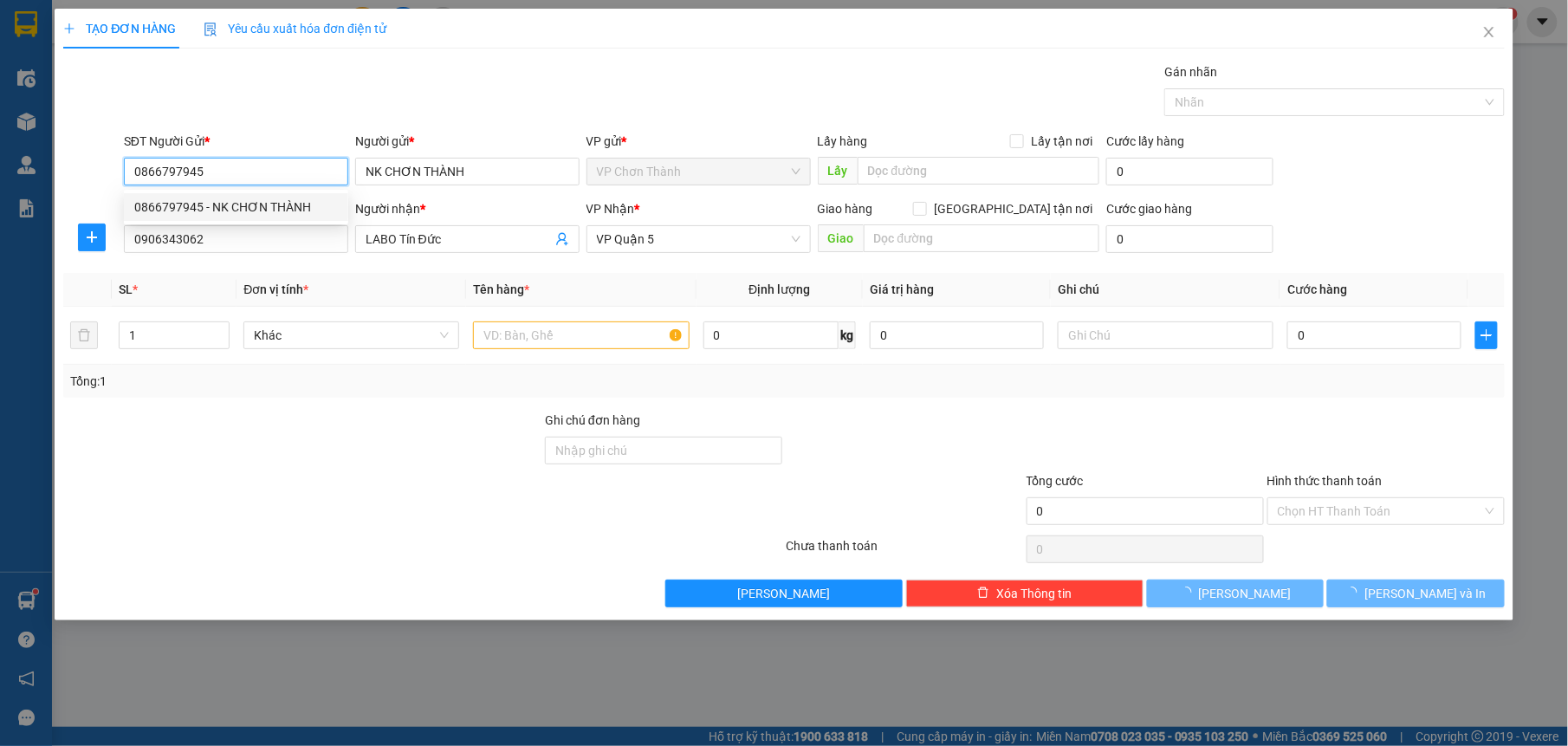
type input "30.000"
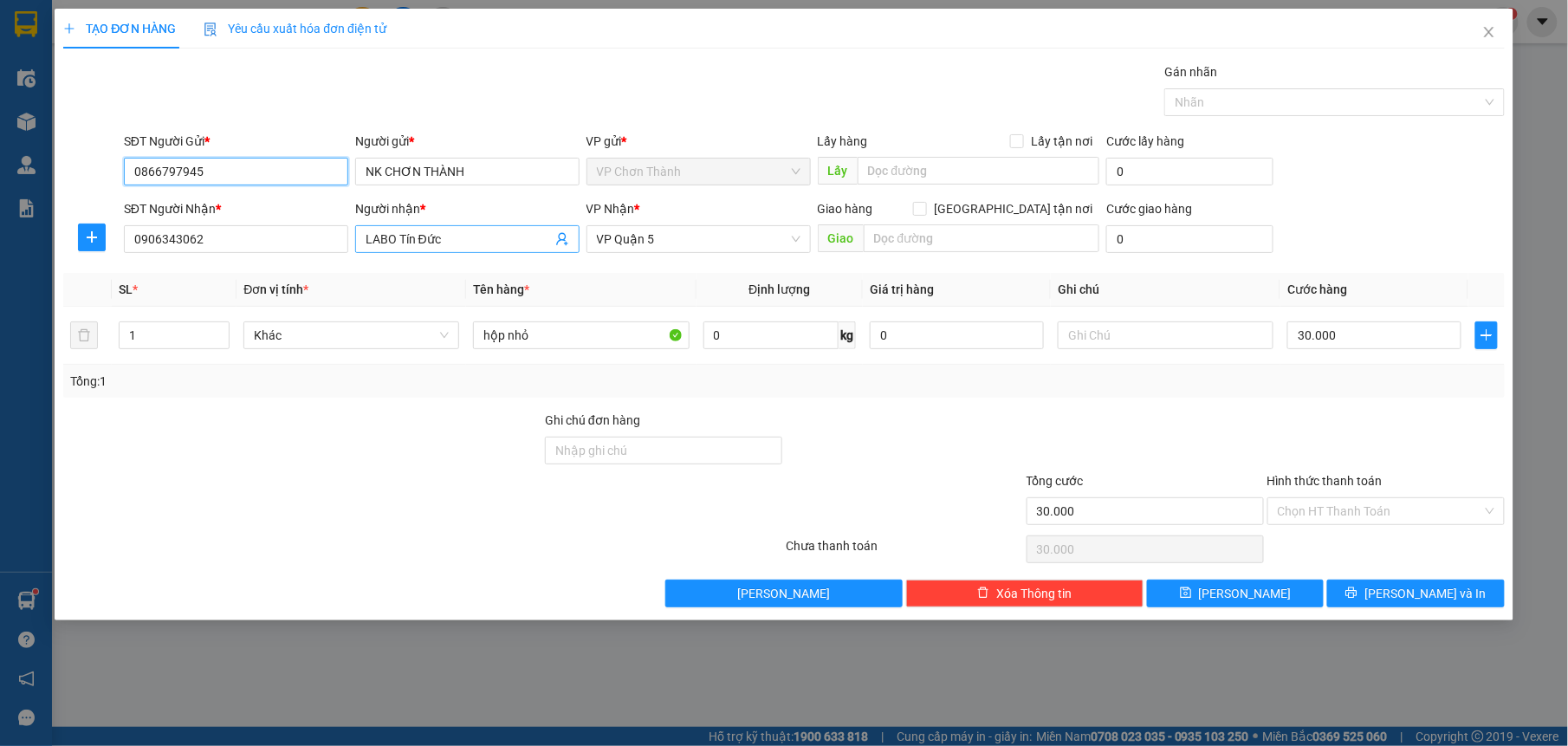
type input "0866797945"
click at [486, 252] on span "LABO Tín Đức" at bounding box center [467, 239] width 224 height 28
type input "L"
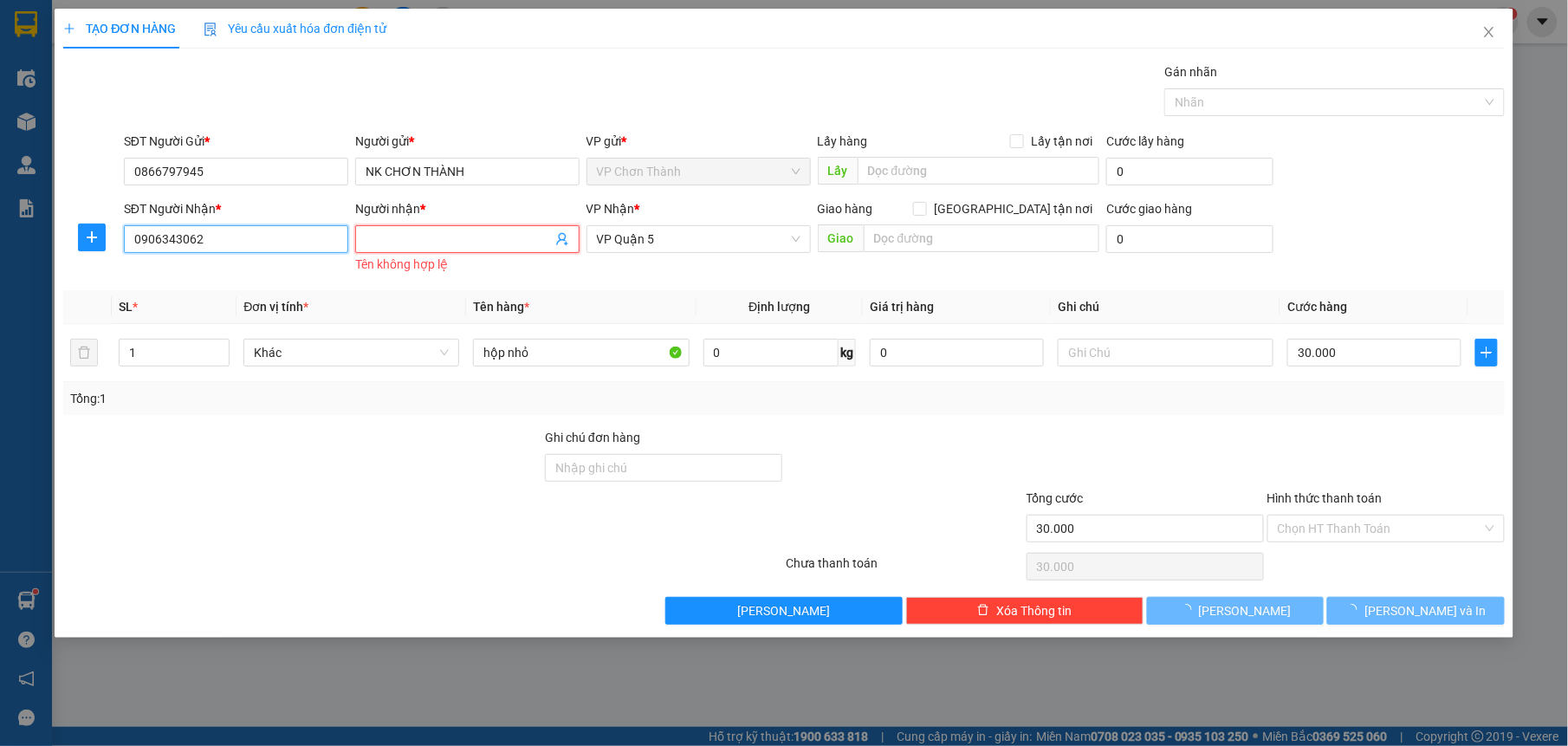
click at [279, 237] on input "0906343062" at bounding box center [236, 239] width 224 height 28
type input "0"
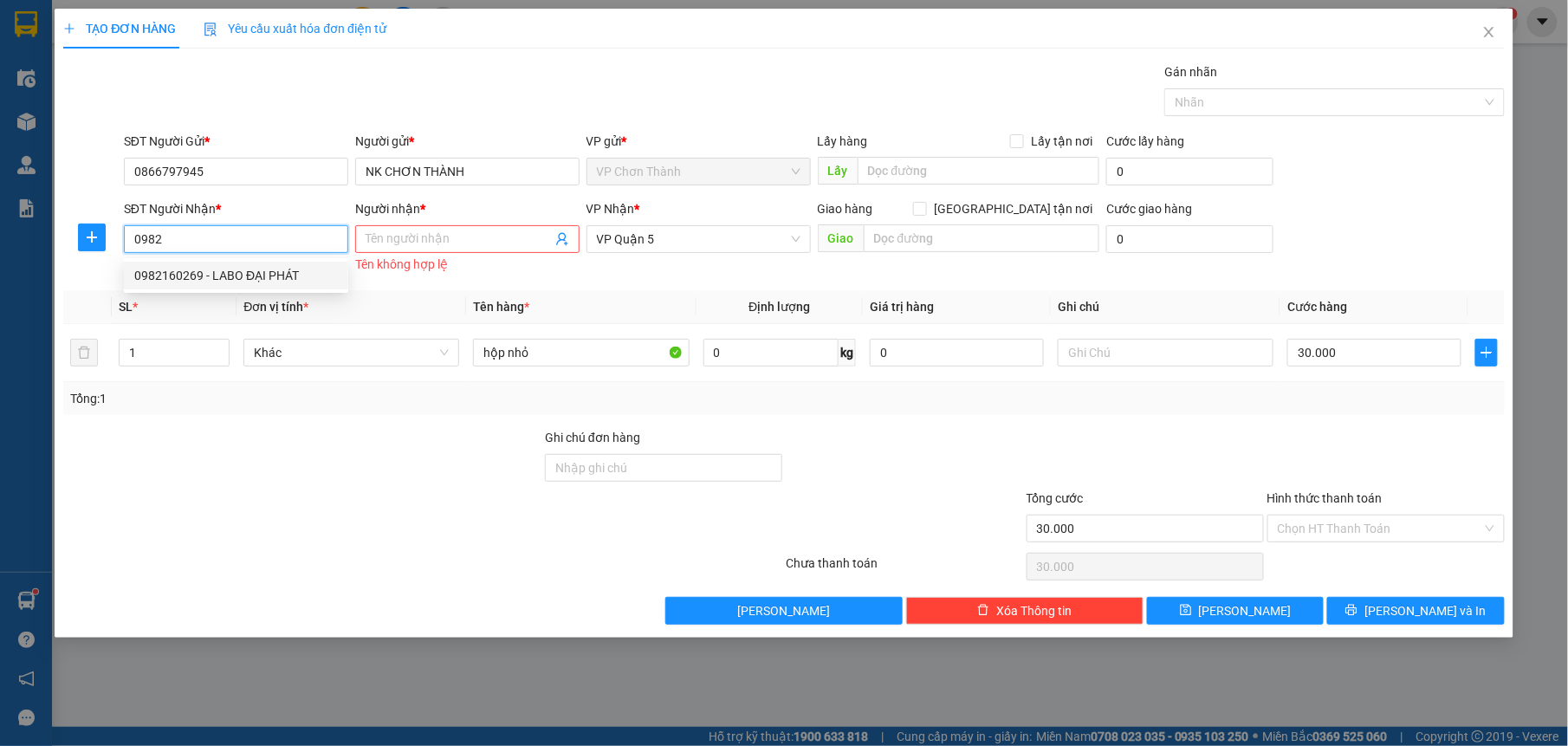
click at [278, 272] on div "0982160269 - LABO ĐẠI PHÁT" at bounding box center [236, 275] width 203 height 19
type input "0982160269"
type input "LABO ĐẠI PHÁT"
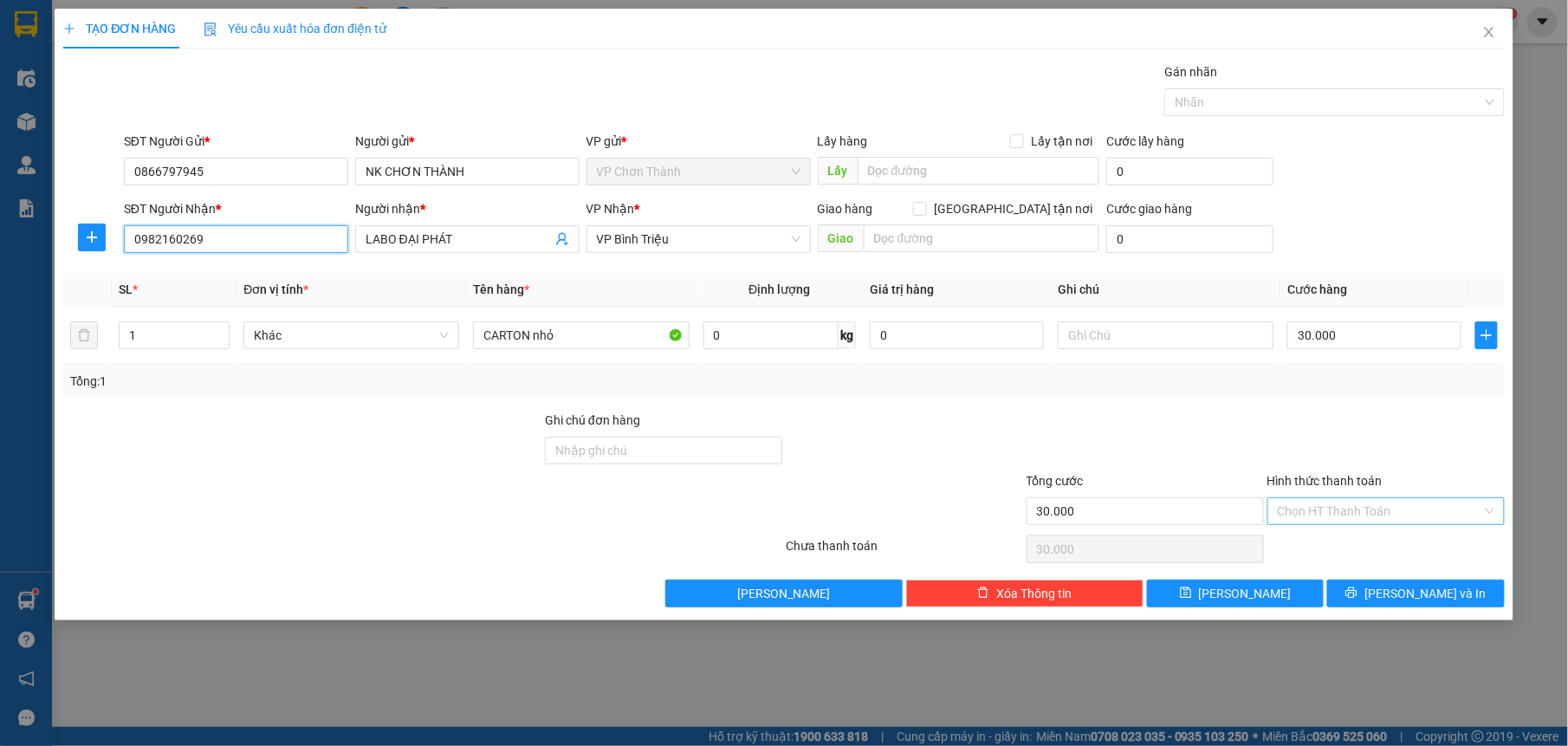
type input "0982160269"
click at [1405, 521] on input "Hình thức thanh toán" at bounding box center [1380, 511] width 204 height 26
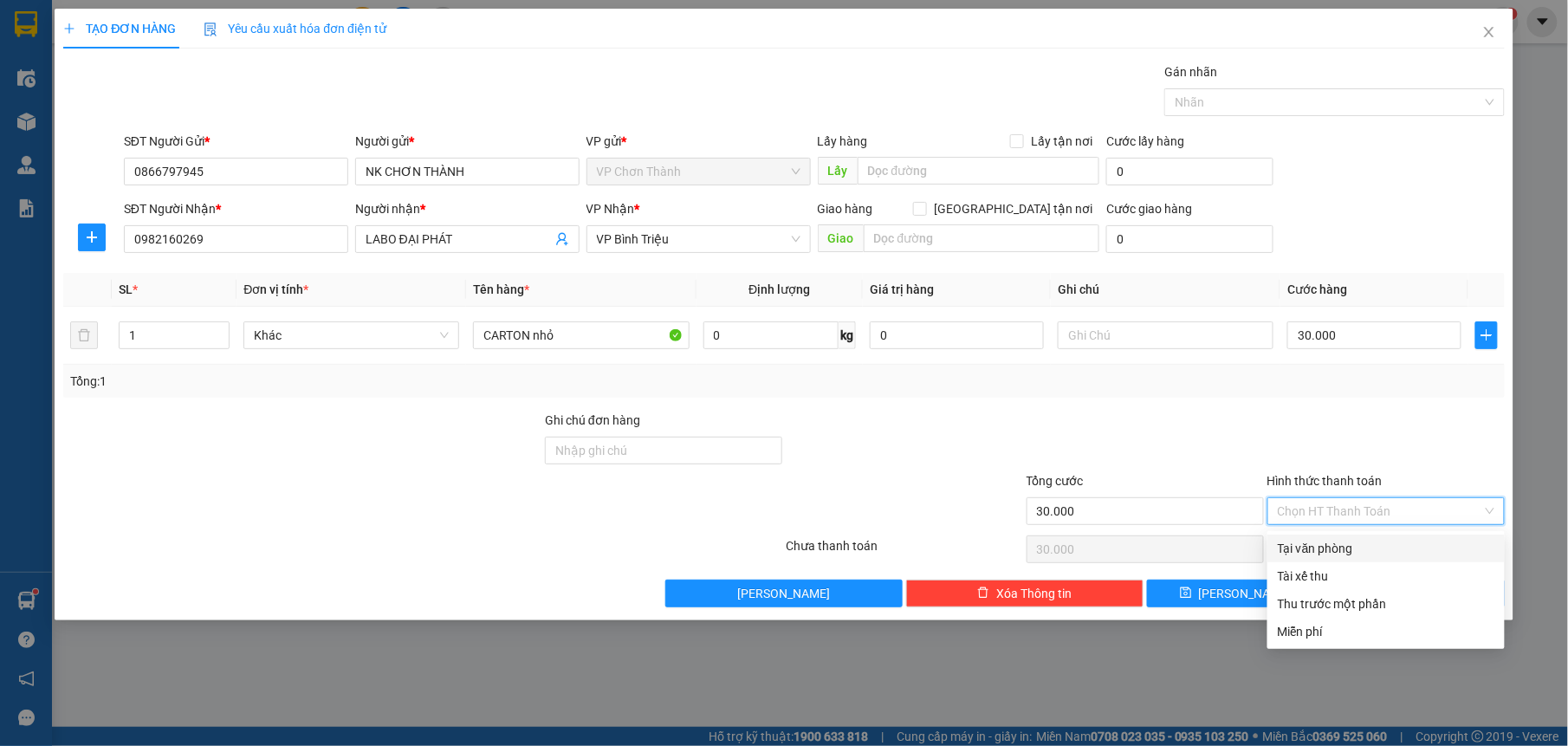
click at [1343, 550] on div "Tại văn phòng" at bounding box center [1386, 547] width 216 height 19
type input "0"
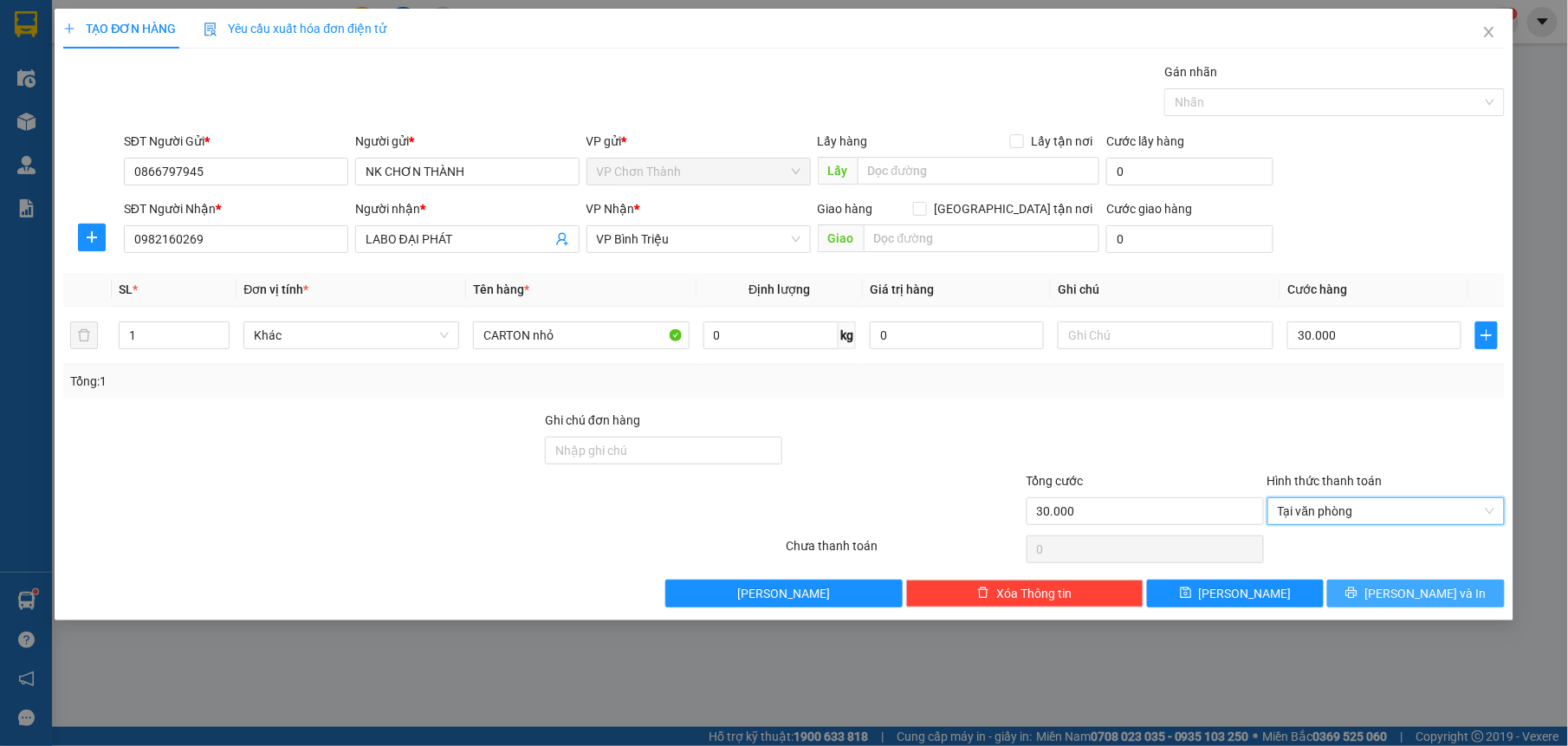
click at [1387, 589] on button "[PERSON_NAME] và In" at bounding box center [1416, 594] width 177 height 28
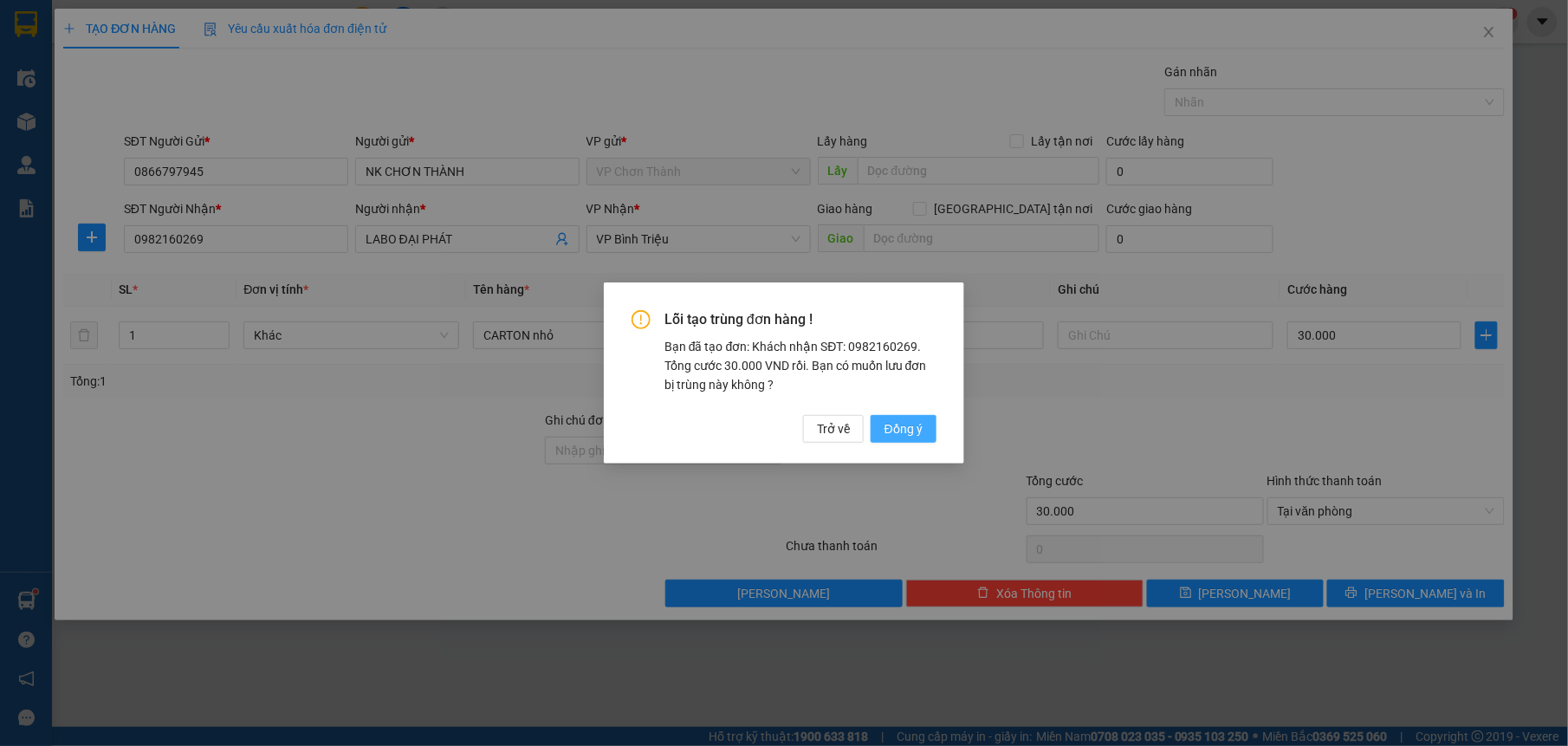
click at [891, 425] on span "Đồng ý" at bounding box center [903, 428] width 38 height 19
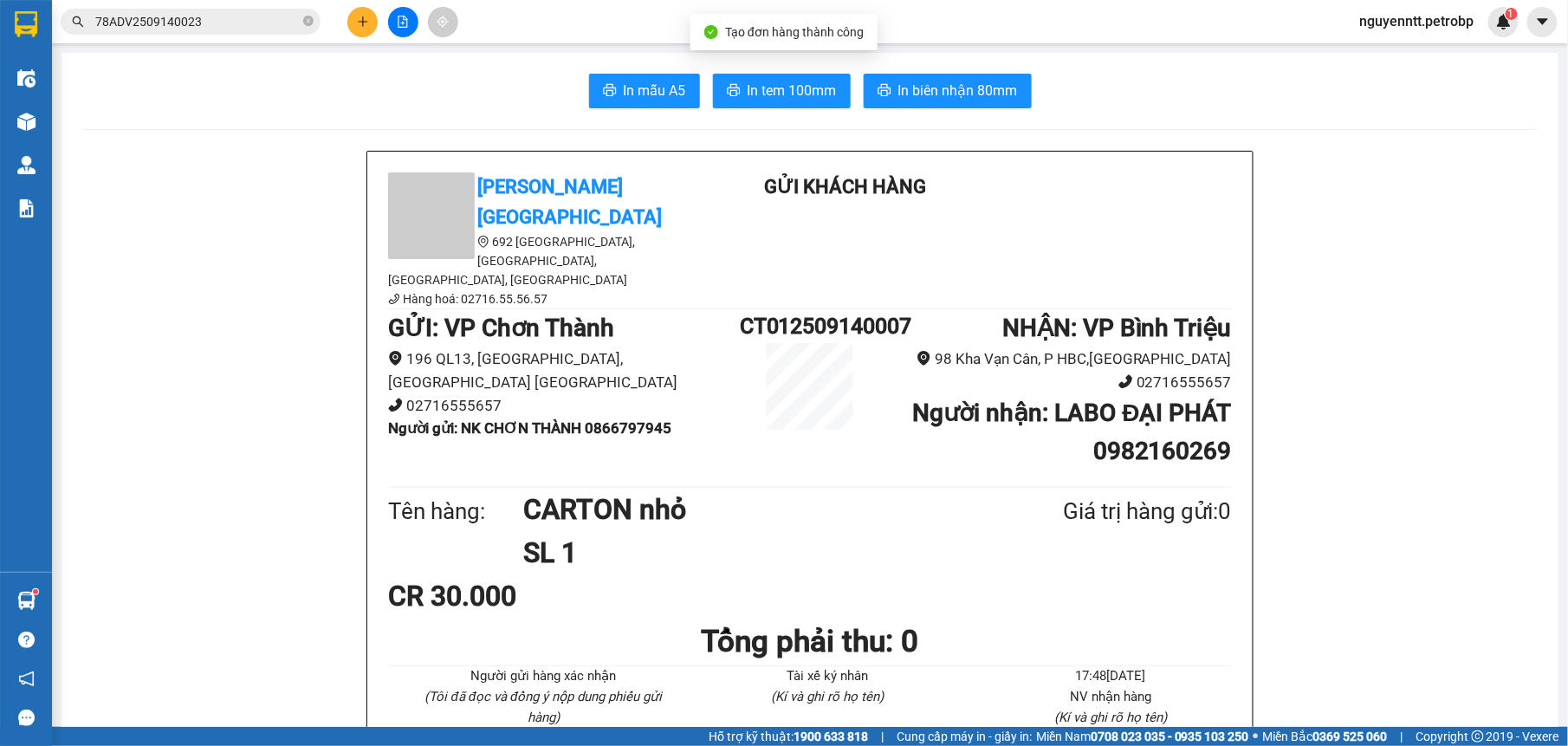
click at [933, 97] on span "In biên nhận 80mm" at bounding box center [958, 90] width 120 height 22
click at [760, 81] on span "In tem 100mm" at bounding box center [791, 90] width 89 height 22
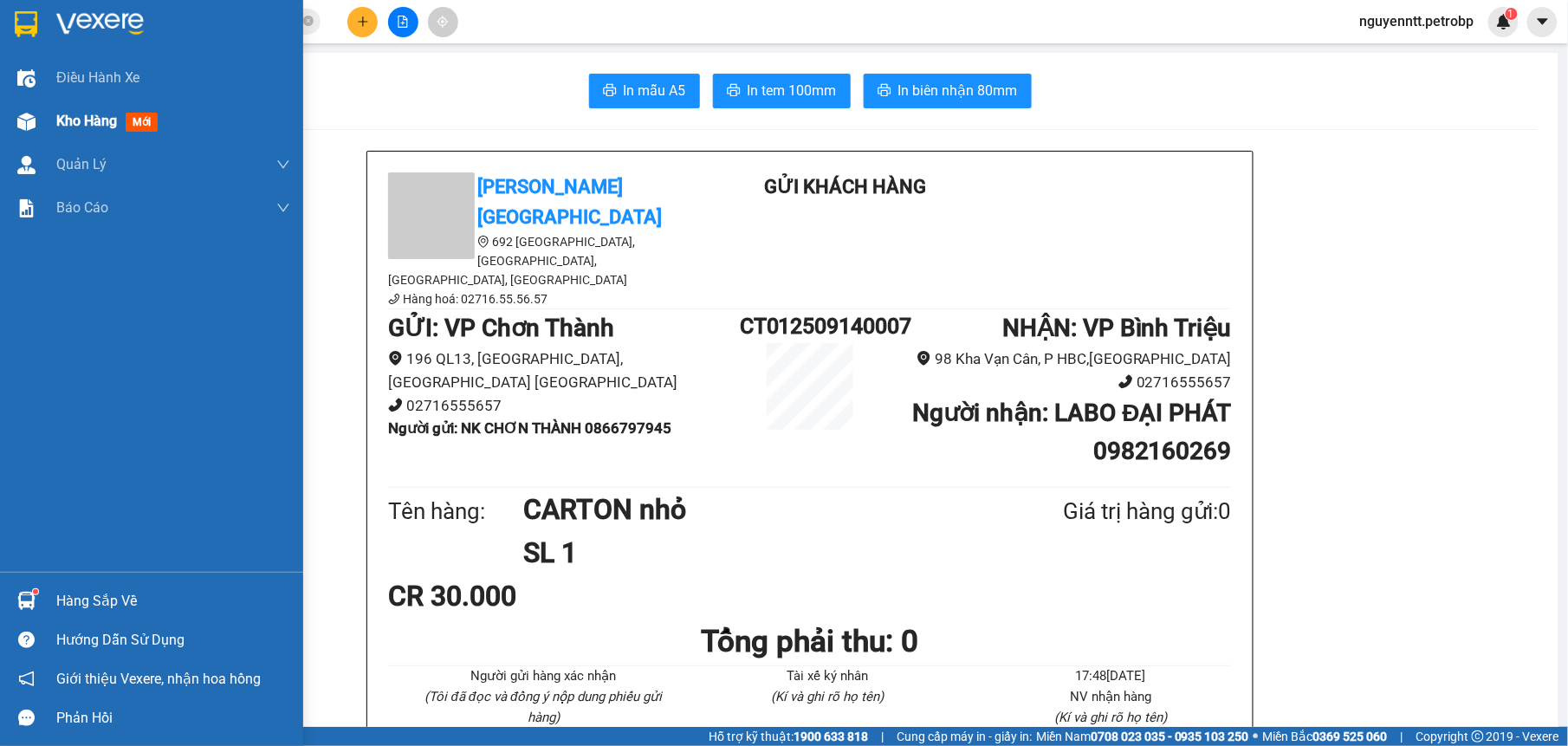
click at [57, 121] on span "Kho hàng" at bounding box center [87, 121] width 61 height 17
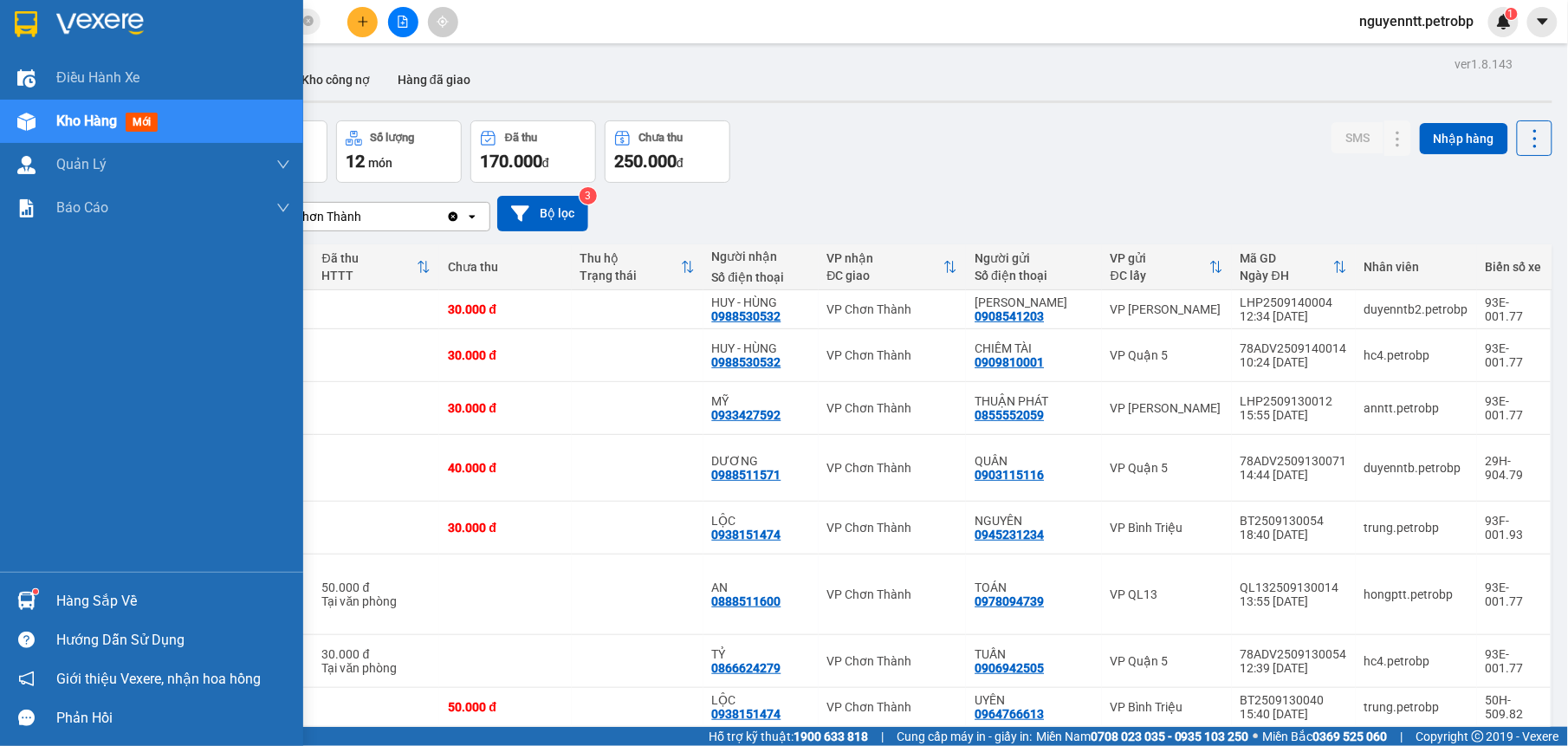
click at [25, 602] on img at bounding box center [27, 601] width 19 height 19
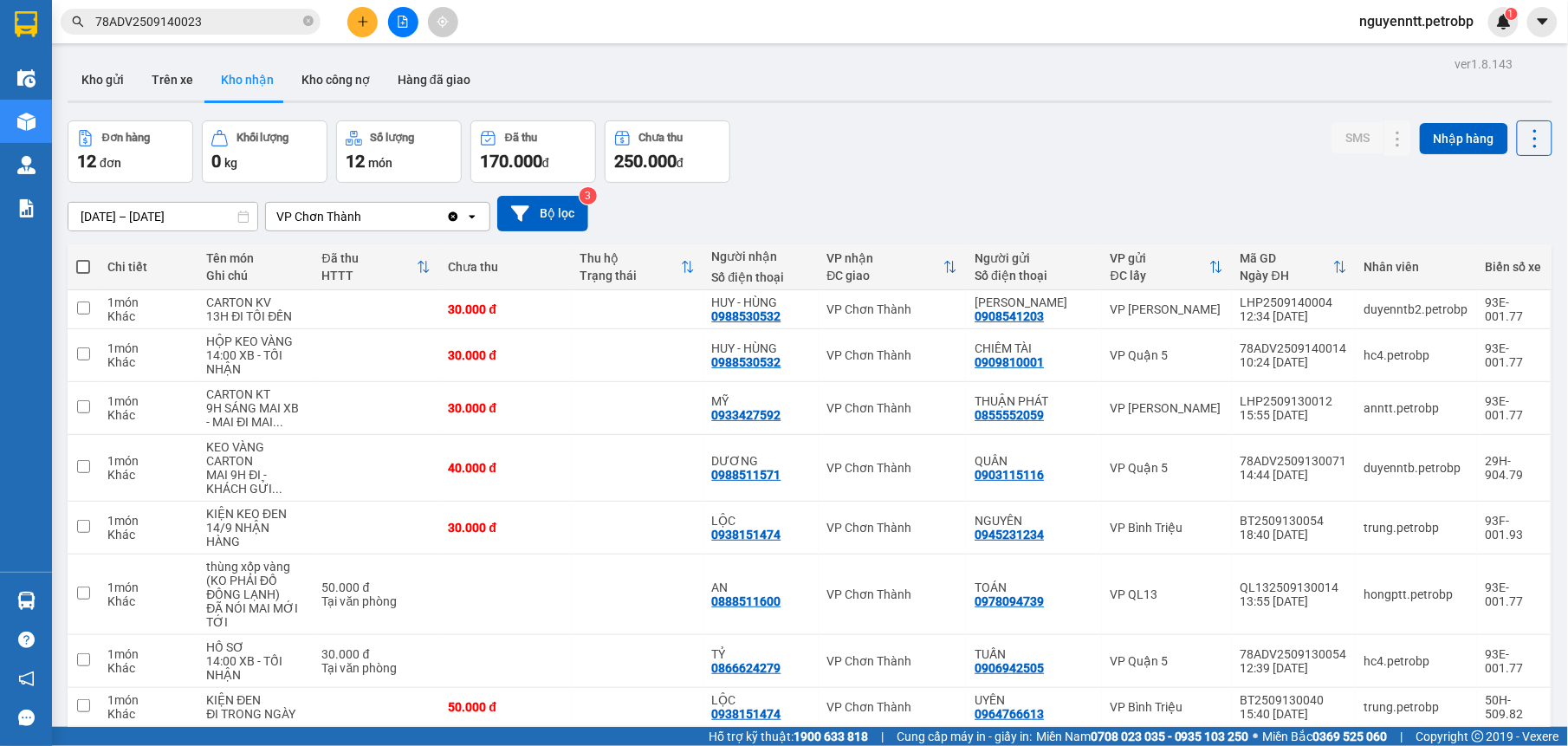
click at [764, 179] on section "Kết quả tìm kiếm ( 1 ) Bộ lọc Mã ĐH Trạng thái Món hàng Tổng cước Chưa cước Ngư…" at bounding box center [784, 373] width 1568 height 746
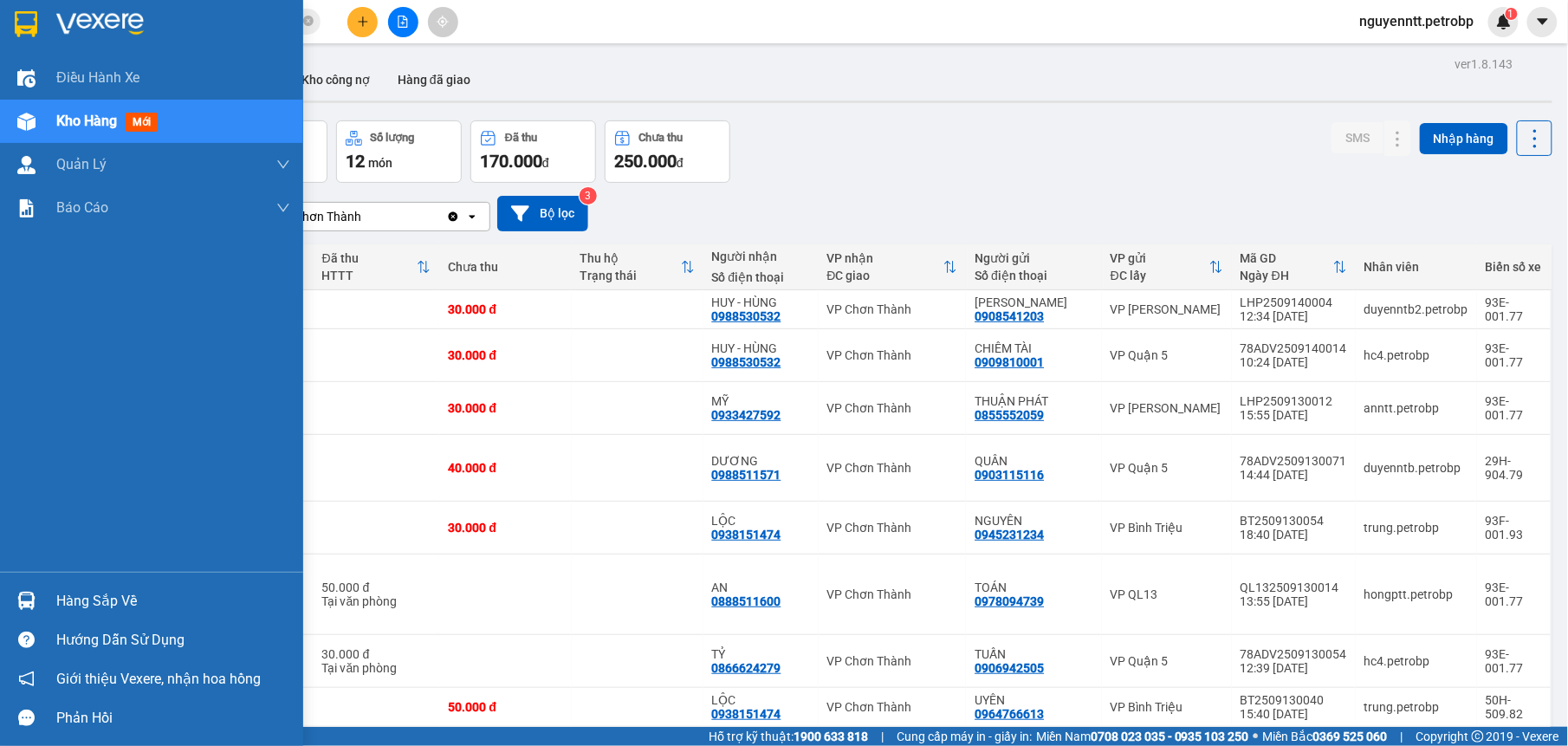
click at [38, 593] on div at bounding box center [26, 601] width 30 height 30
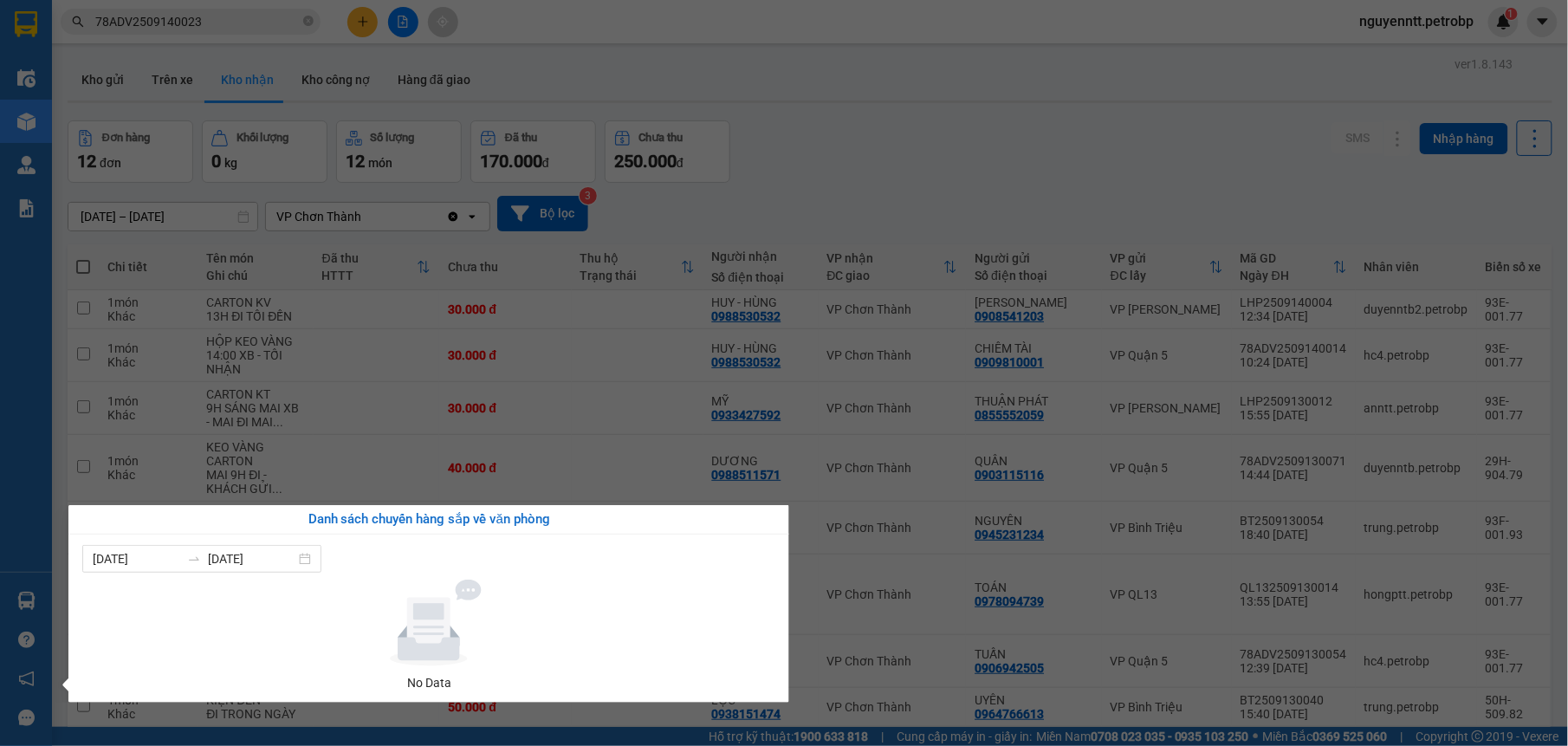
click at [837, 139] on section "Kết quả tìm kiếm ( 1 ) Bộ lọc Mã ĐH Trạng thái Món hàng Tổng cước Chưa cước Ngư…" at bounding box center [784, 373] width 1568 height 746
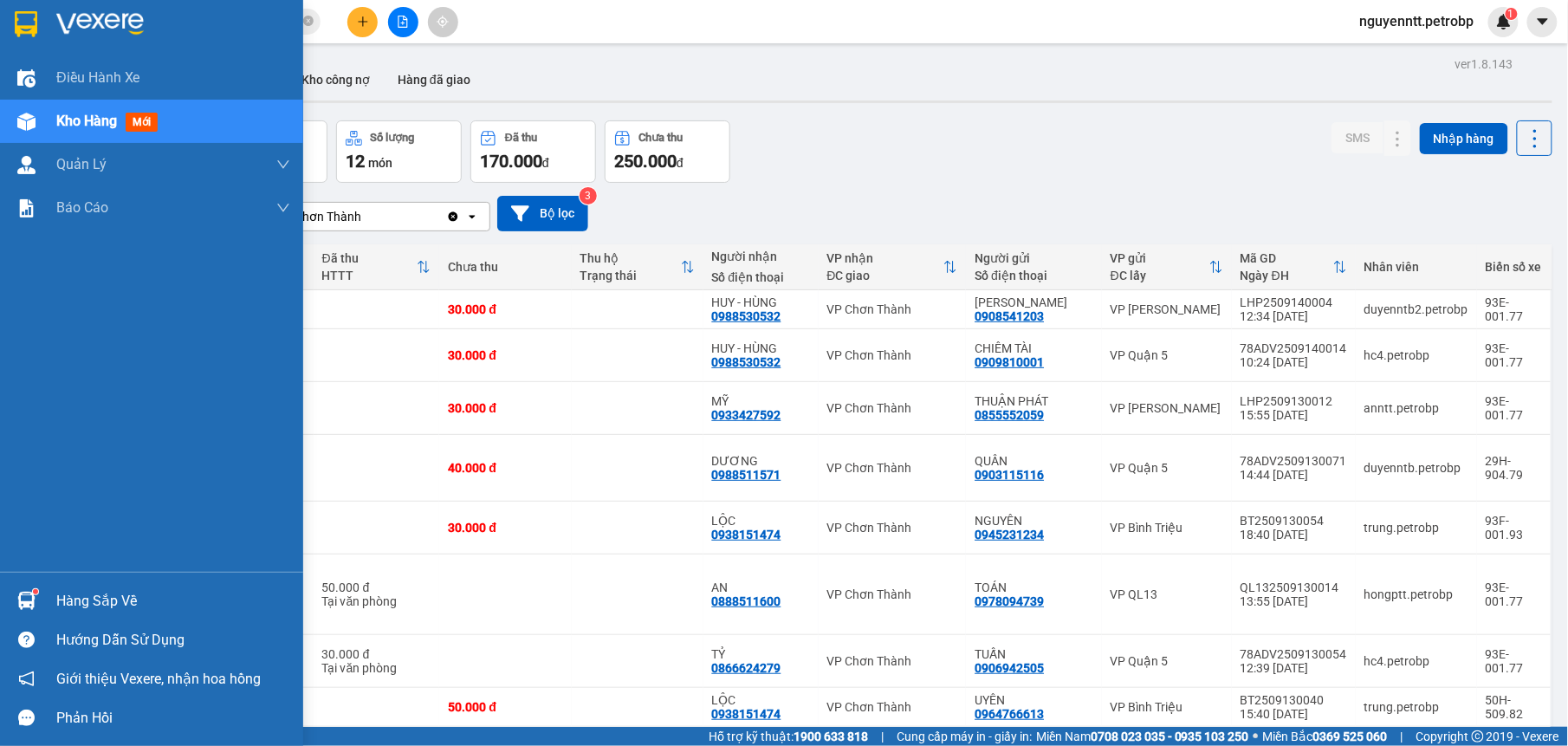
click at [34, 593] on sup at bounding box center [34, 591] width 5 height 5
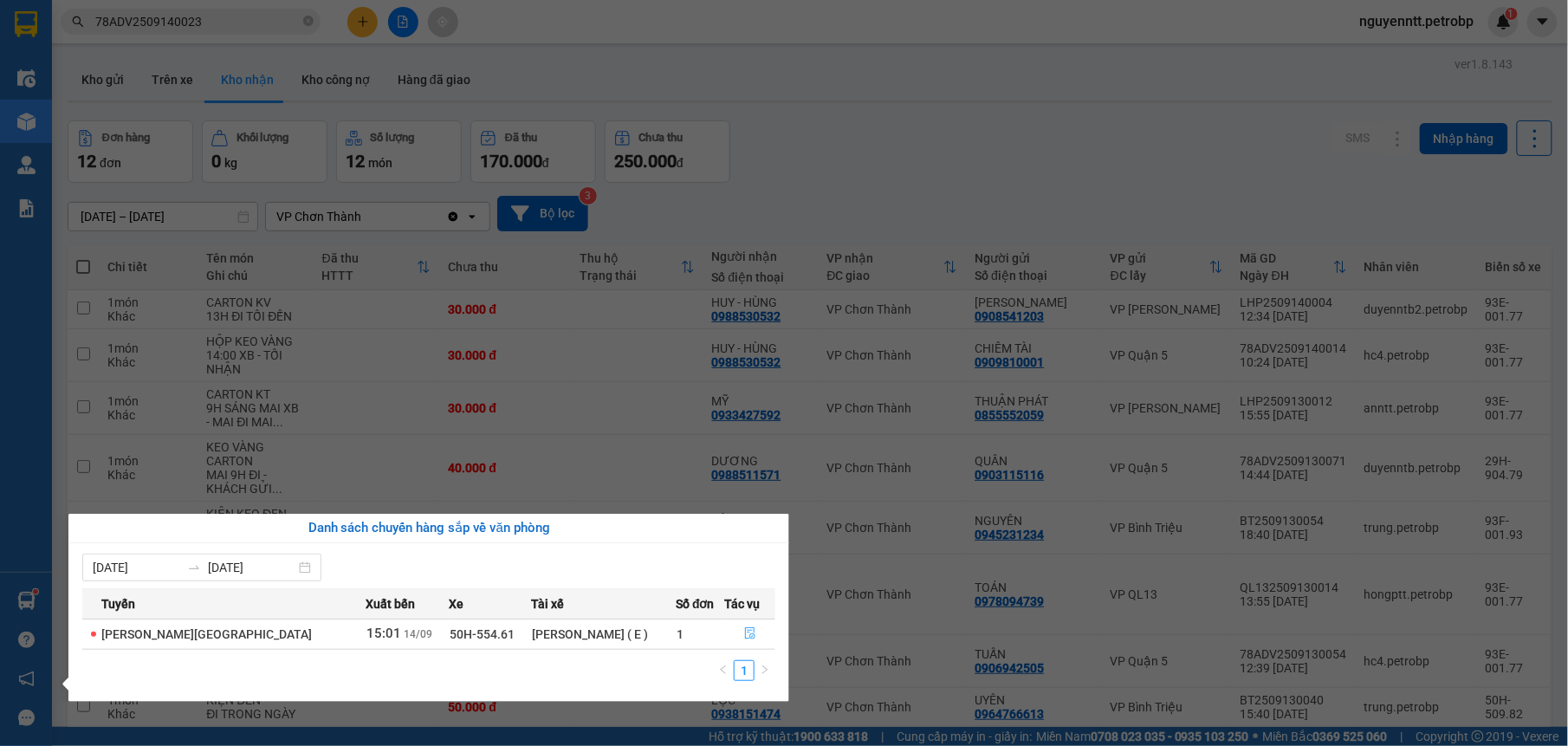
click at [744, 635] on icon "file-done" at bounding box center [750, 633] width 12 height 12
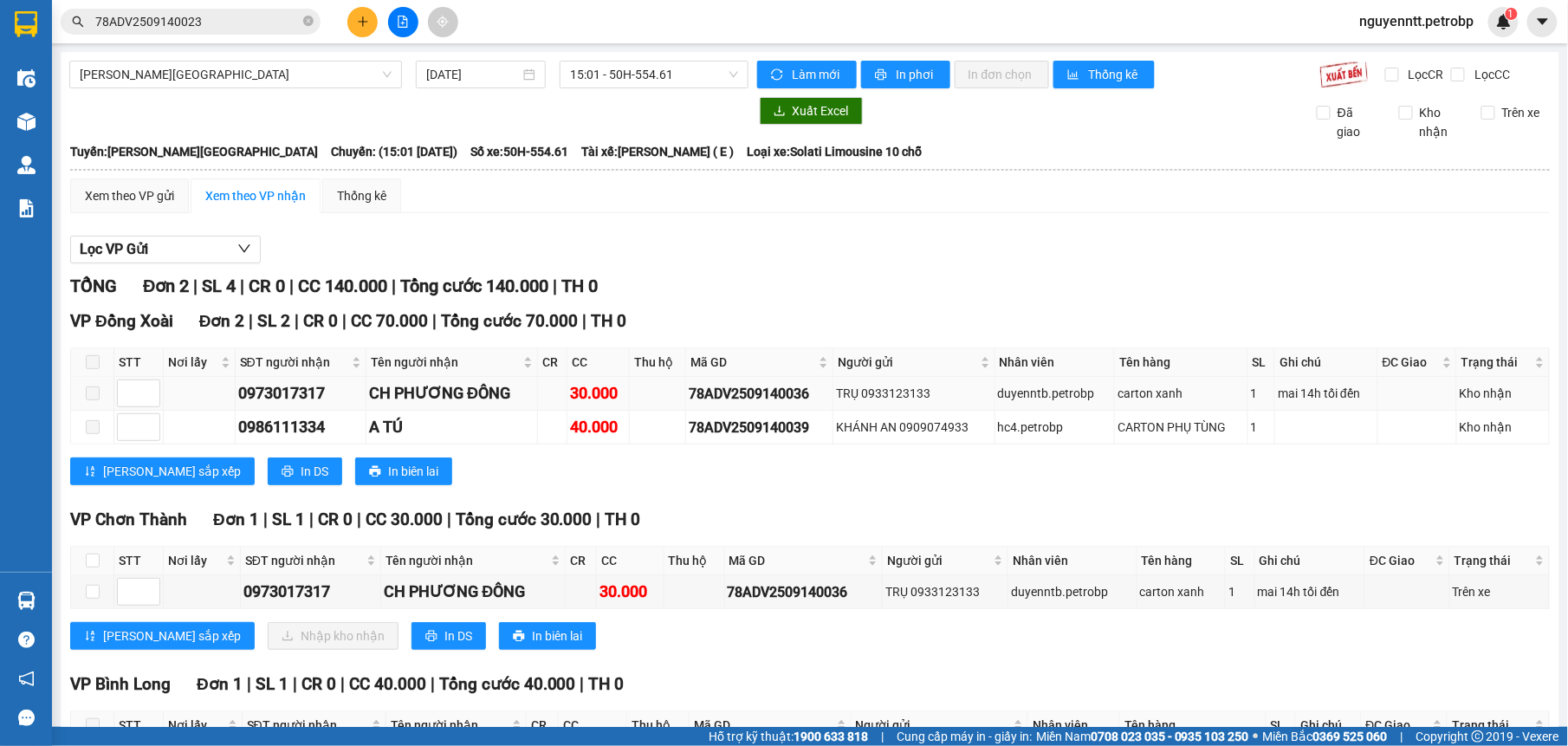
click at [95, 388] on span at bounding box center [92, 393] width 14 height 14
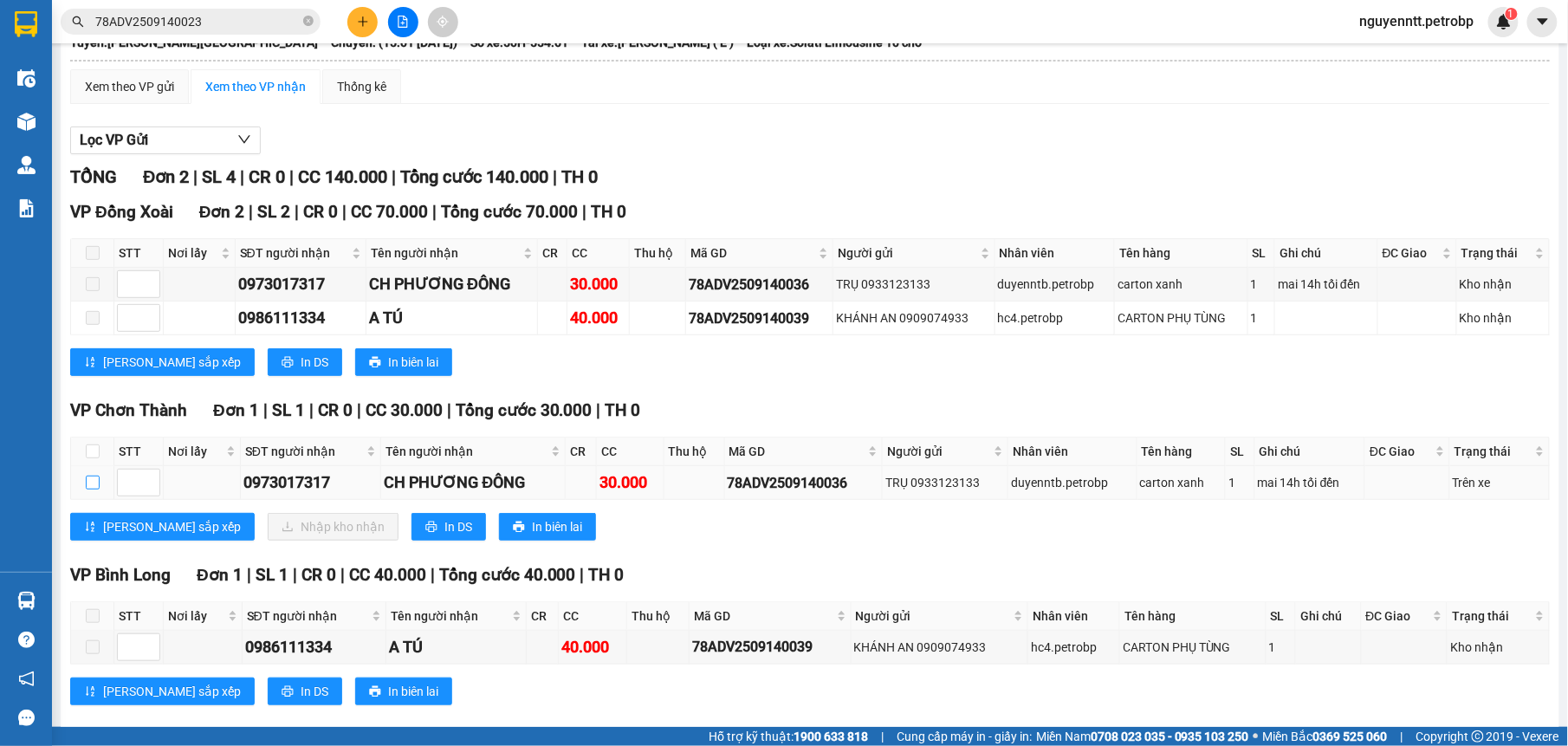
click at [87, 483] on input "checkbox" at bounding box center [92, 483] width 14 height 14
checkbox input "true"
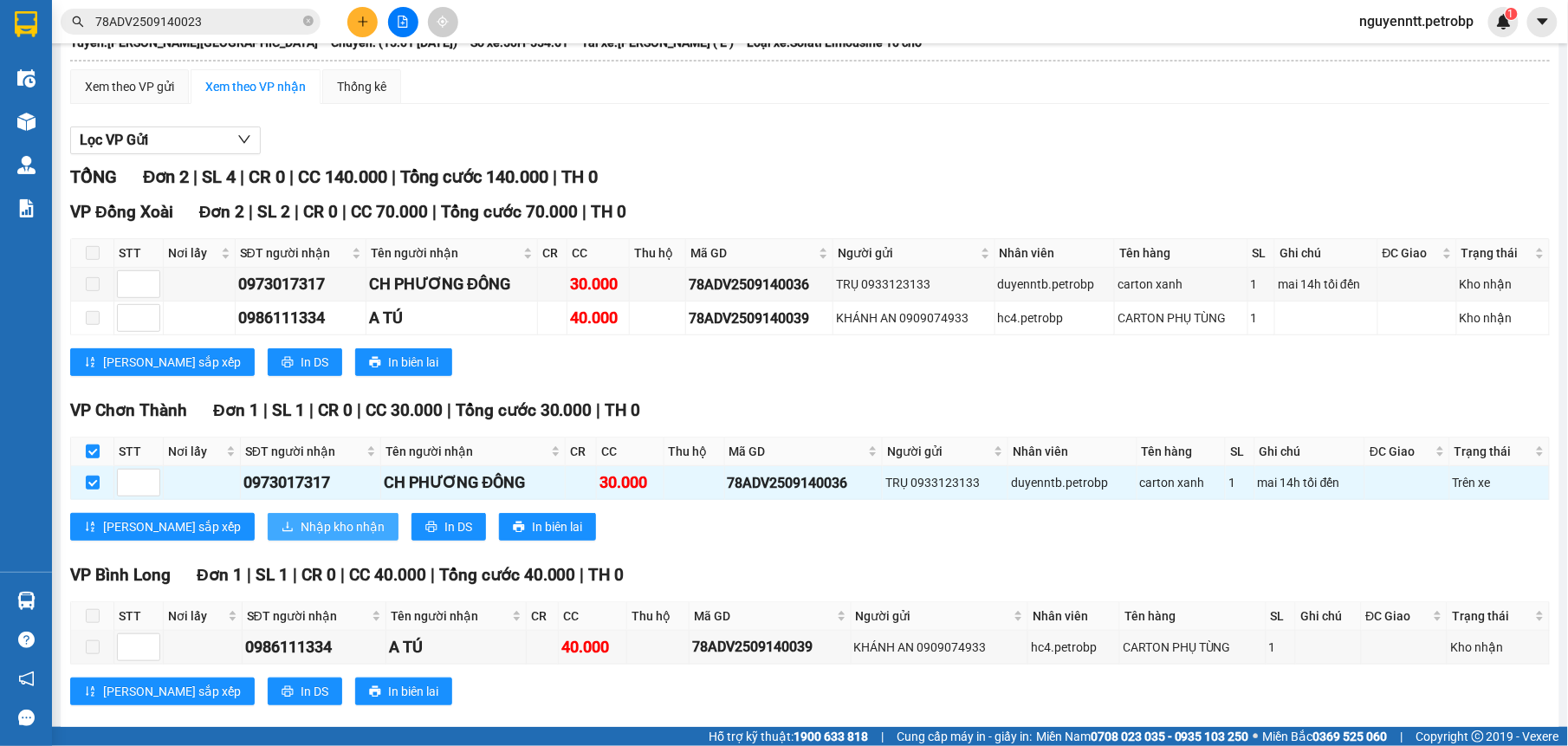
click at [281, 527] on icon "download" at bounding box center [287, 527] width 12 height 12
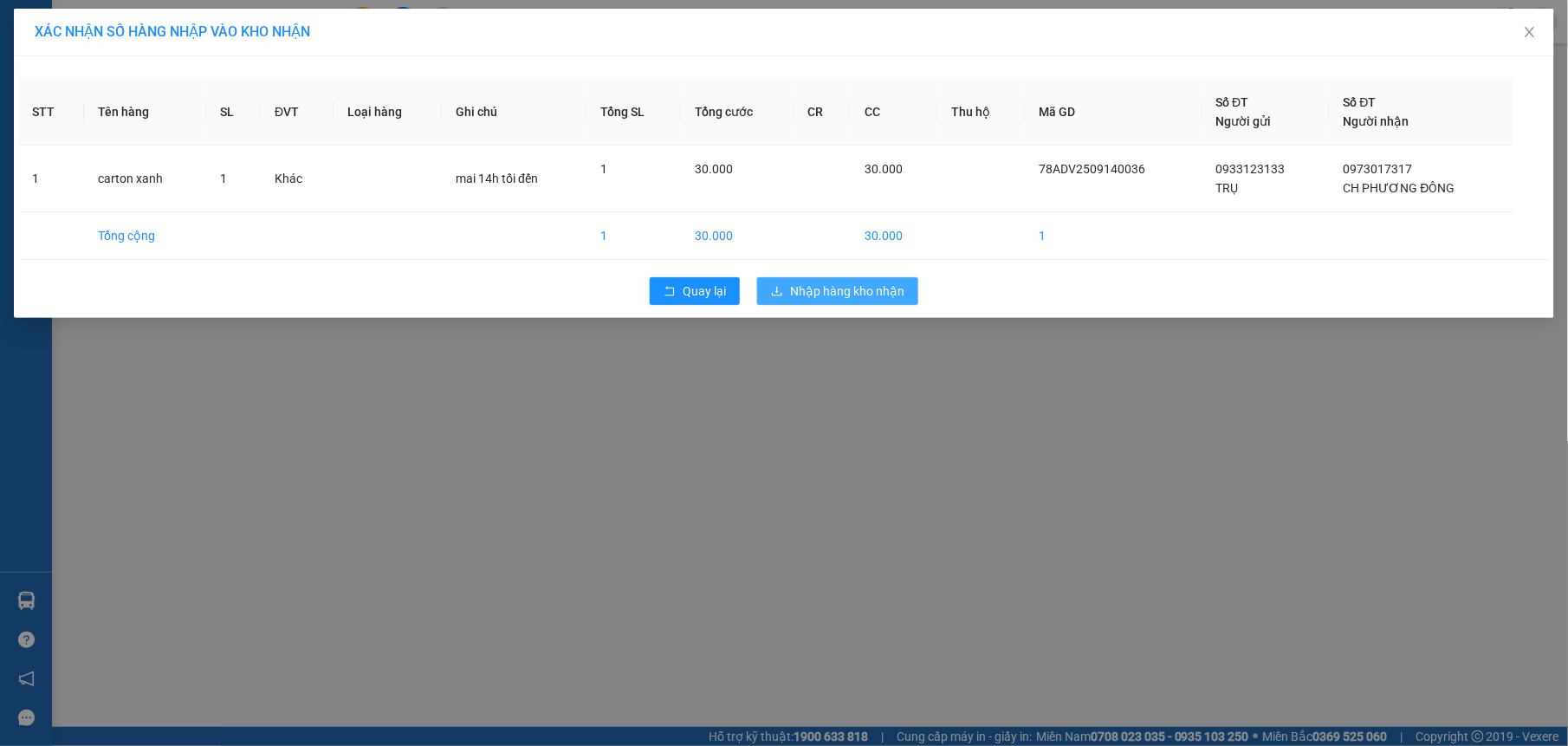
click at [861, 288] on span "Nhập hàng kho nhận" at bounding box center [847, 290] width 114 height 19
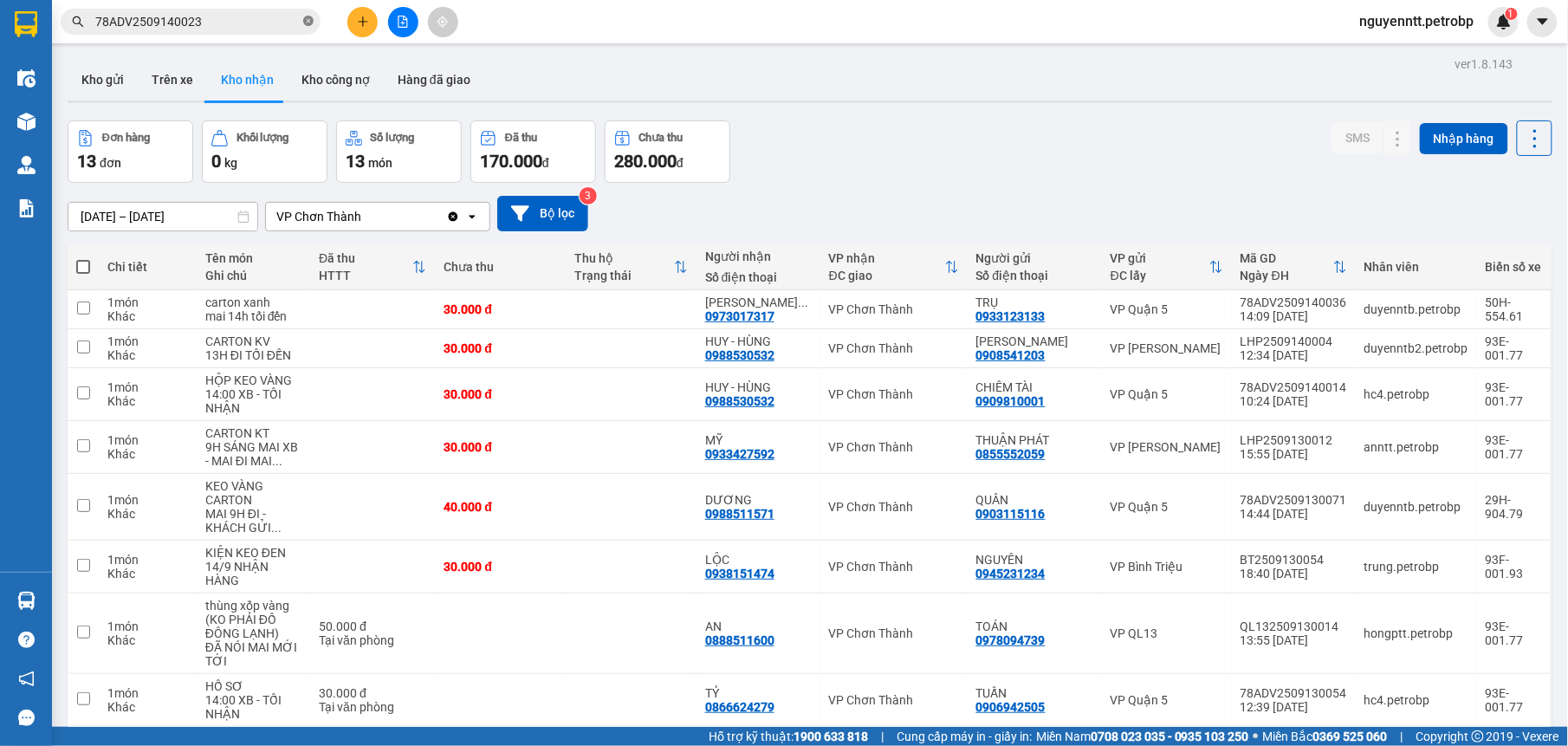
click at [307, 22] on icon "close-circle" at bounding box center [308, 21] width 11 height 11
click at [635, 316] on td at bounding box center [630, 310] width 131 height 39
checkbox input "true"
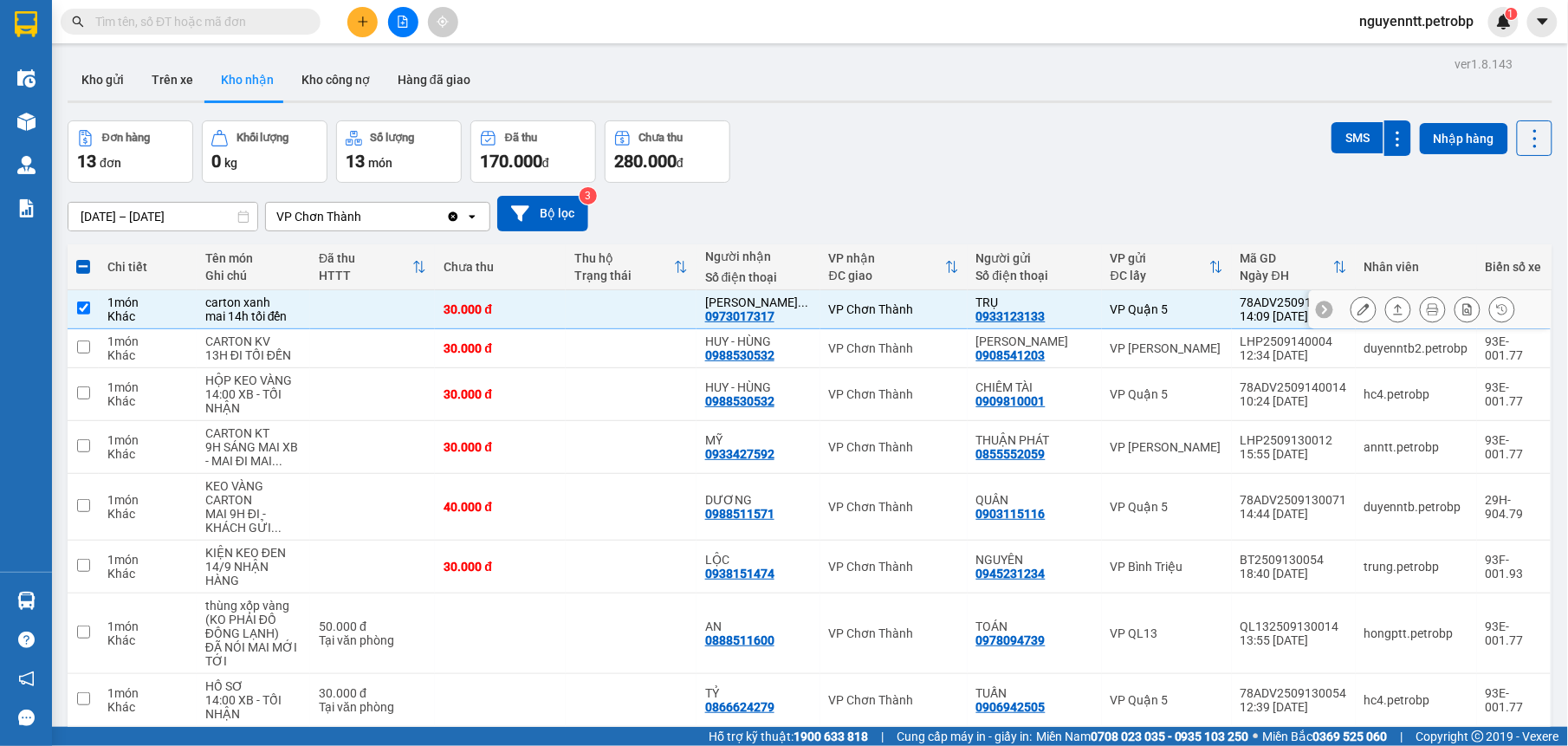
click at [1394, 315] on icon at bounding box center [1399, 309] width 10 height 11
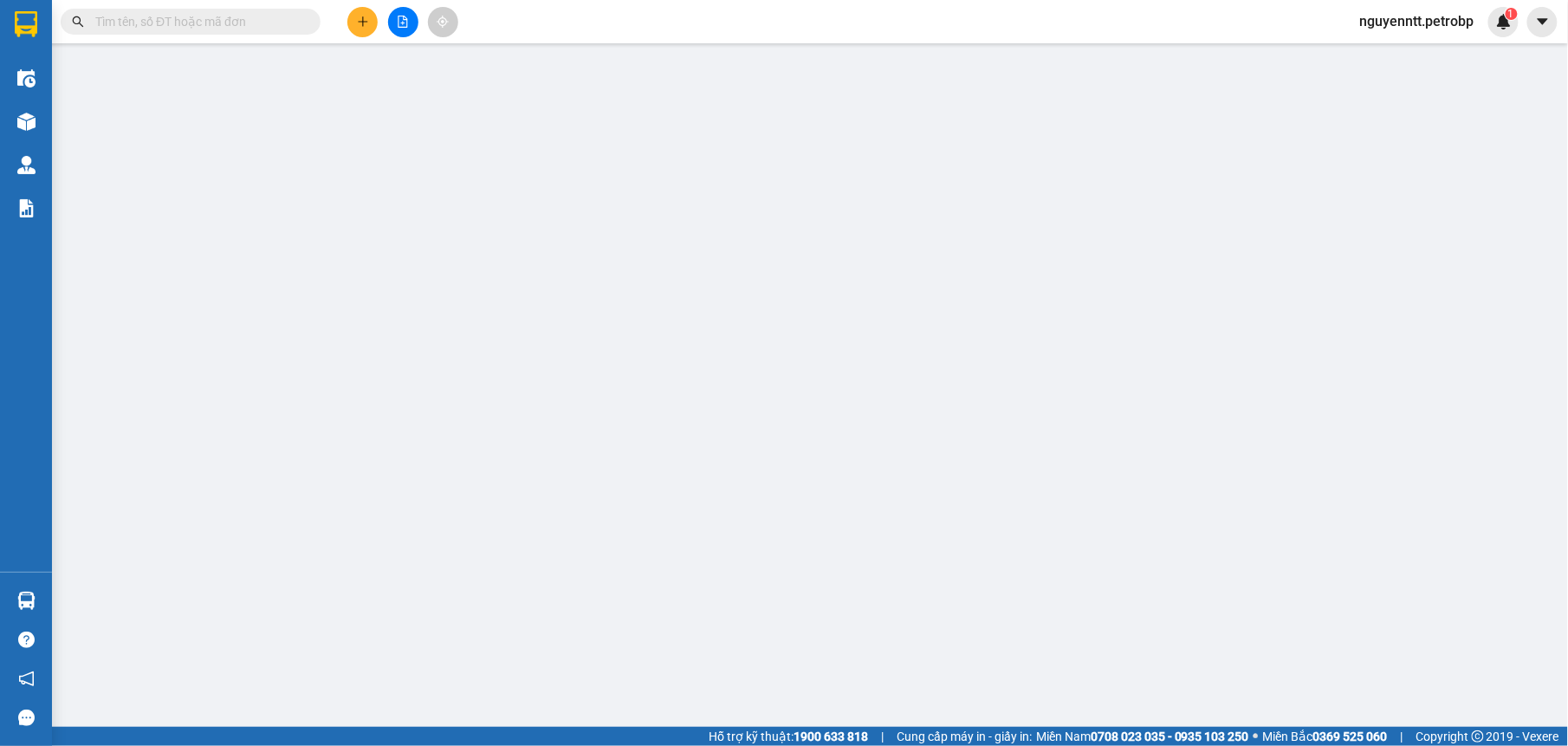
type input "0933123133"
type input "TRỤ"
type input "0973017317"
type input "CH PHƯƠNG ĐÔNG"
type input "30.000"
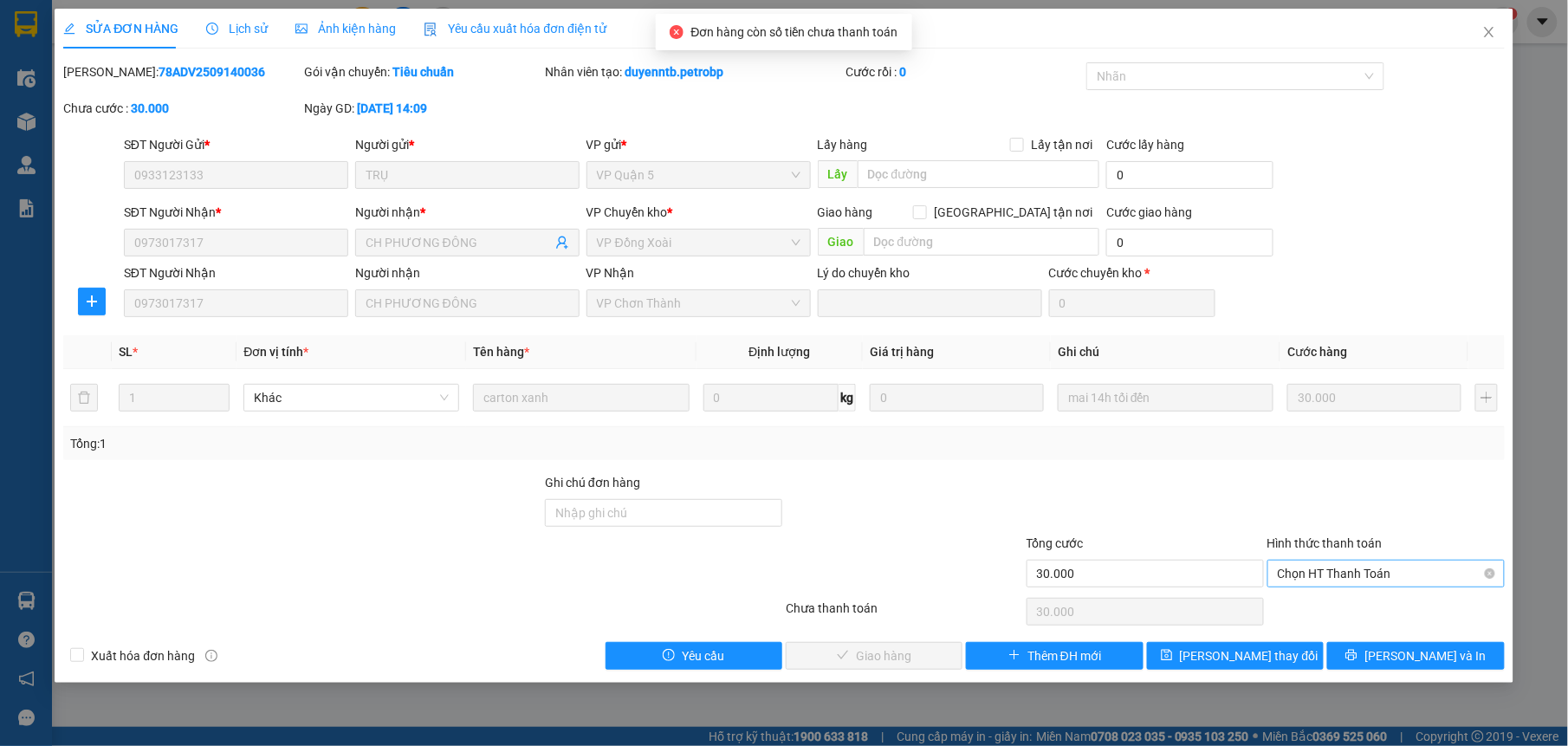
click at [1353, 572] on span "Chọn HT Thanh Toán" at bounding box center [1386, 573] width 216 height 26
click at [1360, 593] on div "Total Paid Fee 0 Total UnPaid Fee 30.000 Cash Collection Total Fee Mã ĐH: 78ADV…" at bounding box center [783, 366] width 1440 height 607
click at [1412, 563] on div "Hình thức thanh toán Chọn HT Thanh Toán" at bounding box center [1385, 564] width 237 height 61
drag, startPoint x: 1412, startPoint y: 565, endPoint x: 1360, endPoint y: 575, distance: 53.0
click at [1360, 575] on span "Chọn HT Thanh Toán" at bounding box center [1386, 573] width 216 height 26
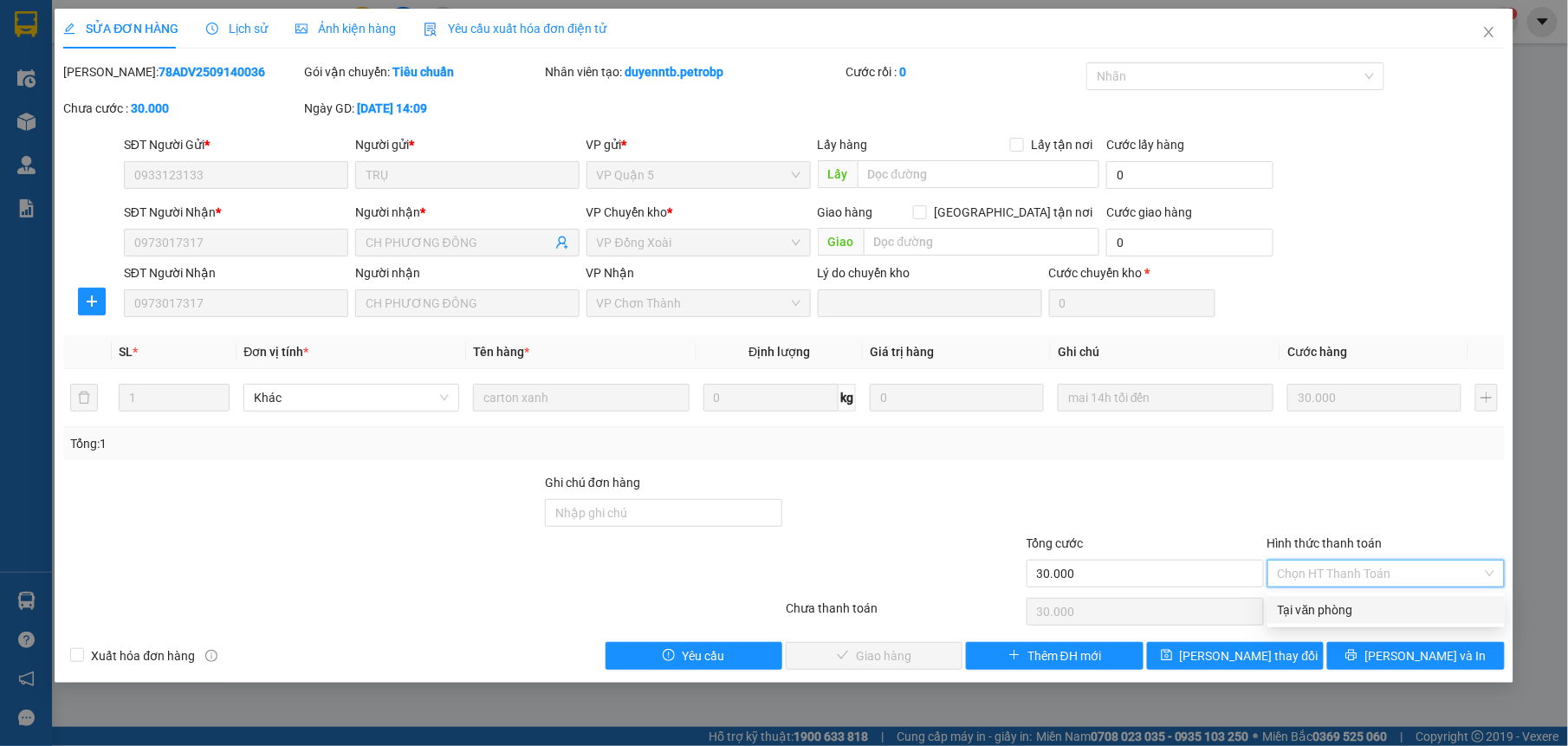
click at [1343, 607] on div "Tại văn phòng" at bounding box center [1386, 609] width 216 height 19
type input "0"
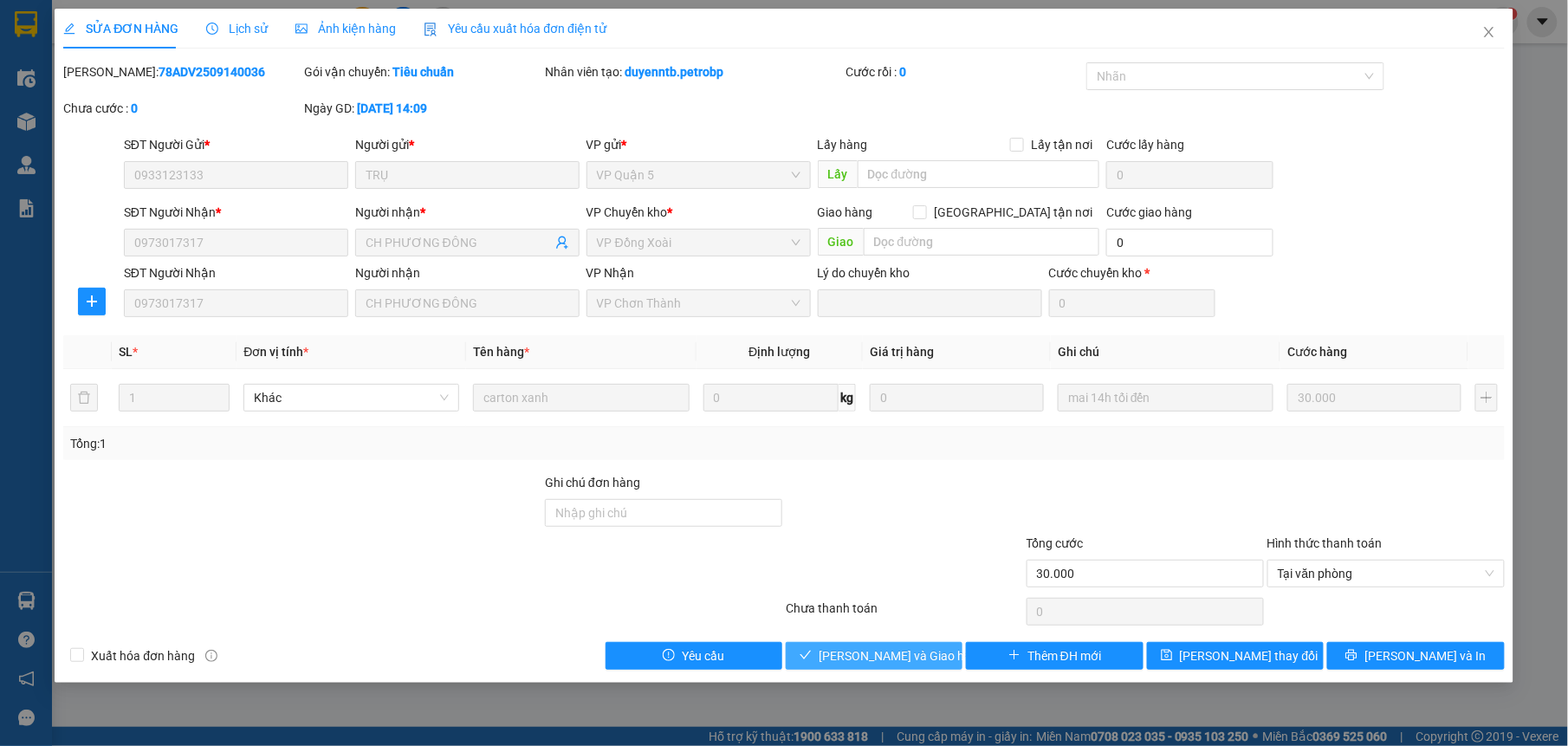
click at [911, 650] on span "[PERSON_NAME] và Giao hàng" at bounding box center [901, 655] width 166 height 19
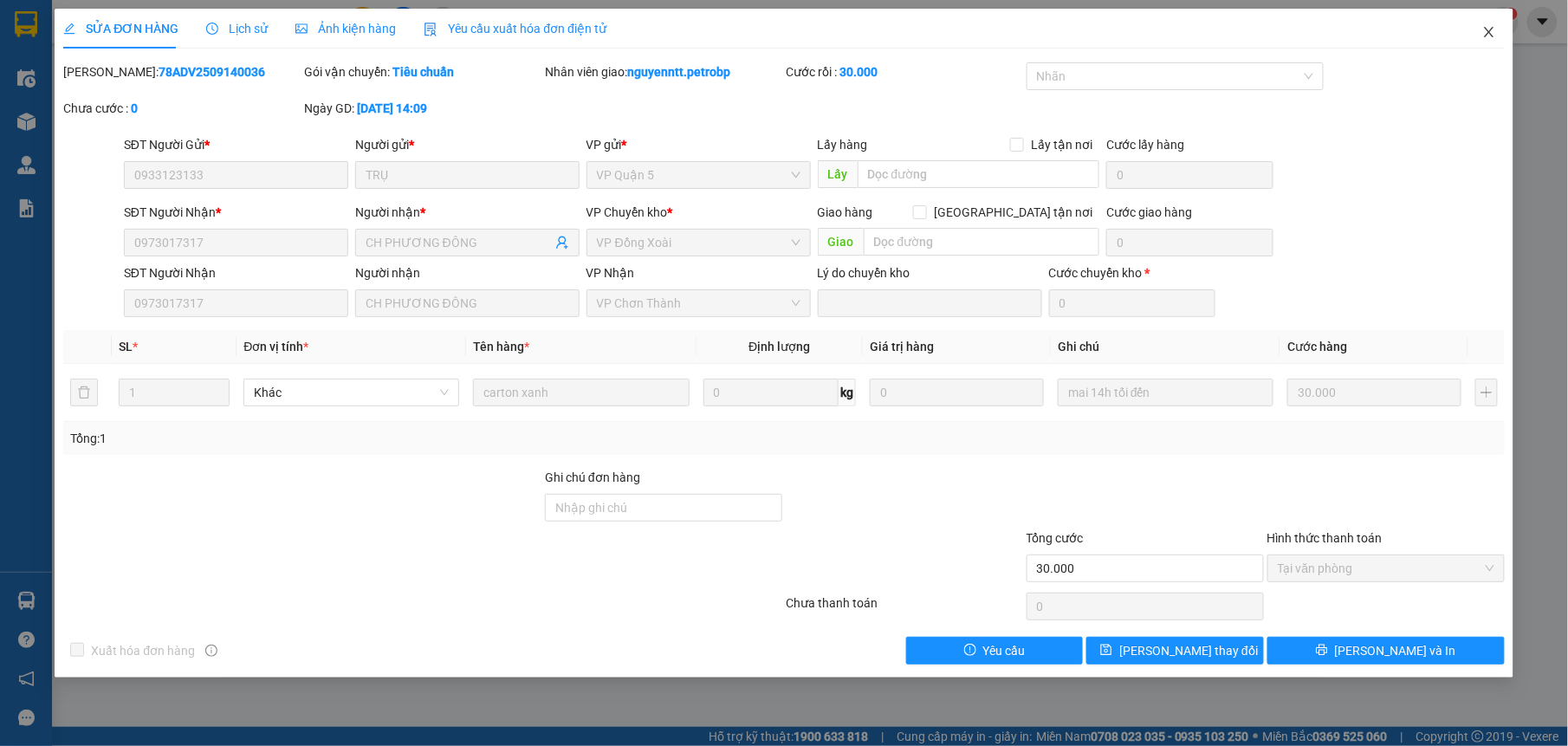
click at [1483, 36] on icon "close" at bounding box center [1489, 32] width 14 height 14
